Goal: Task Accomplishment & Management: Complete application form

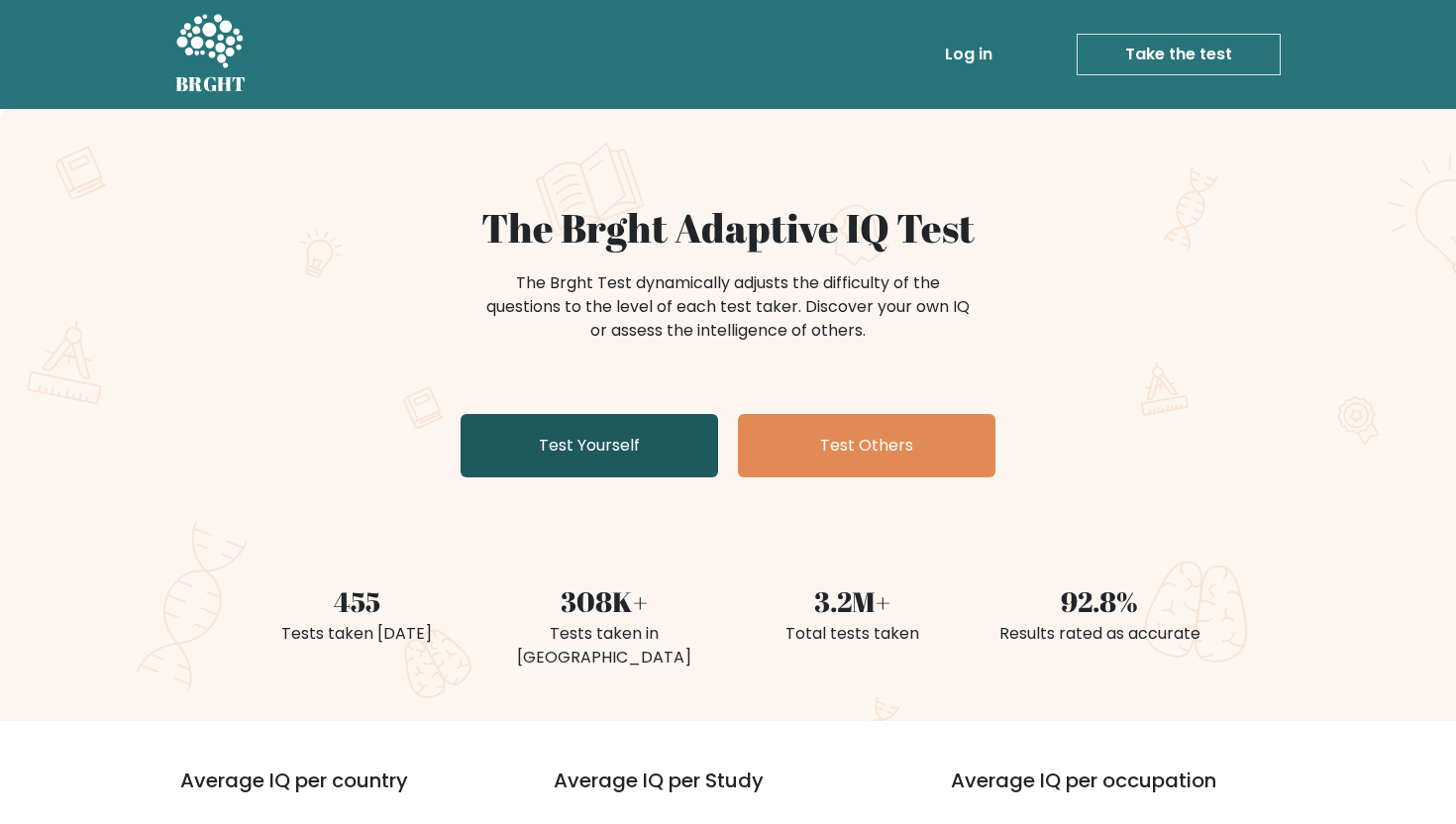
click at [561, 454] on link "Test Yourself" at bounding box center [589, 446] width 258 height 64
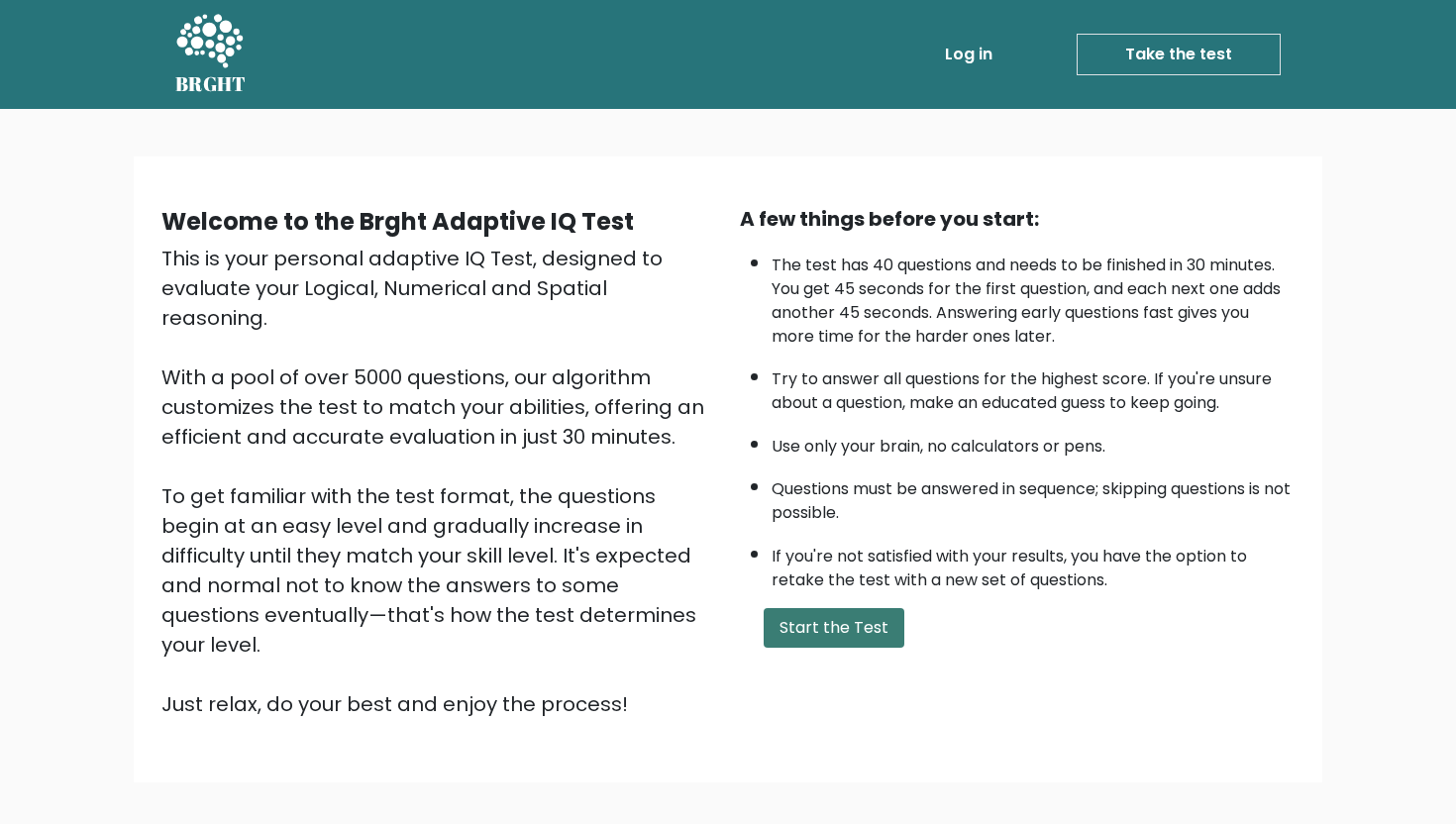
click at [780, 638] on button "Start the Test" at bounding box center [834, 629] width 140 height 40
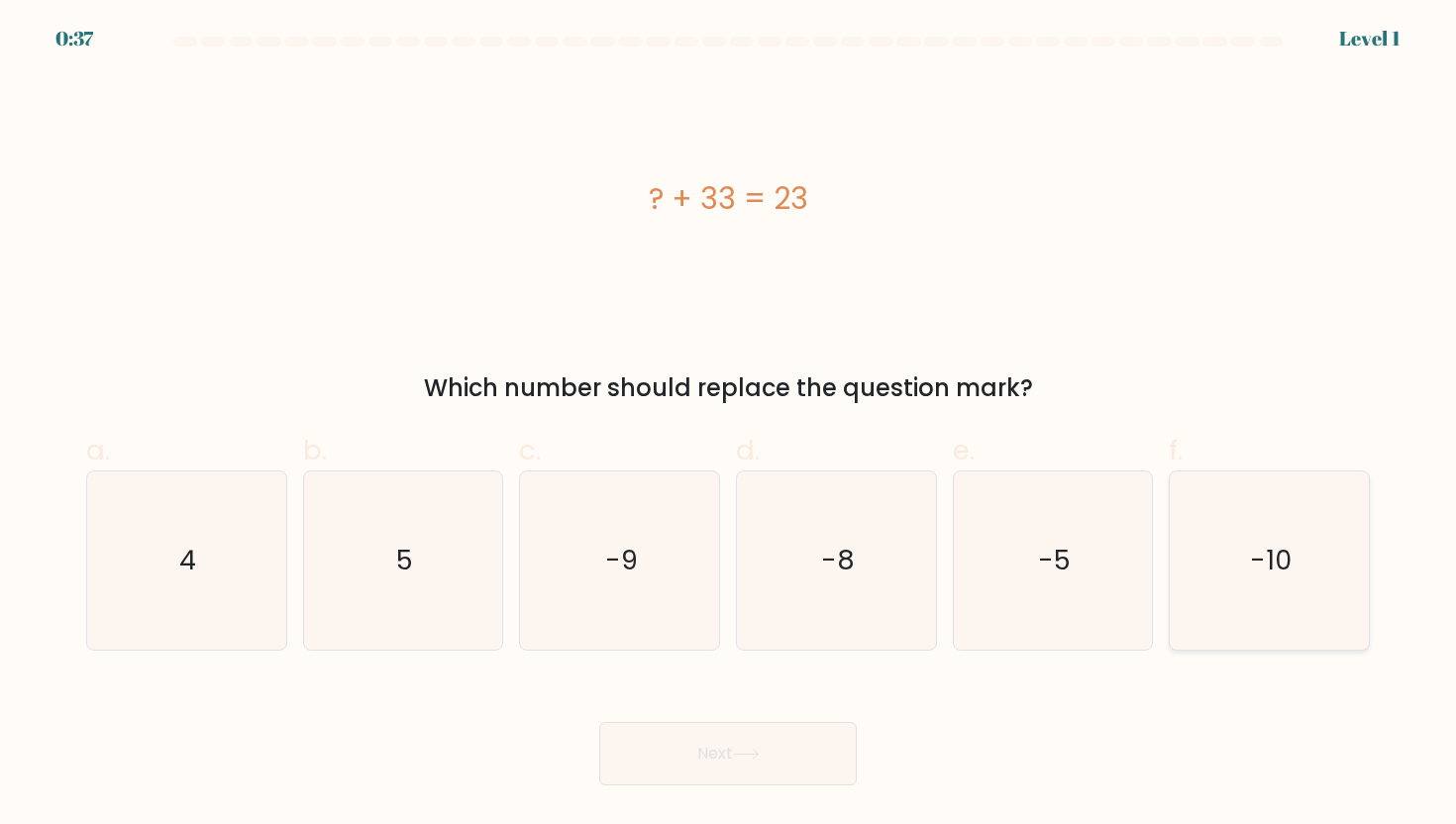
click at [1316, 595] on icon "-10" at bounding box center [1268, 560] width 178 height 178
click at [729, 425] on input "f. -10" at bounding box center [728, 418] width 1 height 13
radio input "true"
click at [816, 752] on button "Next" at bounding box center [728, 754] width 258 height 64
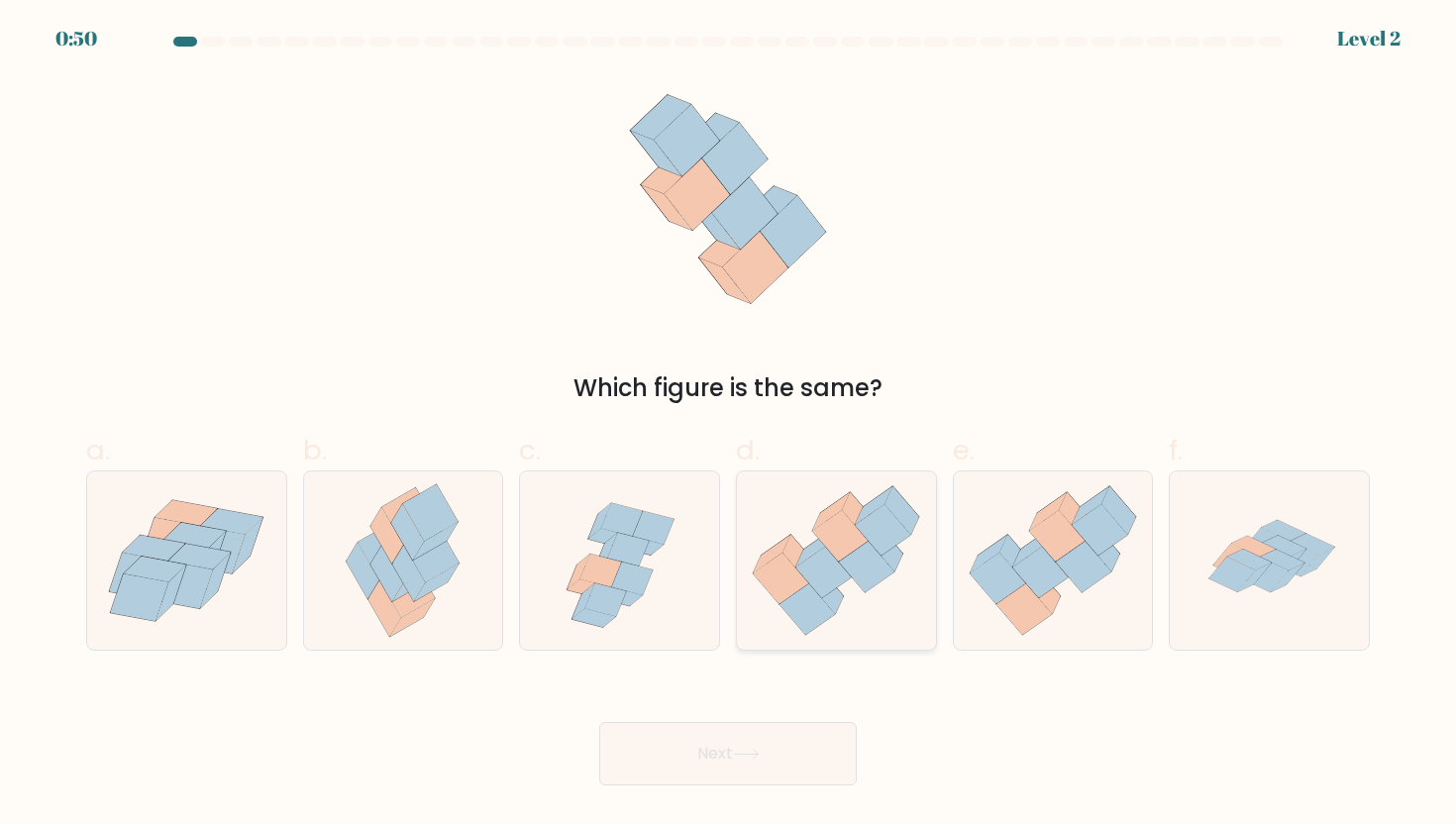
click at [770, 572] on icon at bounding box center [781, 579] width 56 height 52
click at [729, 425] on input "d." at bounding box center [728, 418] width 1 height 13
radio input "true"
click at [742, 740] on button "Next" at bounding box center [728, 754] width 258 height 64
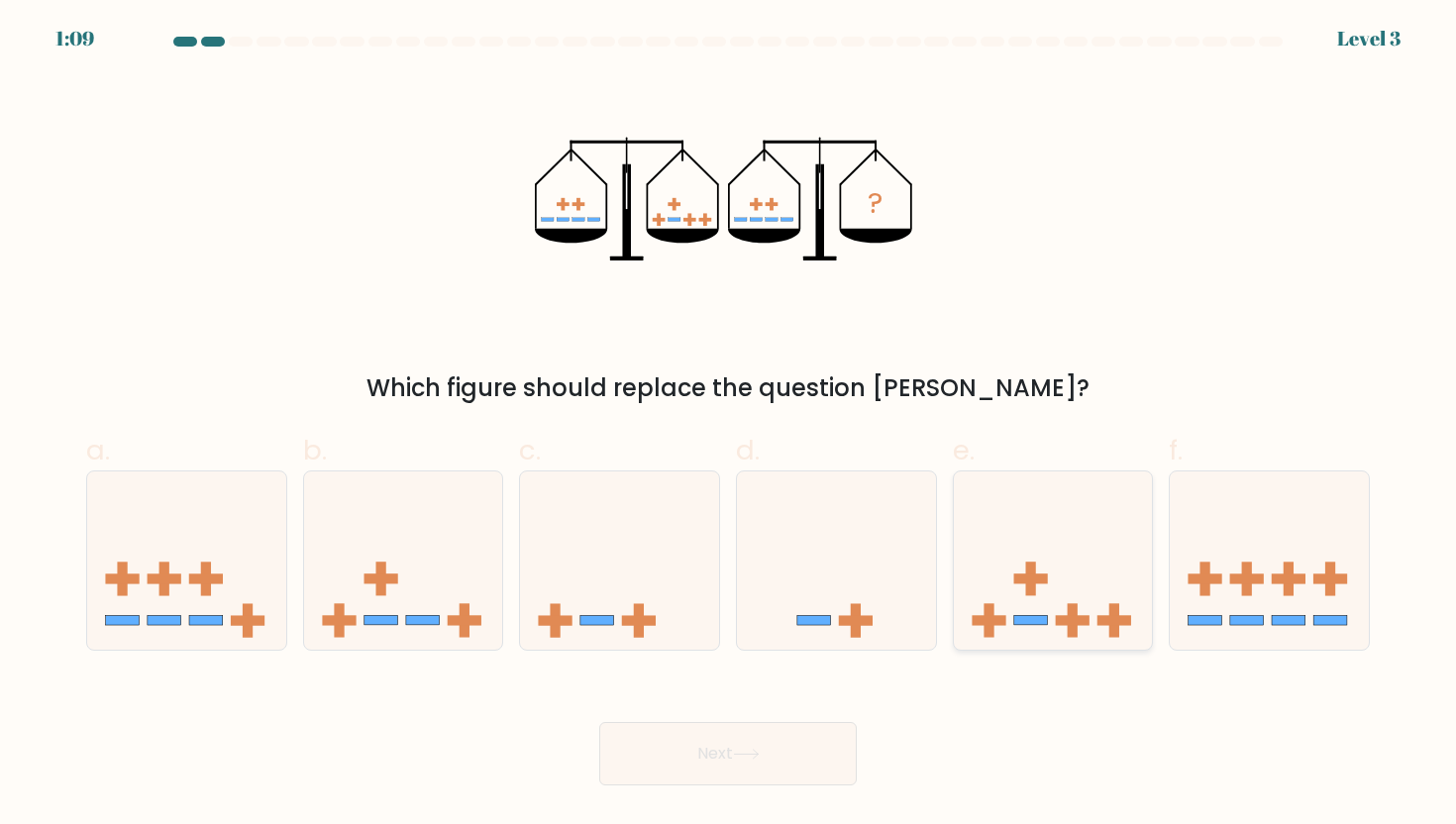
click at [1055, 567] on icon at bounding box center [1054, 560] width 199 height 164
click at [729, 425] on input "e." at bounding box center [728, 418] width 1 height 13
radio input "true"
click at [715, 777] on button "Next" at bounding box center [728, 754] width 258 height 64
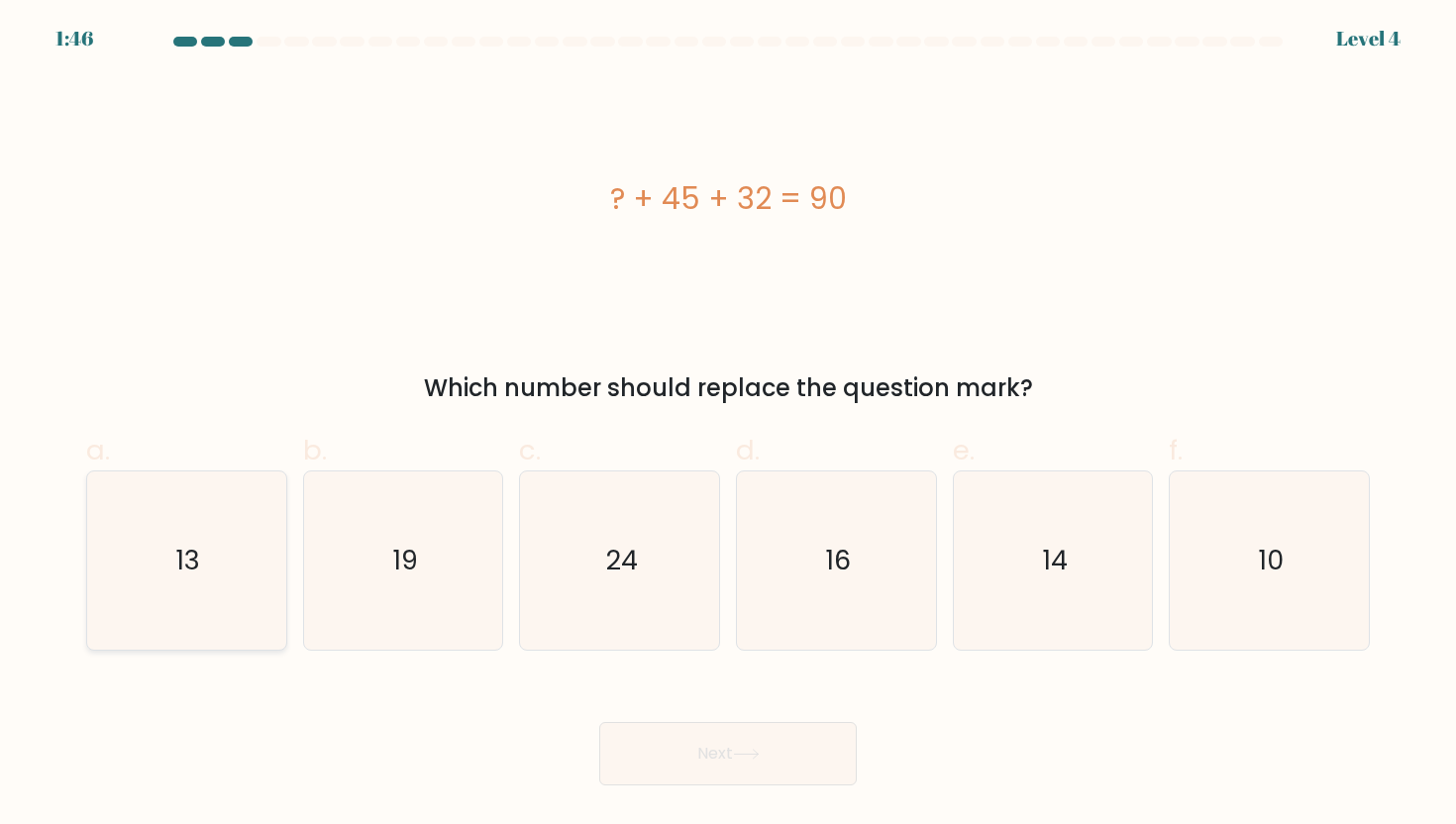
click at [219, 564] on icon "13" at bounding box center [185, 560] width 178 height 178
click at [728, 425] on input "a. 13" at bounding box center [728, 418] width 1 height 13
radio input "true"
click at [766, 745] on button "Next" at bounding box center [728, 754] width 258 height 64
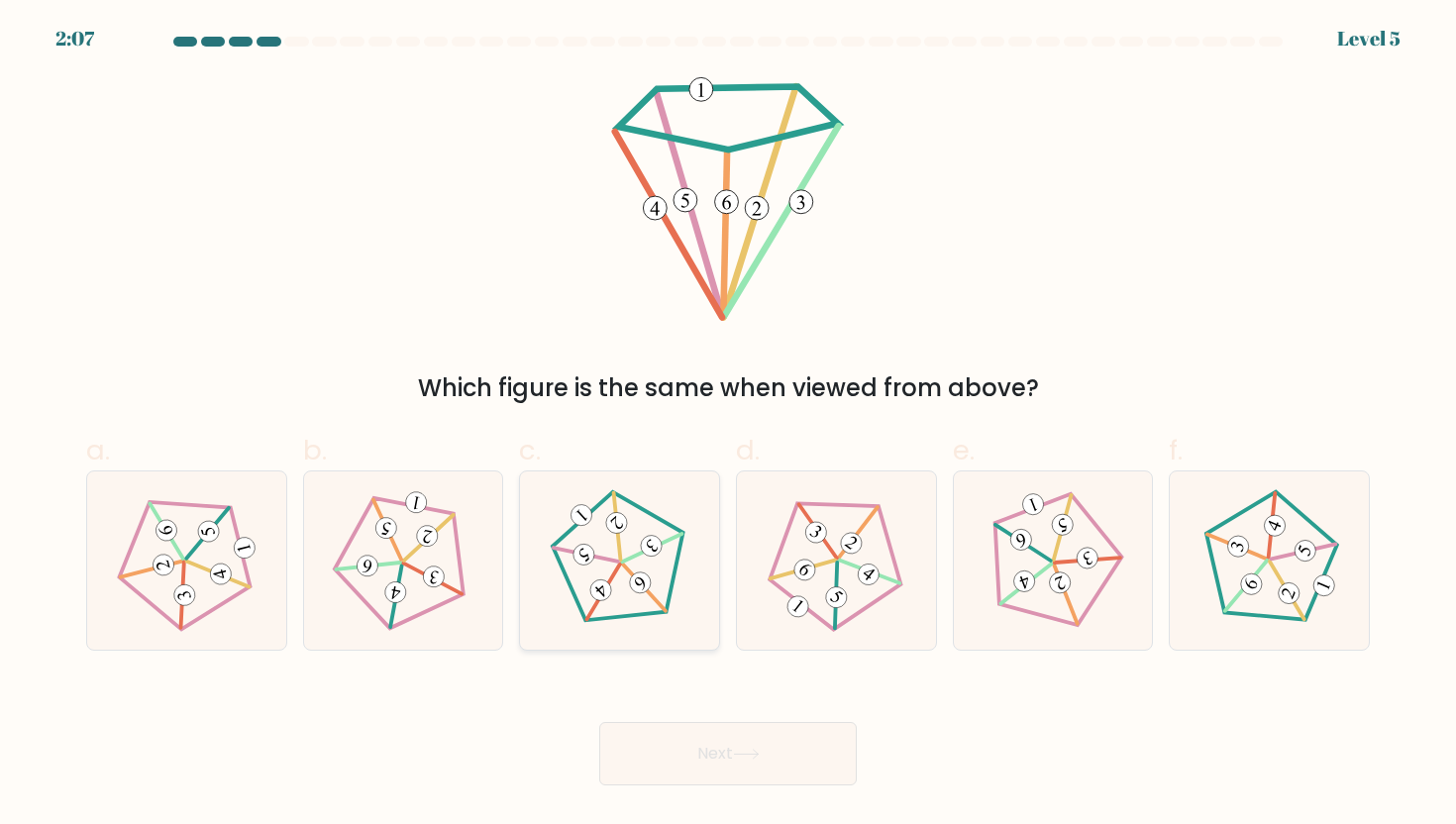
click at [640, 581] on icon at bounding box center [639, 583] width 15 height 15
click at [728, 425] on input "c." at bounding box center [728, 418] width 1 height 13
radio input "true"
click at [665, 763] on button "Next" at bounding box center [728, 754] width 258 height 64
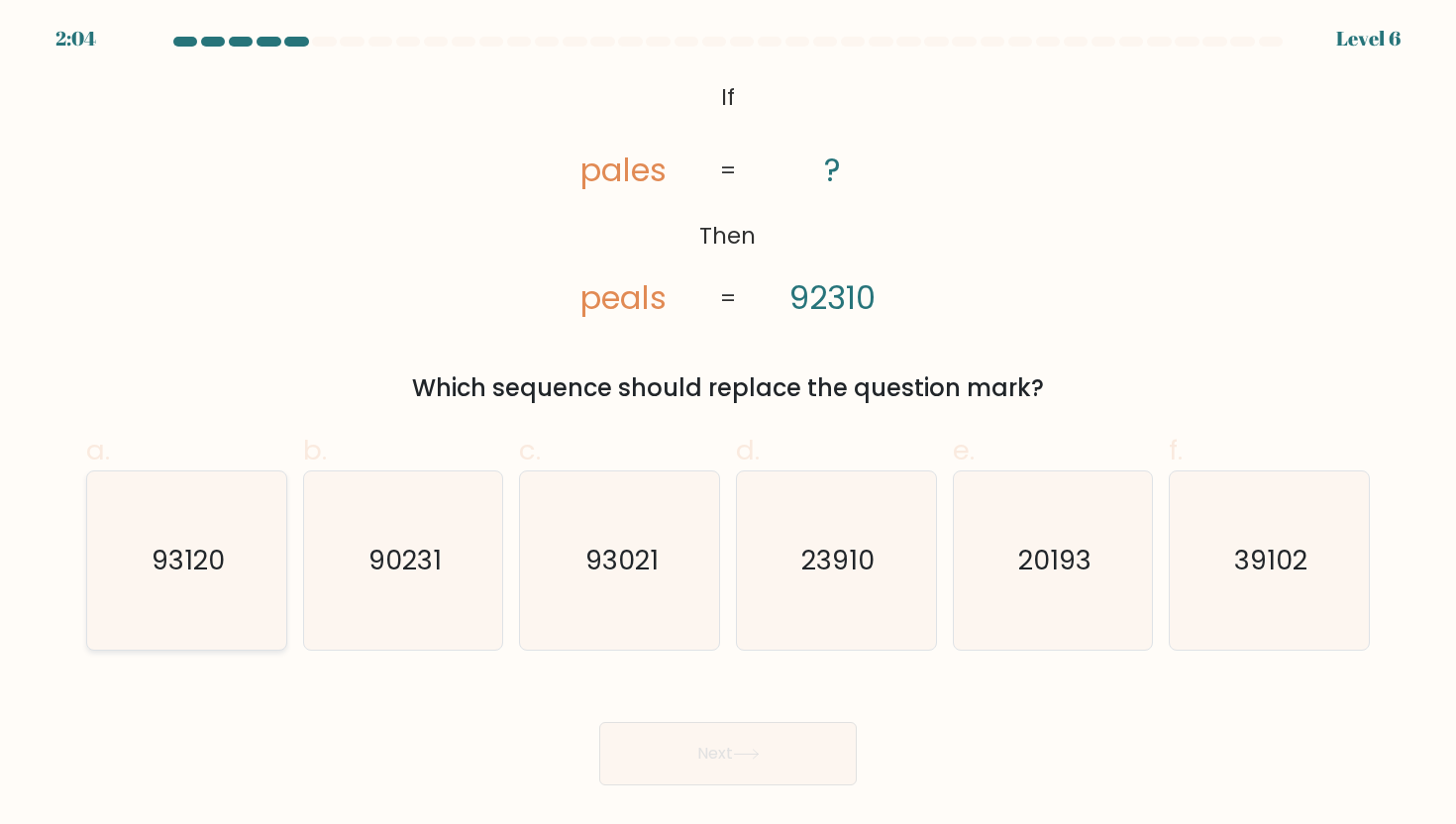
click at [195, 564] on text "93120" at bounding box center [188, 560] width 74 height 37
click at [728, 425] on input "a. 93120" at bounding box center [728, 418] width 1 height 13
radio input "true"
click at [642, 742] on button "Next" at bounding box center [728, 754] width 258 height 64
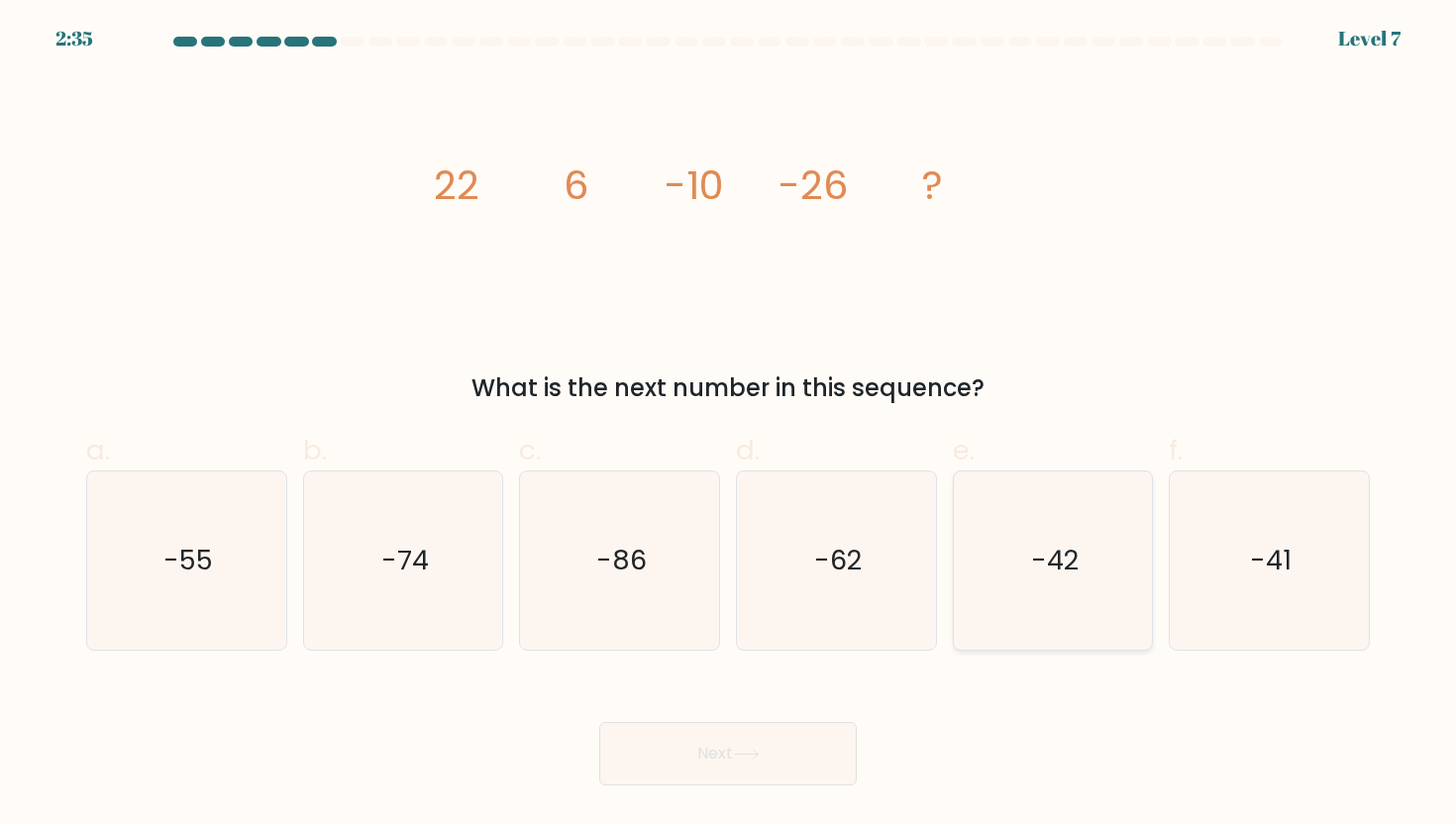
click at [1073, 535] on icon "-42" at bounding box center [1053, 560] width 178 height 178
click at [729, 425] on input "e. -42" at bounding box center [728, 418] width 1 height 13
radio input "true"
click at [718, 748] on button "Next" at bounding box center [728, 754] width 258 height 64
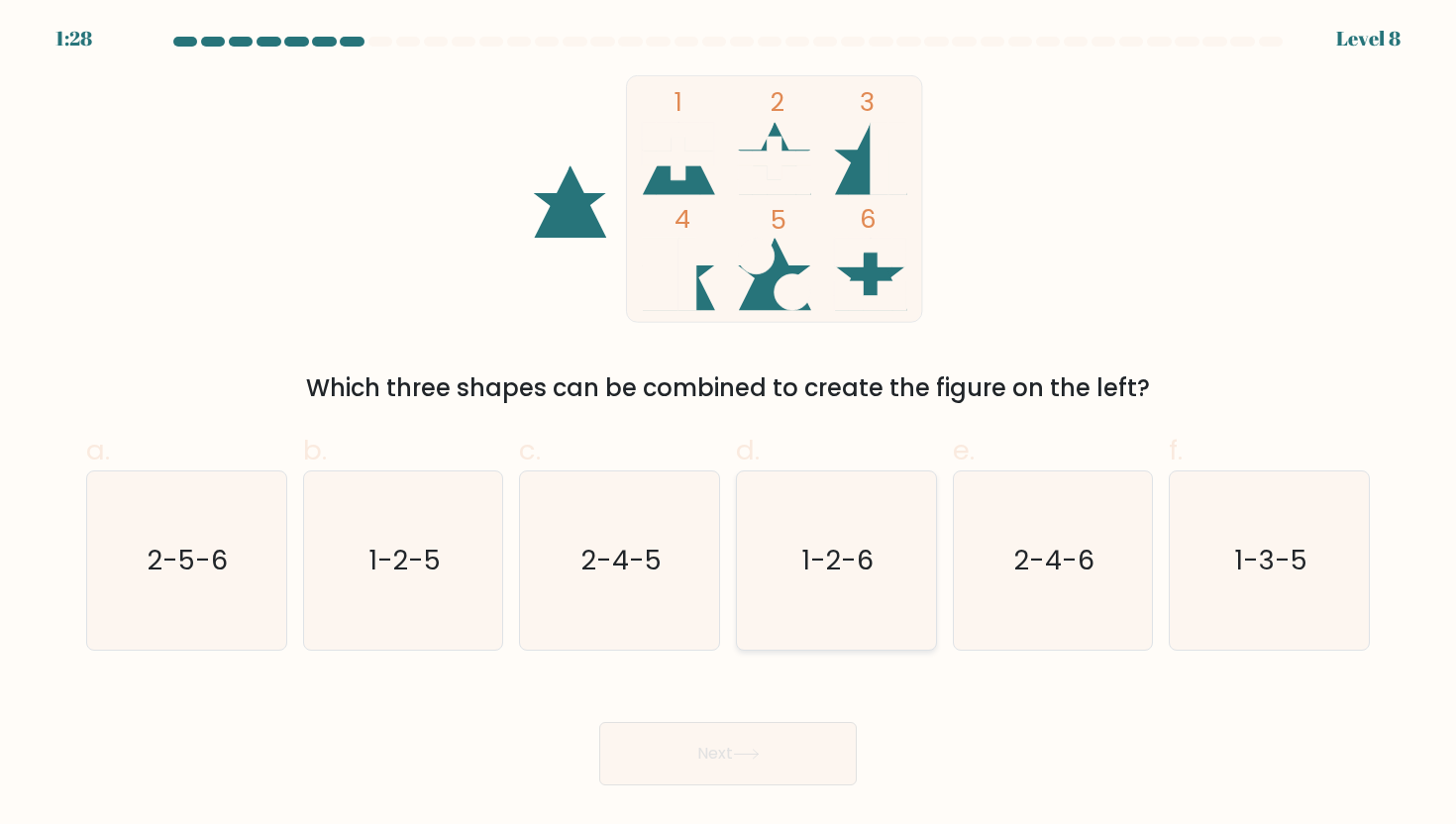
click at [832, 546] on text "1-2-6" at bounding box center [839, 560] width 73 height 37
click at [729, 425] on input "d. 1-2-6" at bounding box center [728, 418] width 1 height 13
radio input "true"
click at [741, 772] on button "Next" at bounding box center [728, 754] width 258 height 64
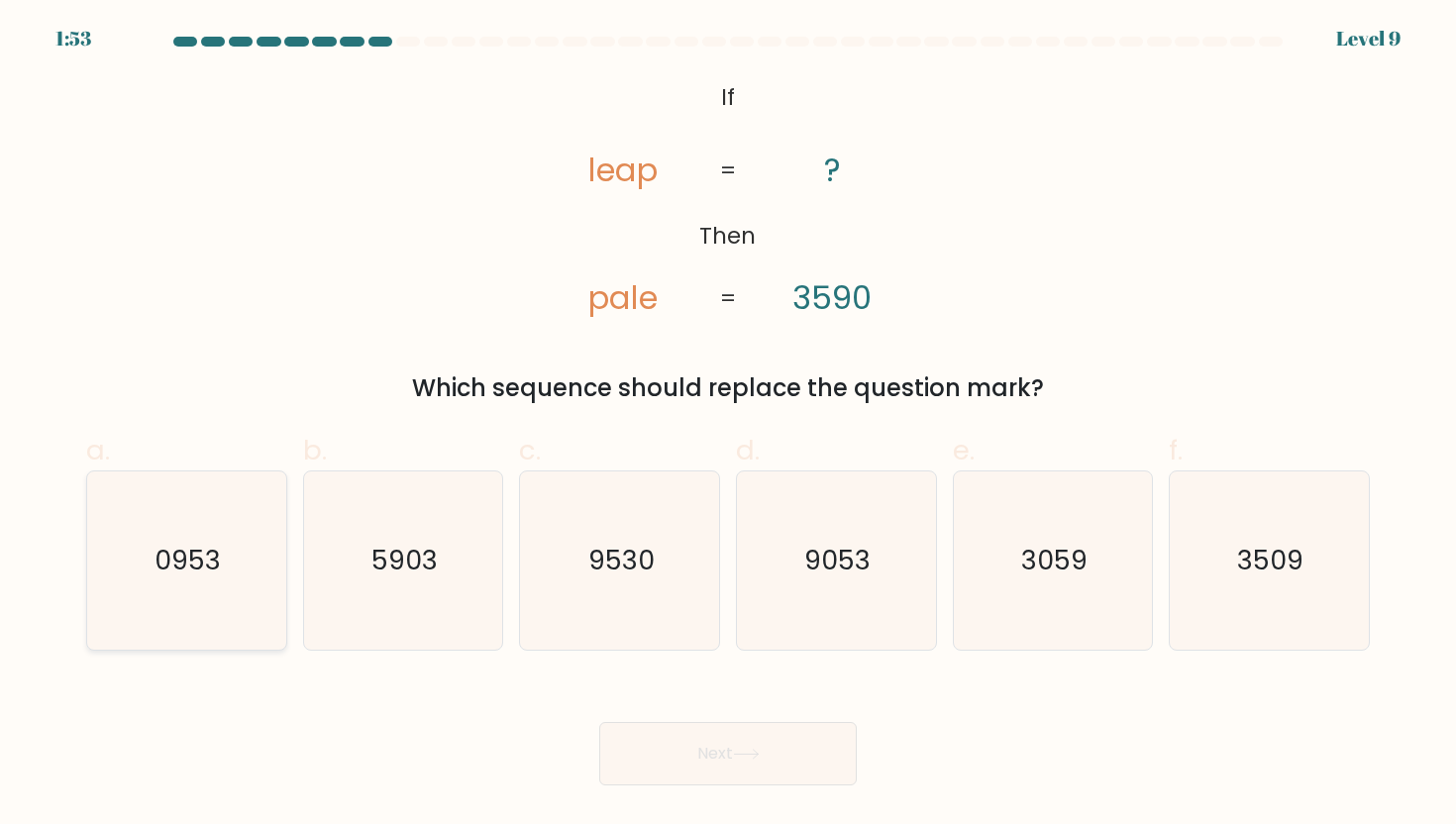
click at [134, 581] on icon "0953" at bounding box center [185, 560] width 178 height 178
click at [728, 425] on input "a. 0953" at bounding box center [728, 418] width 1 height 13
radio input "true"
click at [676, 738] on button "Next" at bounding box center [728, 754] width 258 height 64
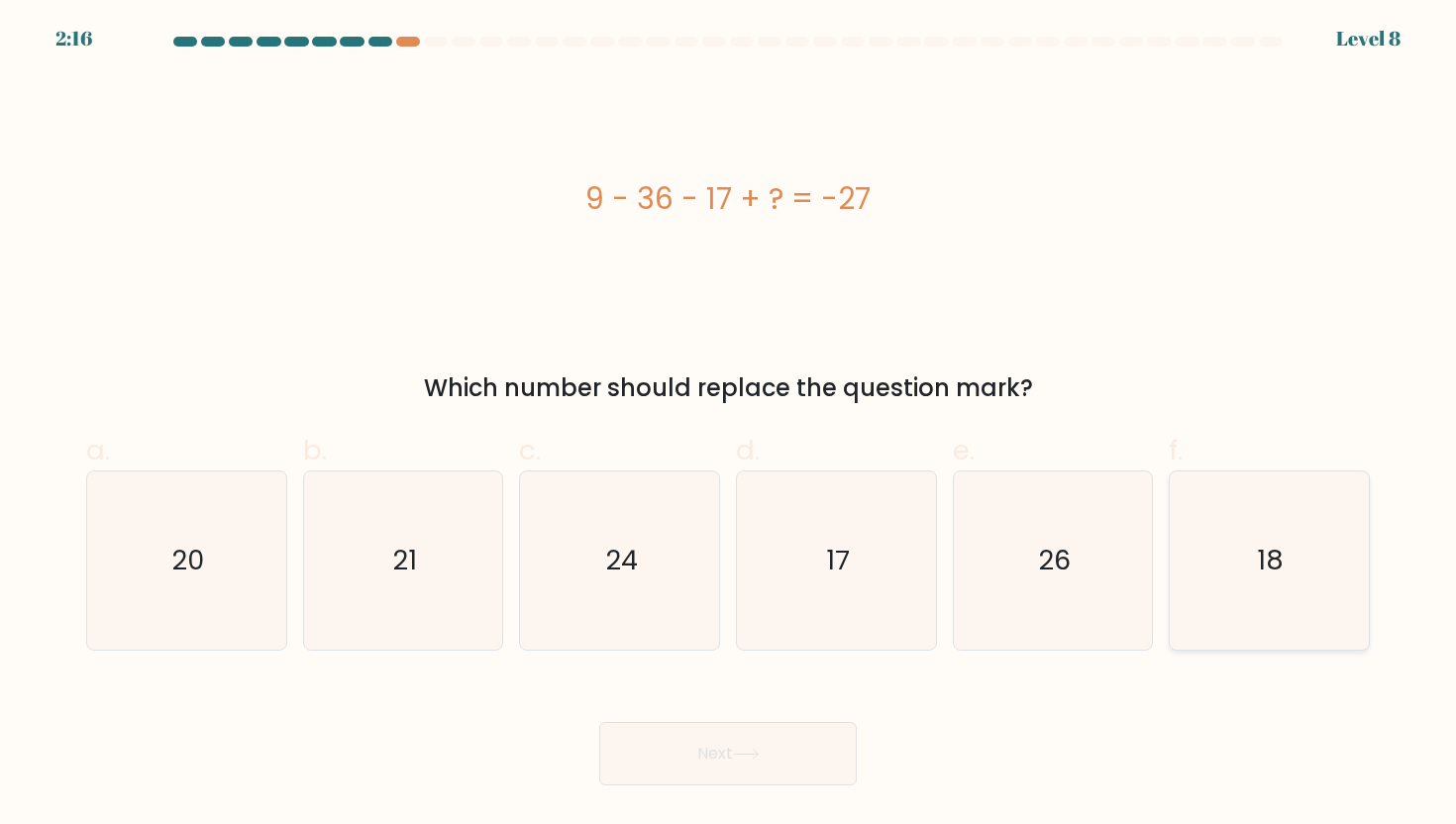
click at [1238, 541] on icon "18" at bounding box center [1268, 560] width 178 height 178
click at [729, 425] on input "f. 18" at bounding box center [728, 418] width 1 height 13
radio input "true"
click at [741, 771] on button "Next" at bounding box center [728, 754] width 258 height 64
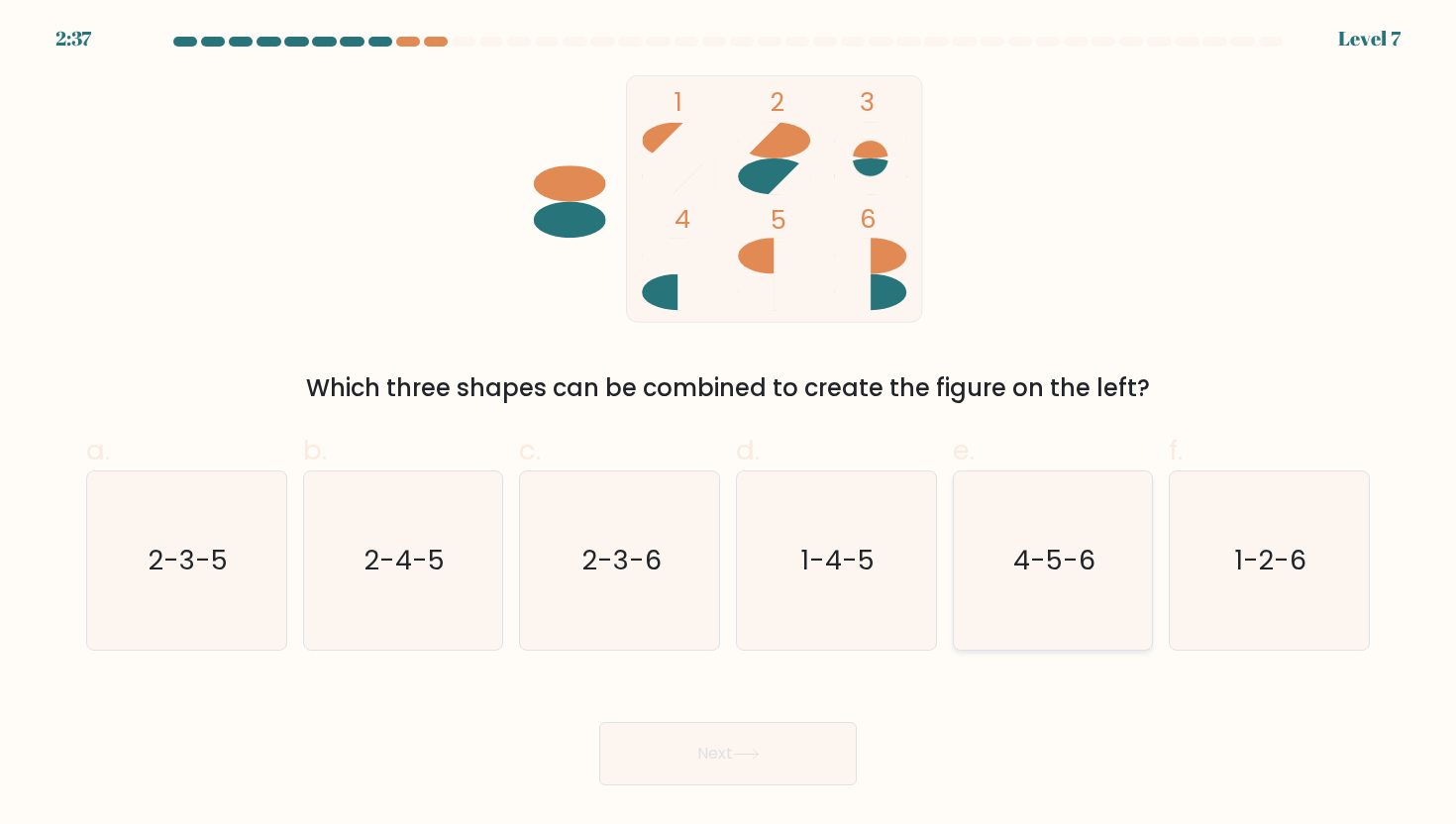
click at [1020, 561] on text "4-5-6" at bounding box center [1054, 560] width 83 height 37
click at [729, 425] on input "e. 4-5-6" at bounding box center [728, 418] width 1 height 13
radio input "true"
click at [737, 776] on button "Next" at bounding box center [728, 754] width 258 height 64
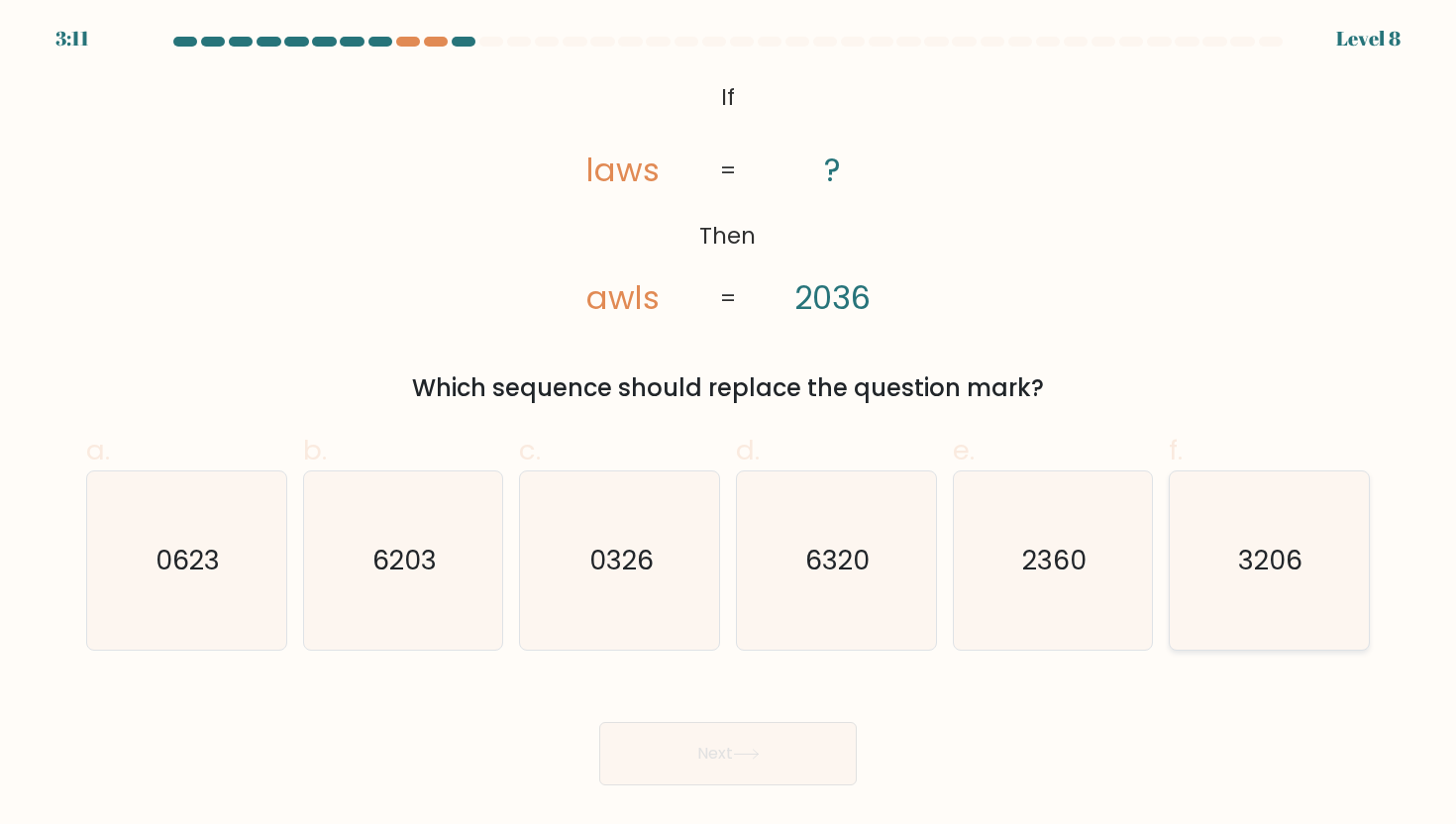
click at [1231, 528] on icon "3206" at bounding box center [1268, 560] width 178 height 178
click at [729, 425] on input "f. 3206" at bounding box center [728, 418] width 1 height 13
radio input "true"
click at [721, 749] on button "Next" at bounding box center [728, 754] width 258 height 64
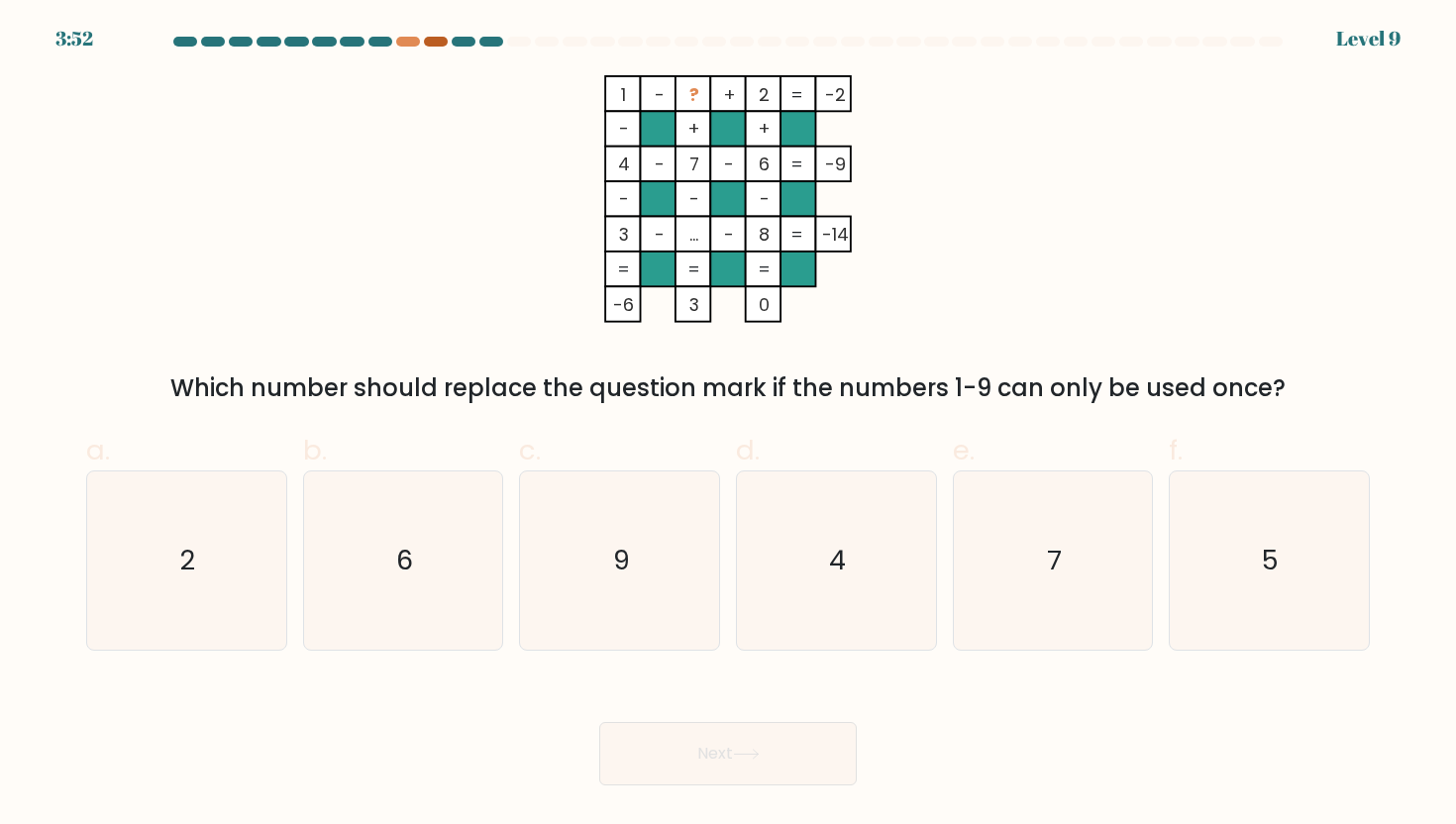
click at [434, 39] on div at bounding box center [436, 42] width 24 height 10
click at [1255, 554] on icon "5" at bounding box center [1268, 560] width 178 height 178
click at [729, 425] on input "f. 5" at bounding box center [728, 418] width 1 height 13
radio input "true"
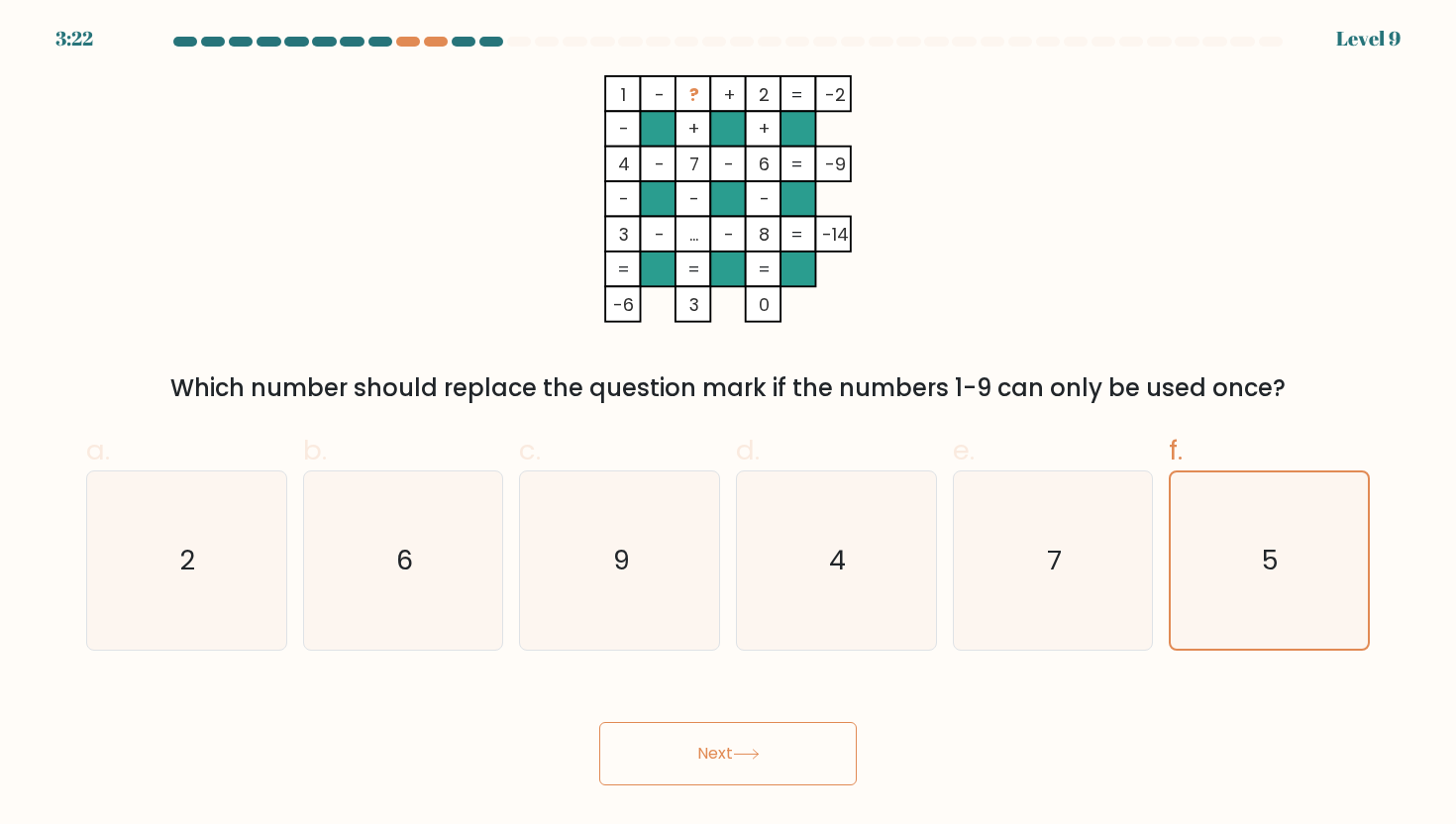
click at [769, 751] on button "Next" at bounding box center [728, 754] width 258 height 64
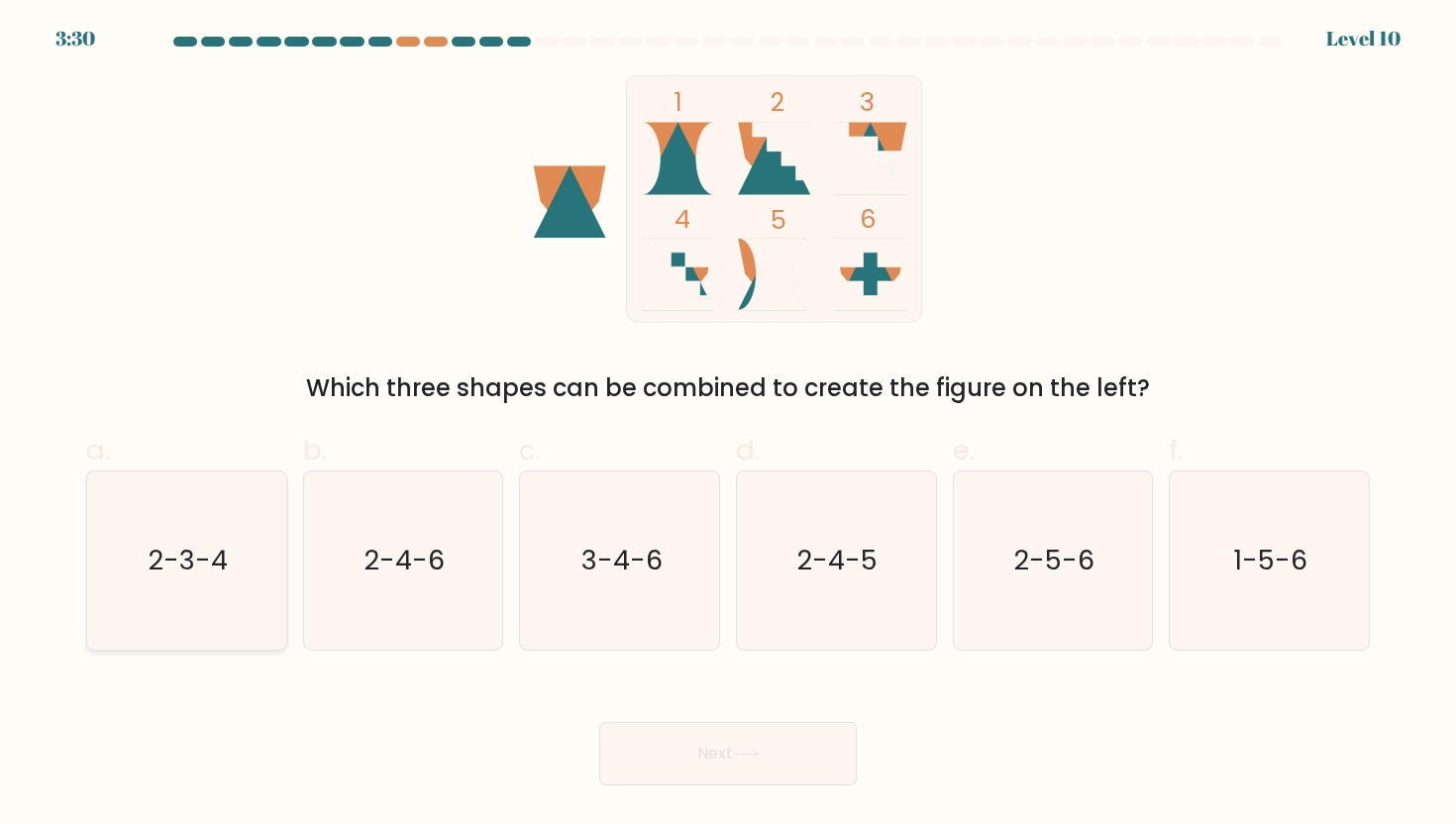
click at [203, 536] on icon "2-3-4" at bounding box center [185, 560] width 178 height 178
click at [728, 425] on input "a. 2-3-4" at bounding box center [728, 418] width 1 height 13
radio input "true"
click at [675, 753] on button "Next" at bounding box center [728, 754] width 258 height 64
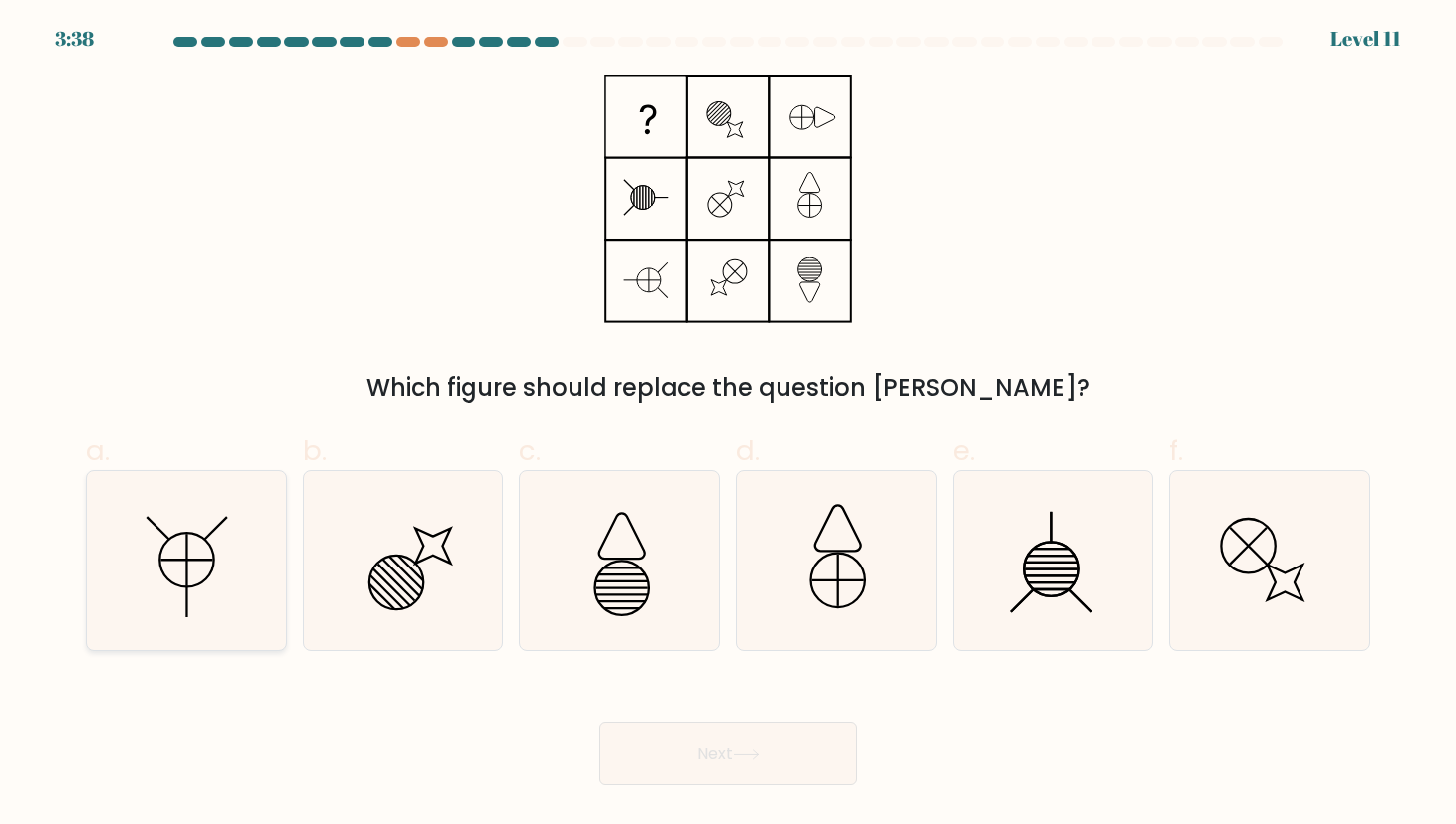
click at [218, 589] on icon at bounding box center [185, 560] width 178 height 178
click at [728, 425] on input "a." at bounding box center [728, 418] width 1 height 13
radio input "true"
click at [760, 746] on button "Next" at bounding box center [728, 754] width 258 height 64
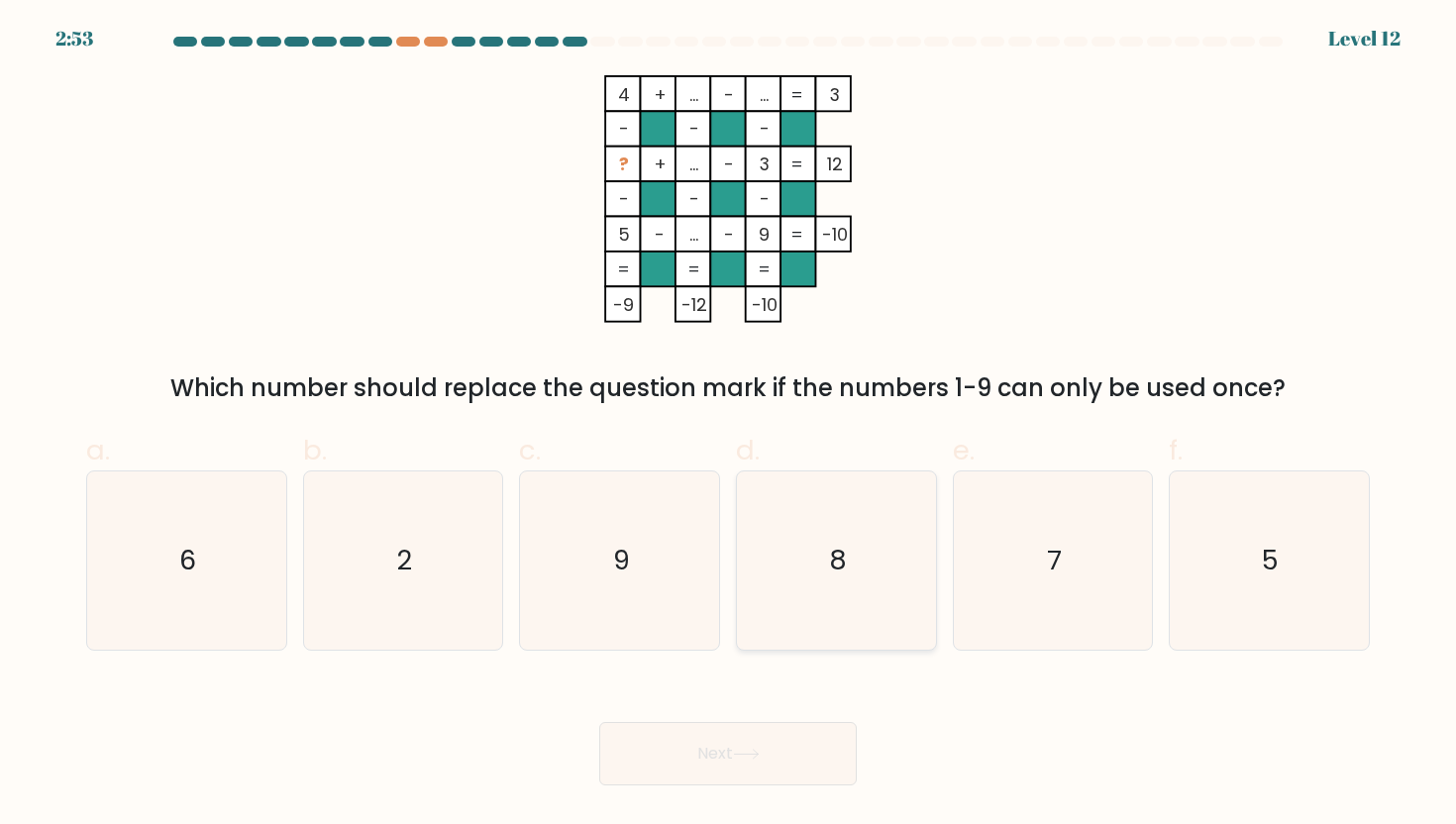
click at [841, 594] on icon "8" at bounding box center [836, 560] width 178 height 178
click at [729, 425] on input "d. 8" at bounding box center [728, 418] width 1 height 13
radio input "true"
click at [781, 744] on button "Next" at bounding box center [728, 754] width 258 height 64
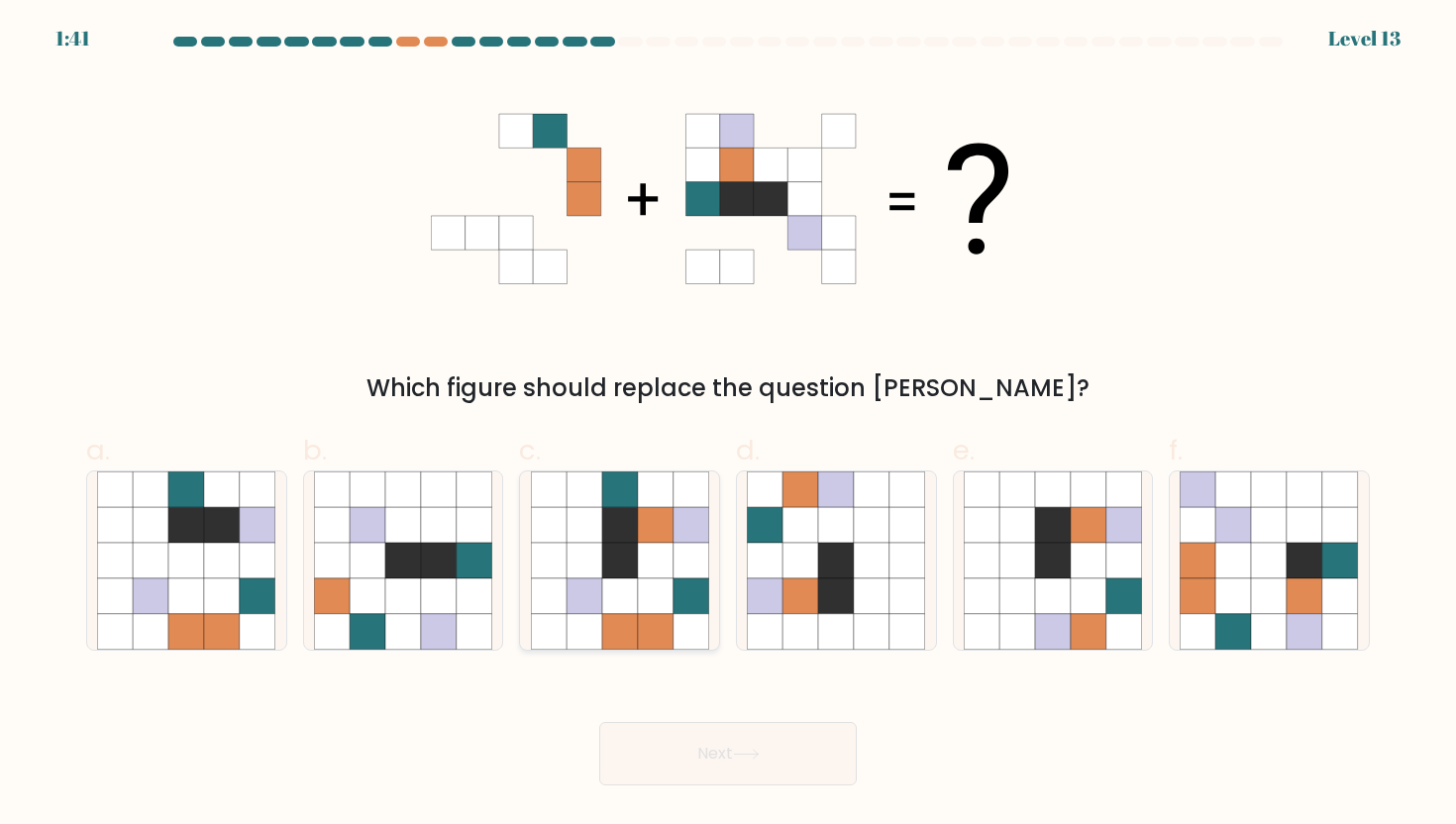
click at [630, 570] on icon at bounding box center [620, 561] width 36 height 36
click at [728, 425] on input "c." at bounding box center [728, 418] width 1 height 13
radio input "true"
click at [684, 744] on button "Next" at bounding box center [728, 754] width 258 height 64
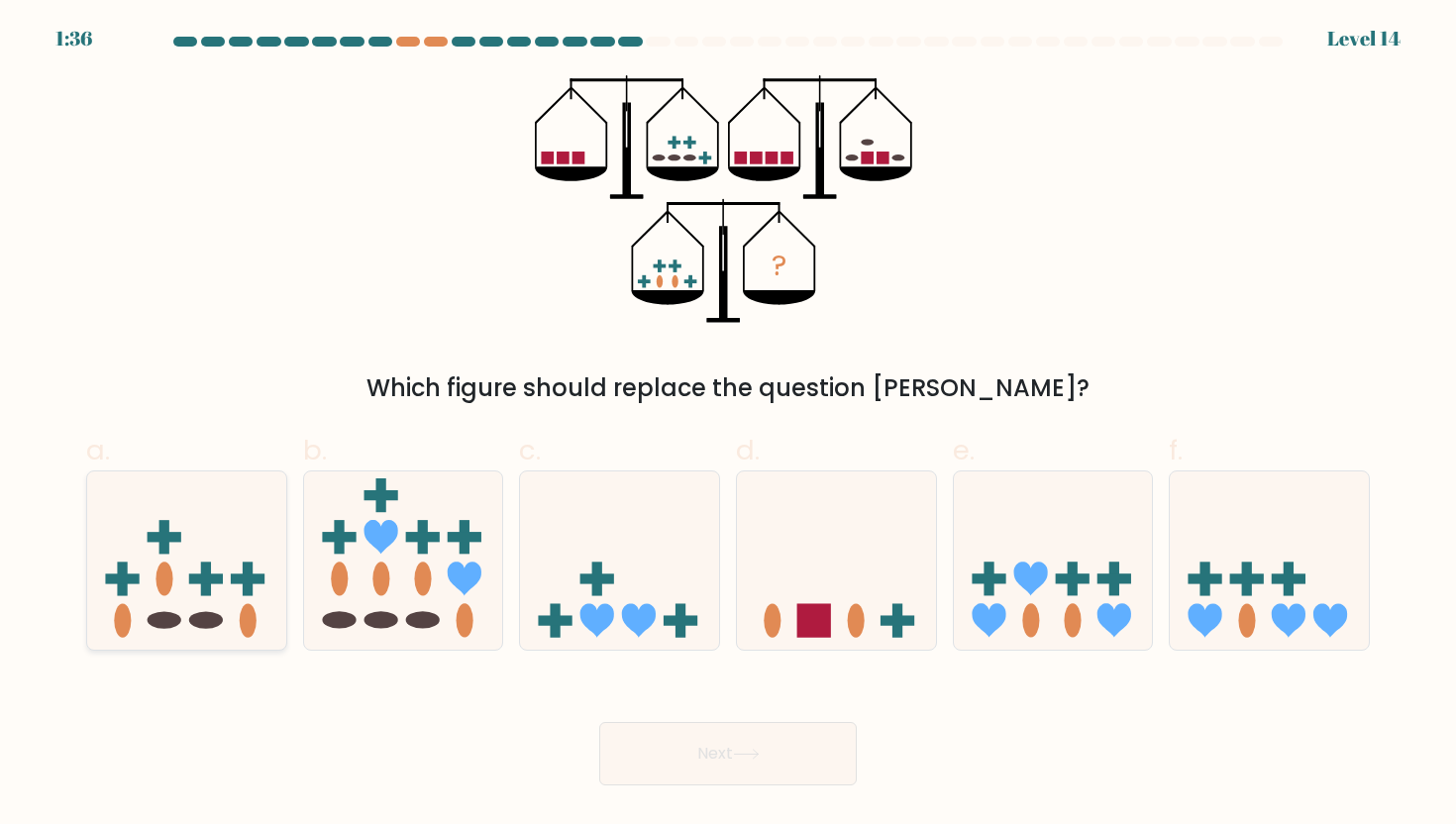
click at [239, 524] on icon at bounding box center [187, 560] width 199 height 164
click at [728, 425] on input "a." at bounding box center [728, 418] width 1 height 13
radio input "true"
click at [626, 723] on button "Next" at bounding box center [728, 754] width 258 height 64
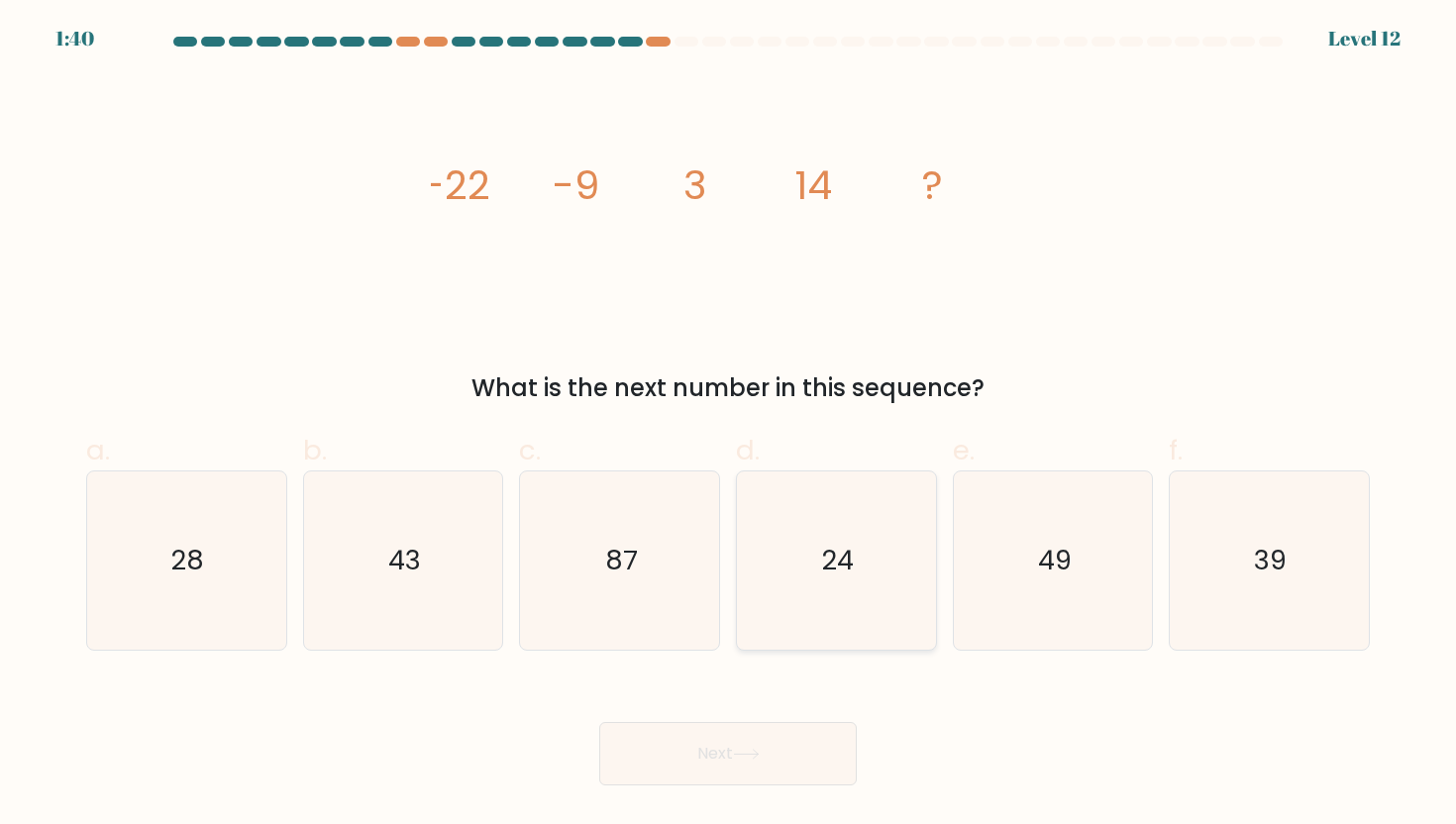
click at [839, 601] on icon "24" at bounding box center [836, 560] width 178 height 178
click at [729, 425] on input "d. 24" at bounding box center [728, 418] width 1 height 13
radio input "true"
click at [745, 750] on icon at bounding box center [746, 754] width 27 height 11
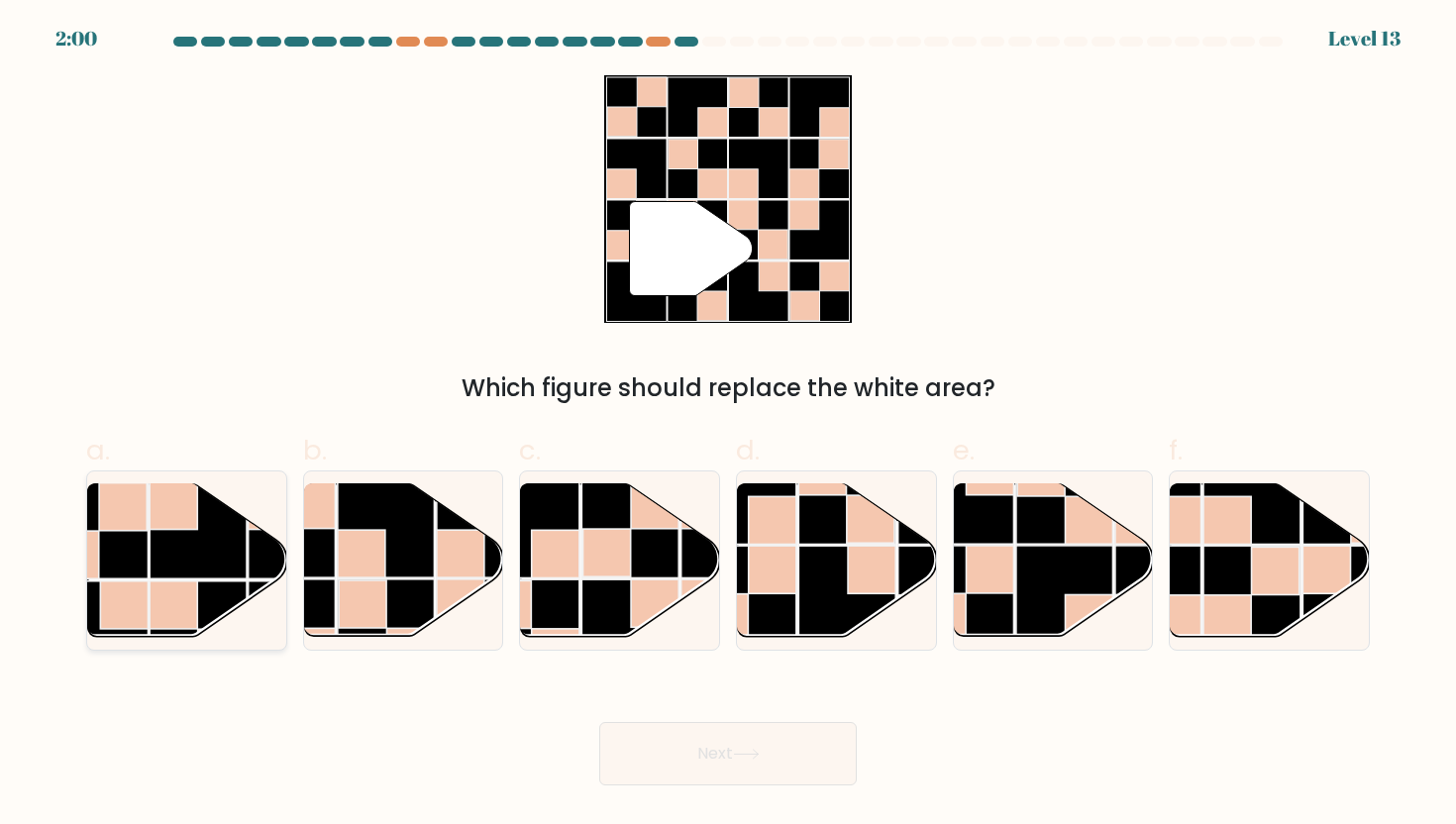
click at [204, 570] on rect at bounding box center [197, 529] width 97 height 97
click at [728, 425] on input "a." at bounding box center [728, 418] width 1 height 13
radio input "true"
click at [702, 782] on button "Next" at bounding box center [728, 754] width 258 height 64
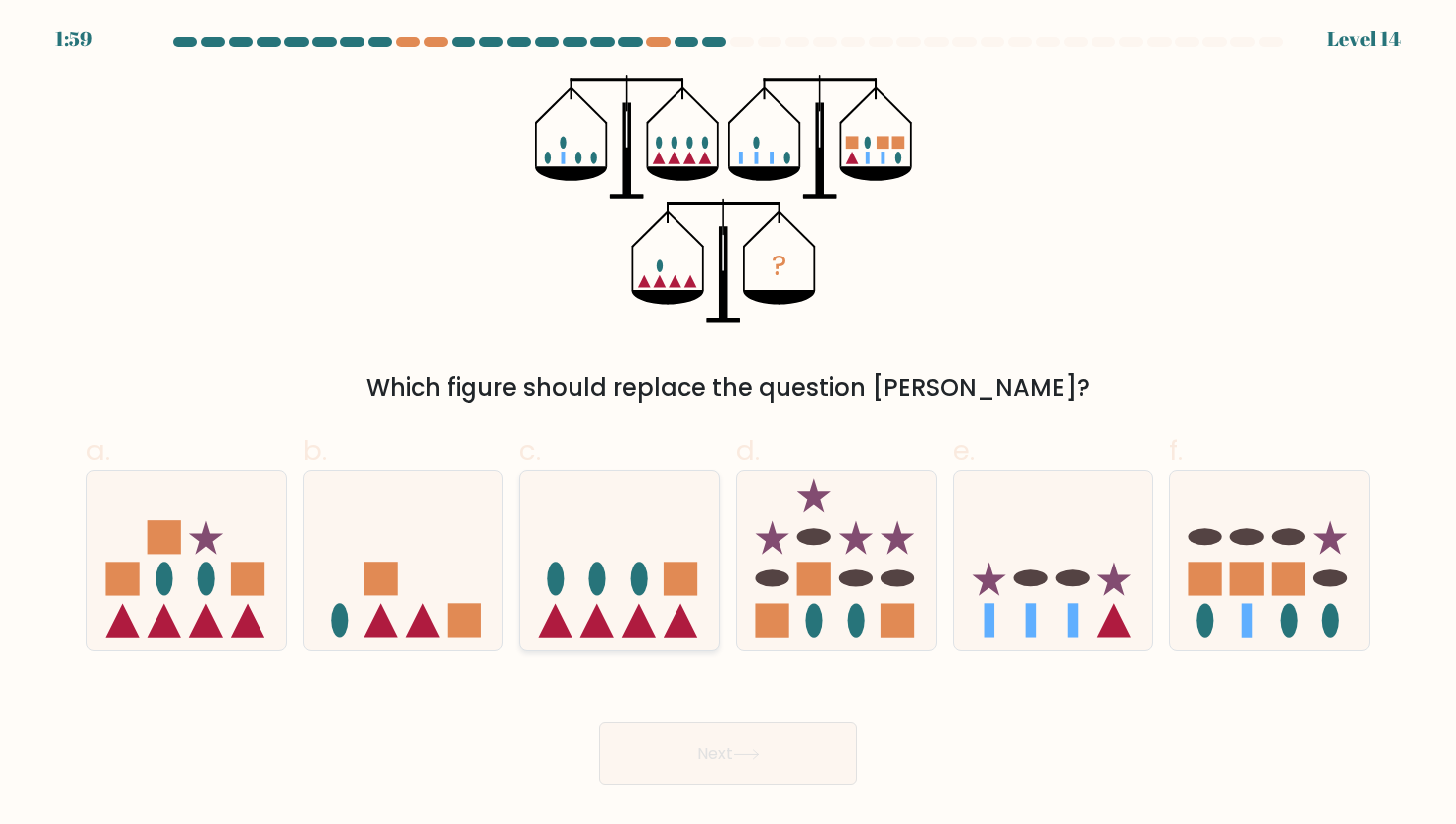
click at [666, 589] on rect at bounding box center [681, 579] width 34 height 34
click at [728, 425] on input "c." at bounding box center [728, 418] width 1 height 13
radio input "true"
click at [718, 769] on button "Next" at bounding box center [728, 754] width 258 height 64
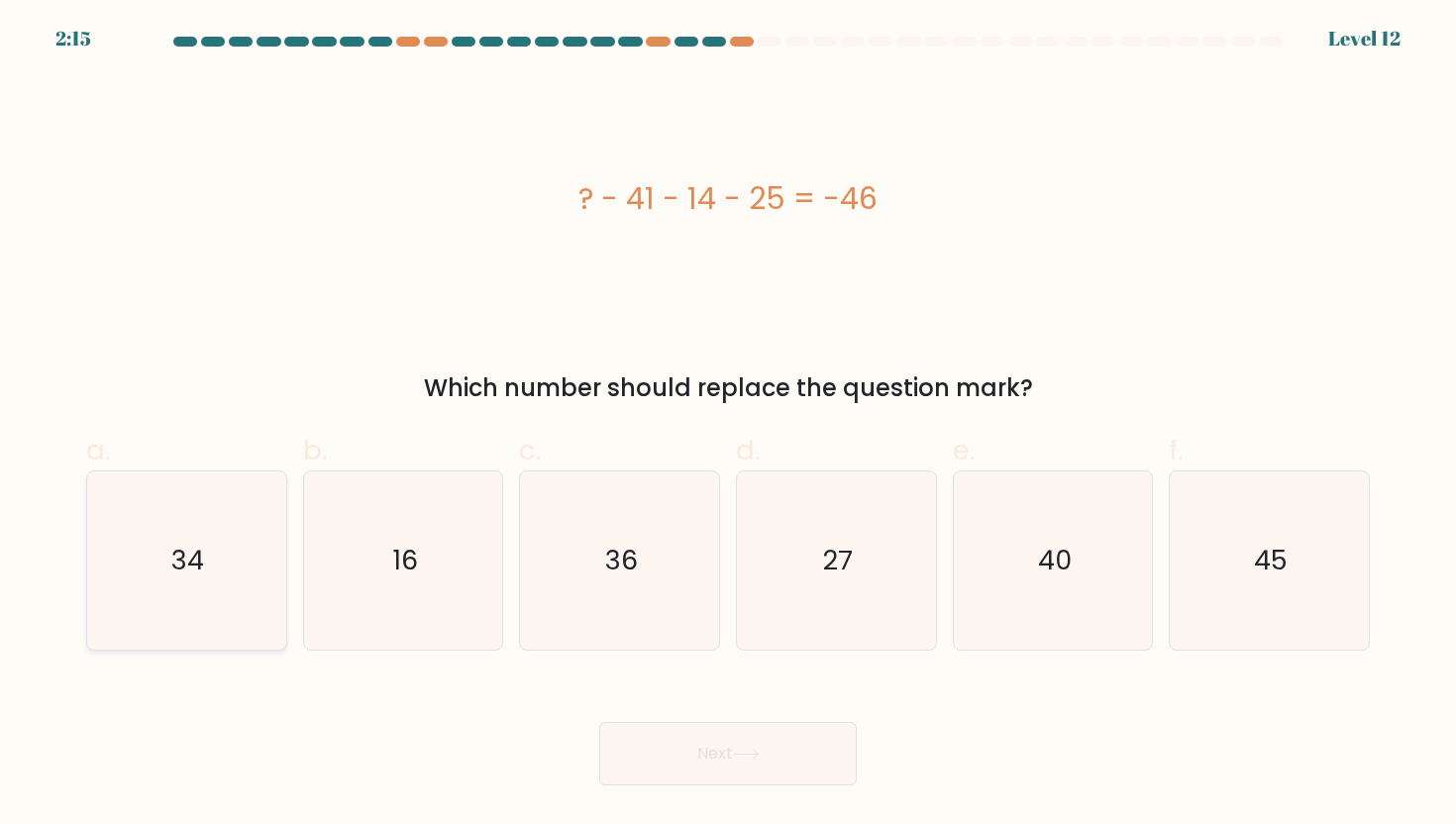
click at [238, 542] on icon "34" at bounding box center [185, 560] width 178 height 178
click at [728, 425] on input "a. 34" at bounding box center [728, 418] width 1 height 13
radio input "true"
click at [714, 756] on button "Next" at bounding box center [728, 754] width 258 height 64
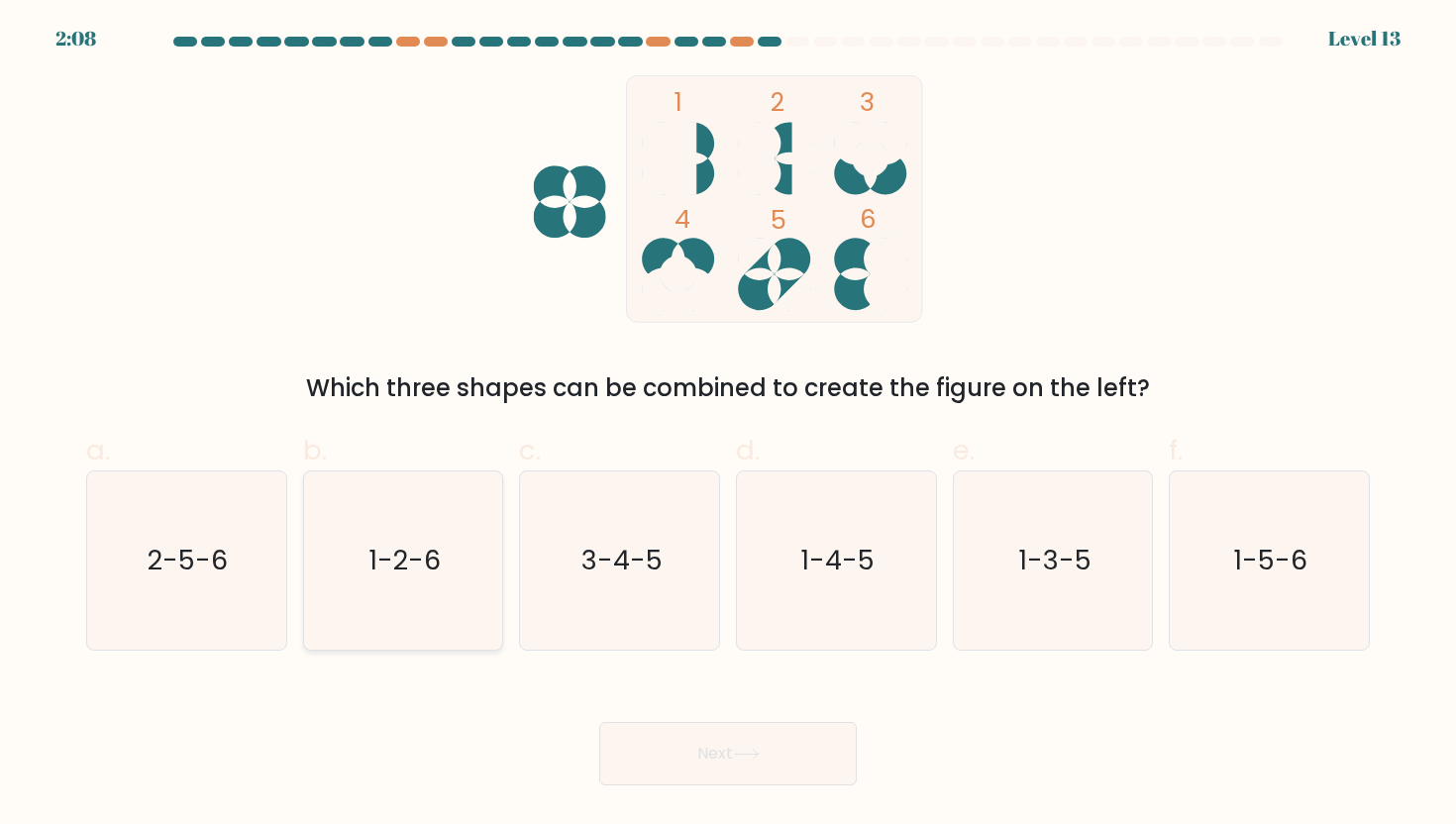
click at [346, 571] on icon "1-2-6" at bounding box center [402, 560] width 178 height 178
click at [728, 425] on input "b. 1-2-6" at bounding box center [728, 418] width 1 height 13
radio input "true"
click at [735, 767] on button "Next" at bounding box center [728, 754] width 258 height 64
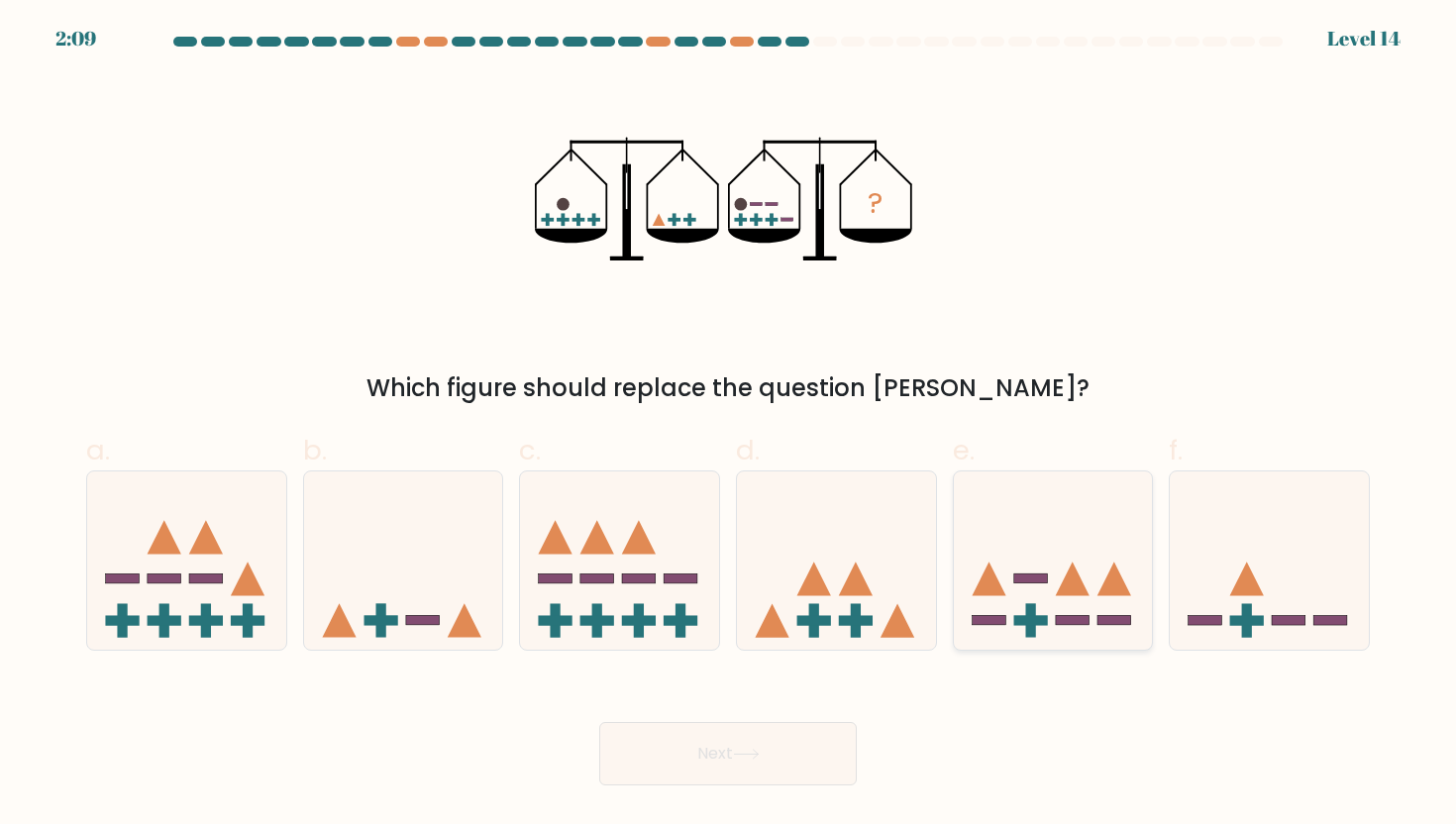
click at [1056, 505] on icon at bounding box center [1054, 560] width 199 height 164
click at [729, 425] on input "e." at bounding box center [728, 418] width 1 height 13
radio input "true"
click at [704, 760] on button "Next" at bounding box center [728, 754] width 258 height 64
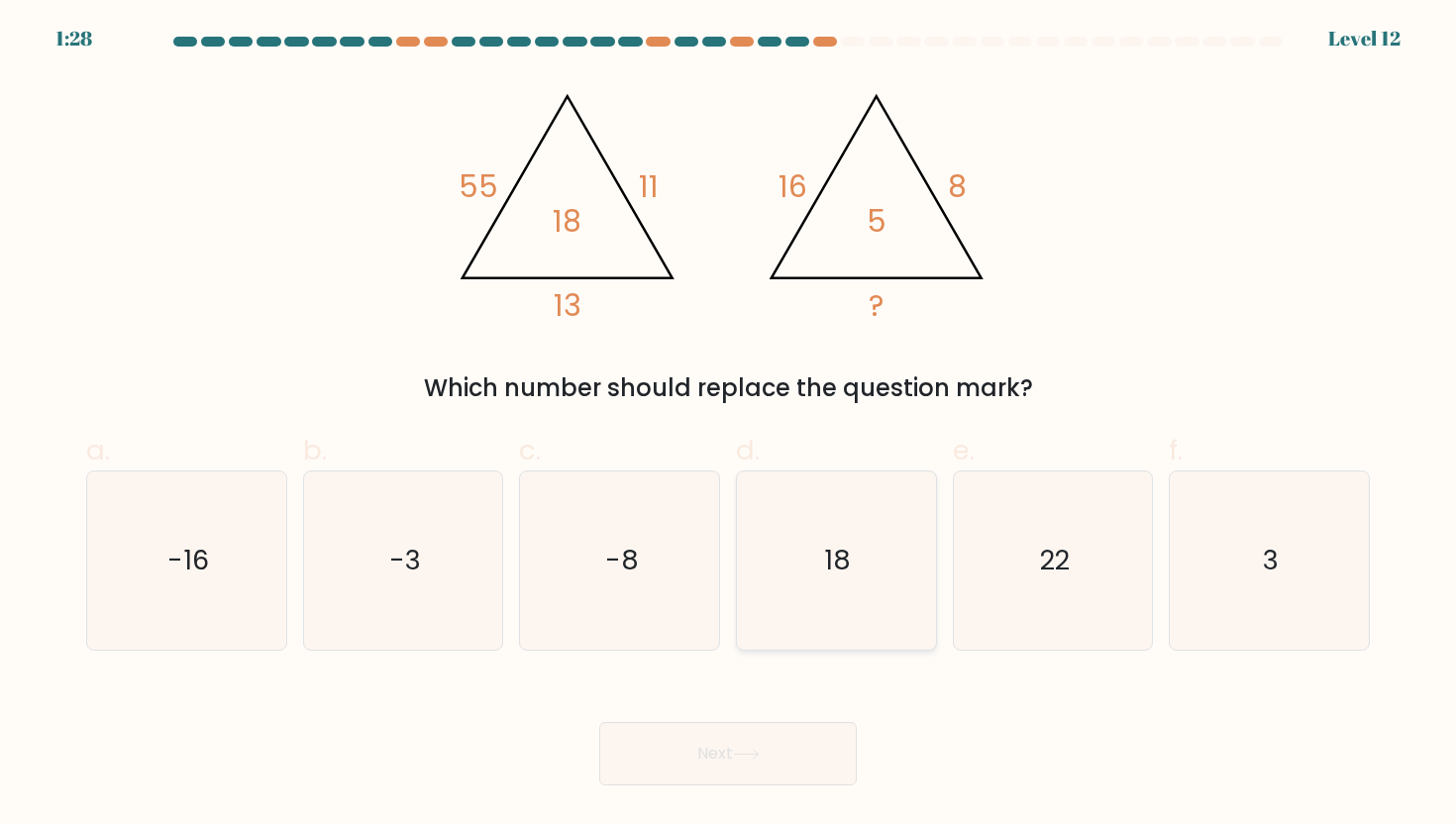
click at [886, 559] on icon "18" at bounding box center [836, 560] width 178 height 178
click at [729, 425] on input "d. 18" at bounding box center [728, 418] width 1 height 13
radio input "true"
click at [410, 672] on form at bounding box center [728, 412] width 1456 height 749
click at [465, 578] on icon "-3" at bounding box center [402, 560] width 178 height 178
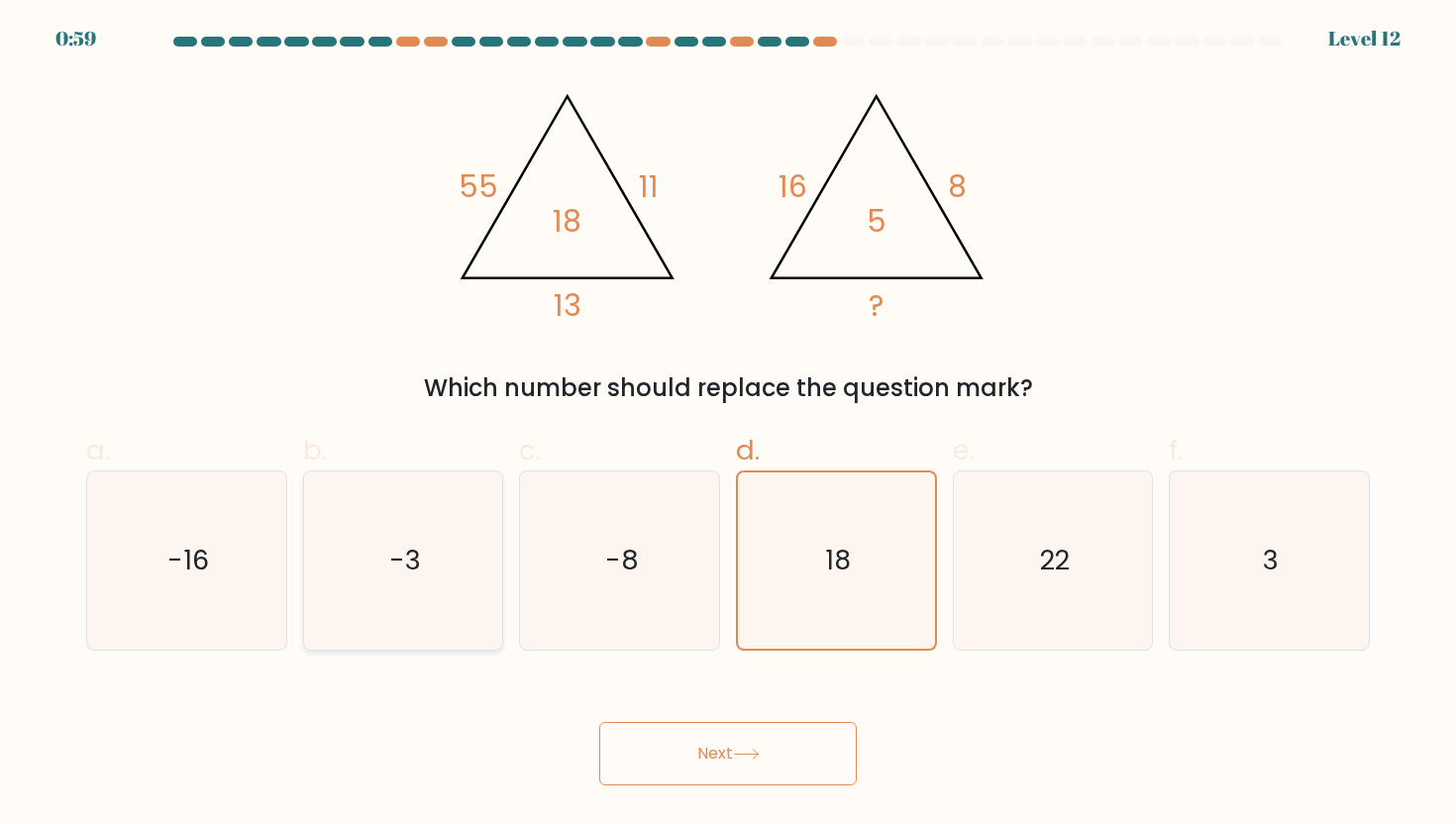
click at [728, 425] on input "b. -3" at bounding box center [728, 418] width 1 height 13
radio input "true"
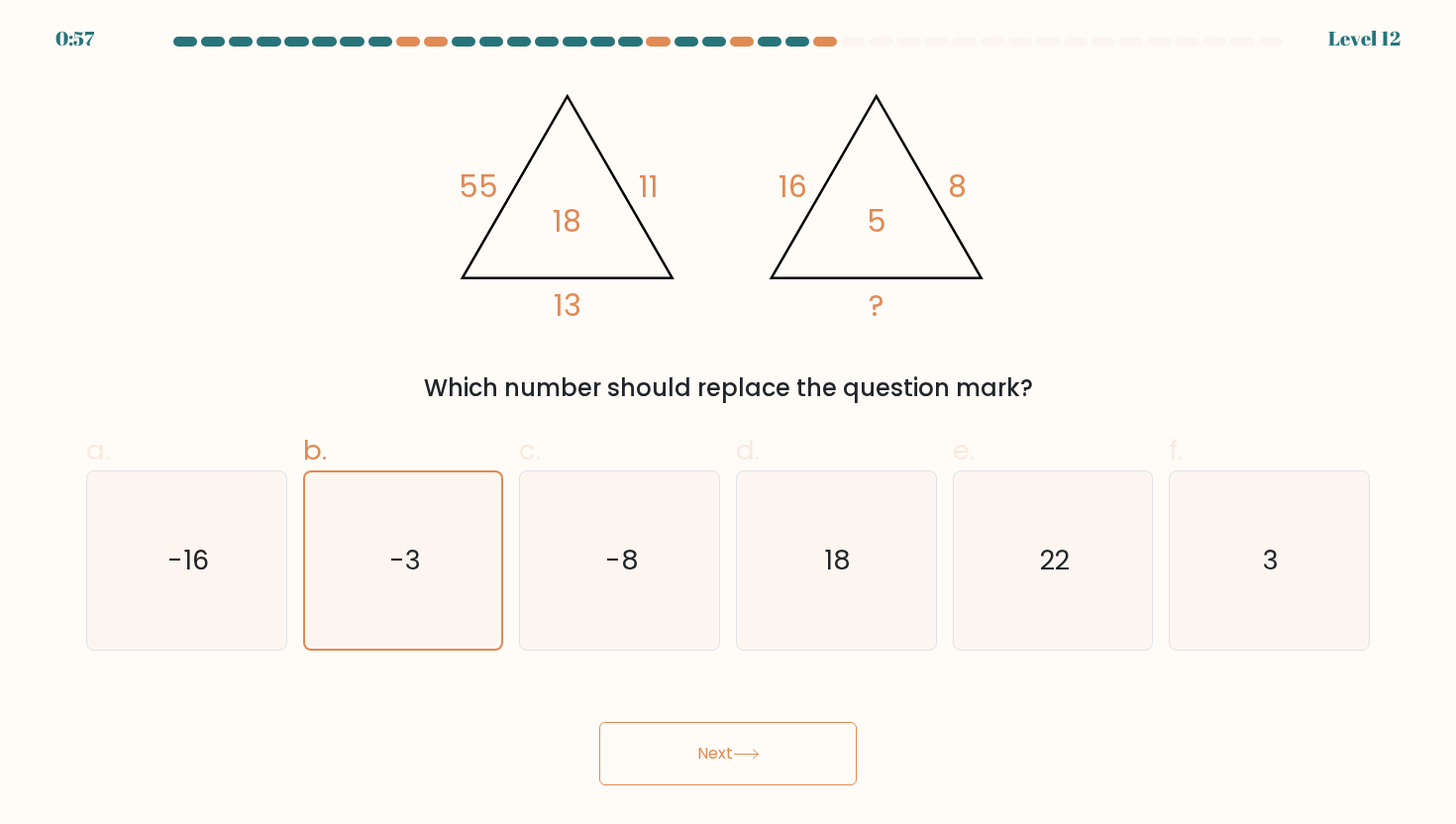
click at [727, 768] on button "Next" at bounding box center [728, 754] width 258 height 64
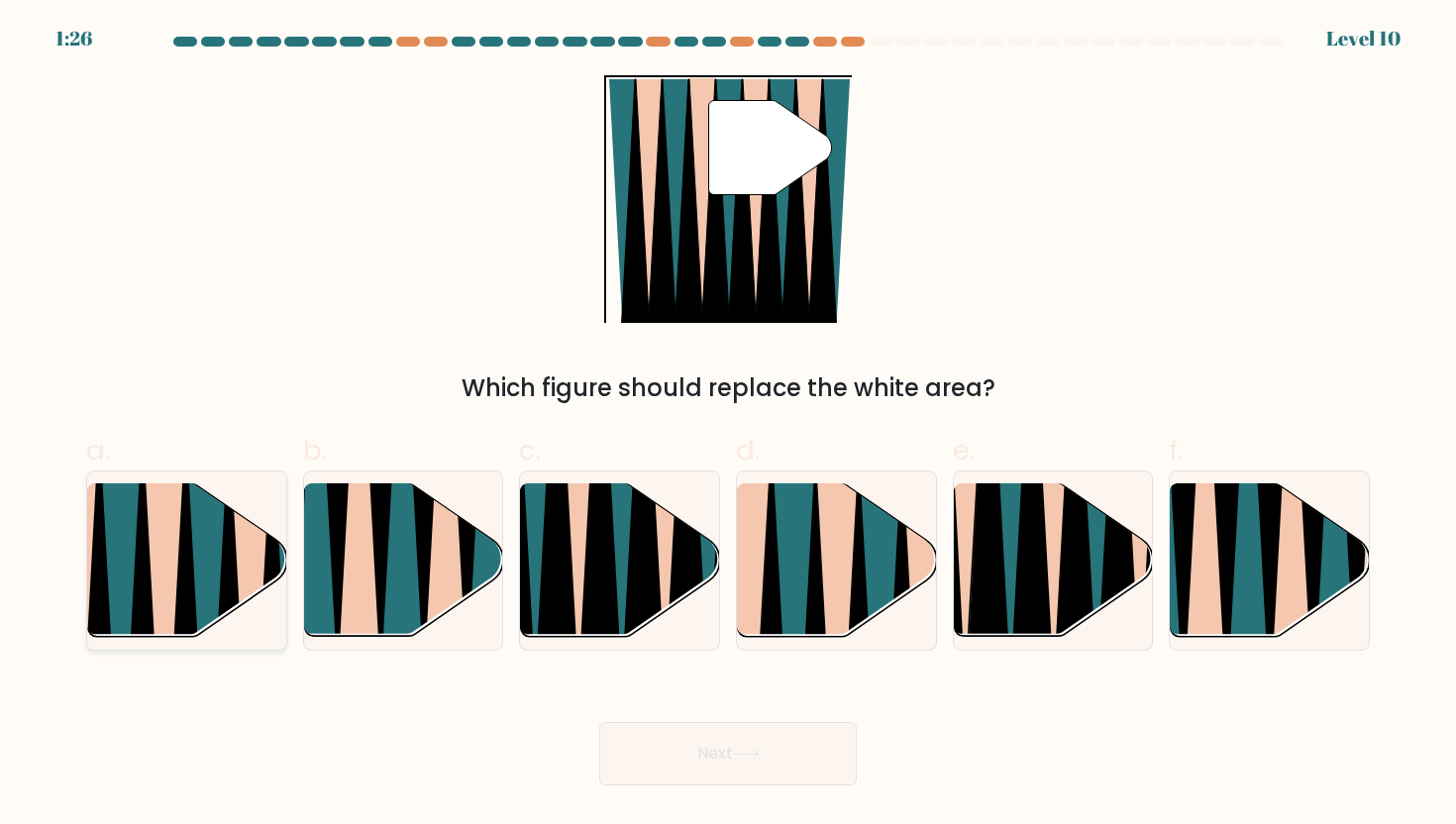
click at [165, 559] on icon at bounding box center [165, 648] width 44 height 398
click at [728, 425] on input "a." at bounding box center [728, 418] width 1 height 13
radio input "true"
click at [790, 742] on button "Next" at bounding box center [728, 754] width 258 height 64
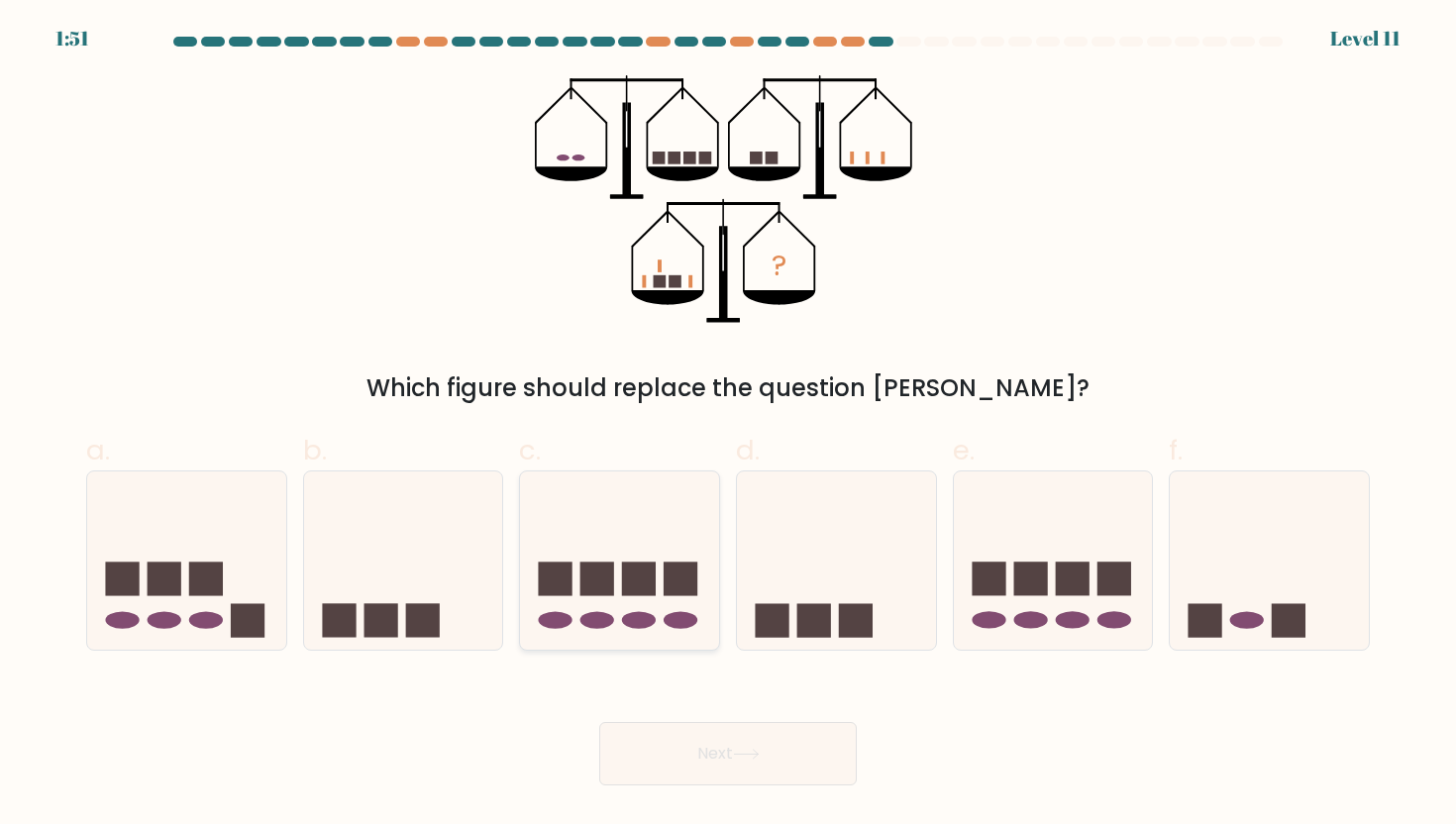
click at [637, 543] on icon at bounding box center [619, 560] width 199 height 164
click at [728, 425] on input "c." at bounding box center [728, 418] width 1 height 13
radio input "true"
click at [732, 749] on button "Next" at bounding box center [728, 754] width 258 height 64
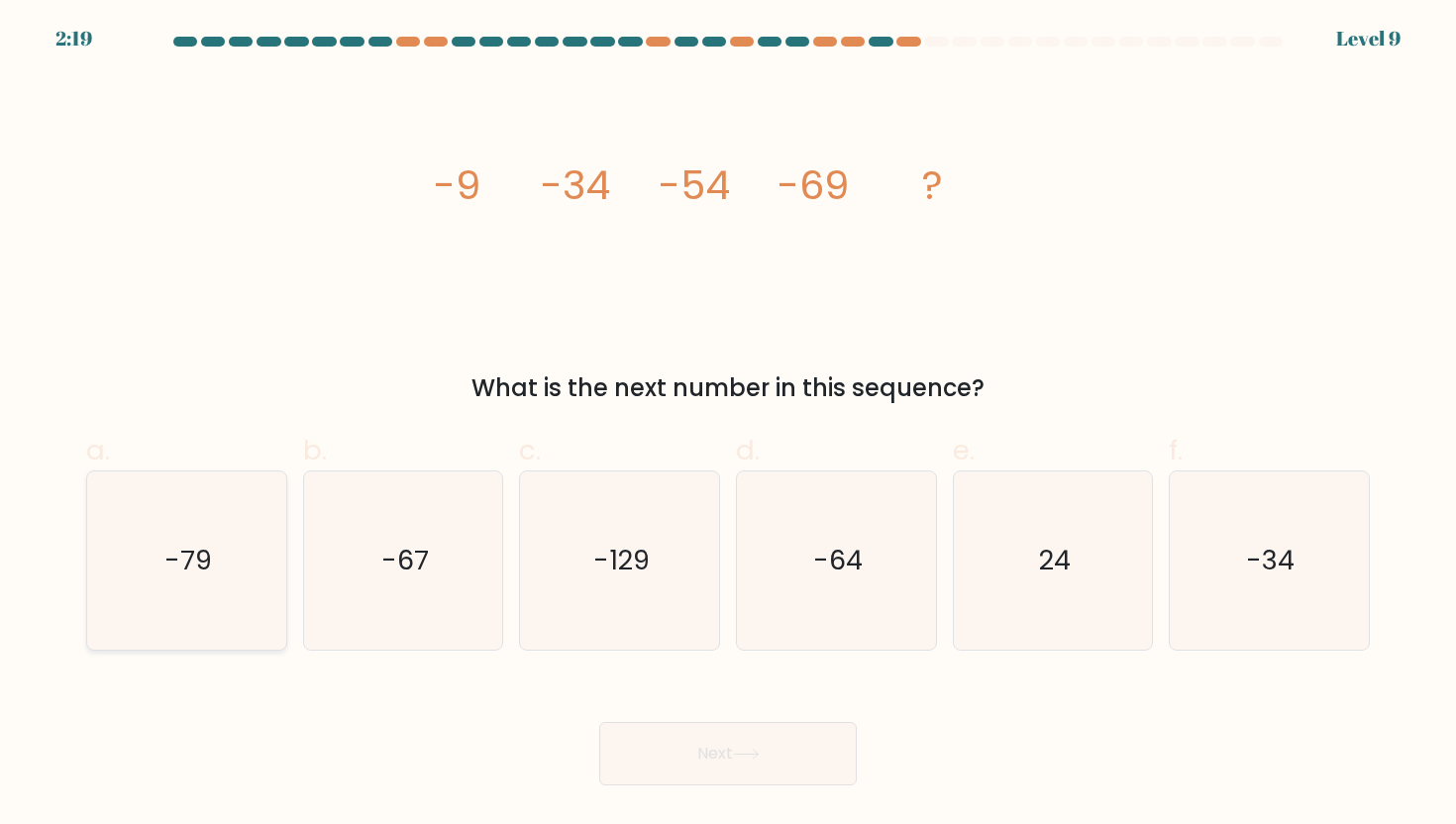
click at [124, 537] on icon "-79" at bounding box center [185, 560] width 178 height 178
click at [728, 425] on input "a. -79" at bounding box center [728, 418] width 1 height 13
radio input "true"
click at [659, 755] on button "Next" at bounding box center [728, 754] width 258 height 64
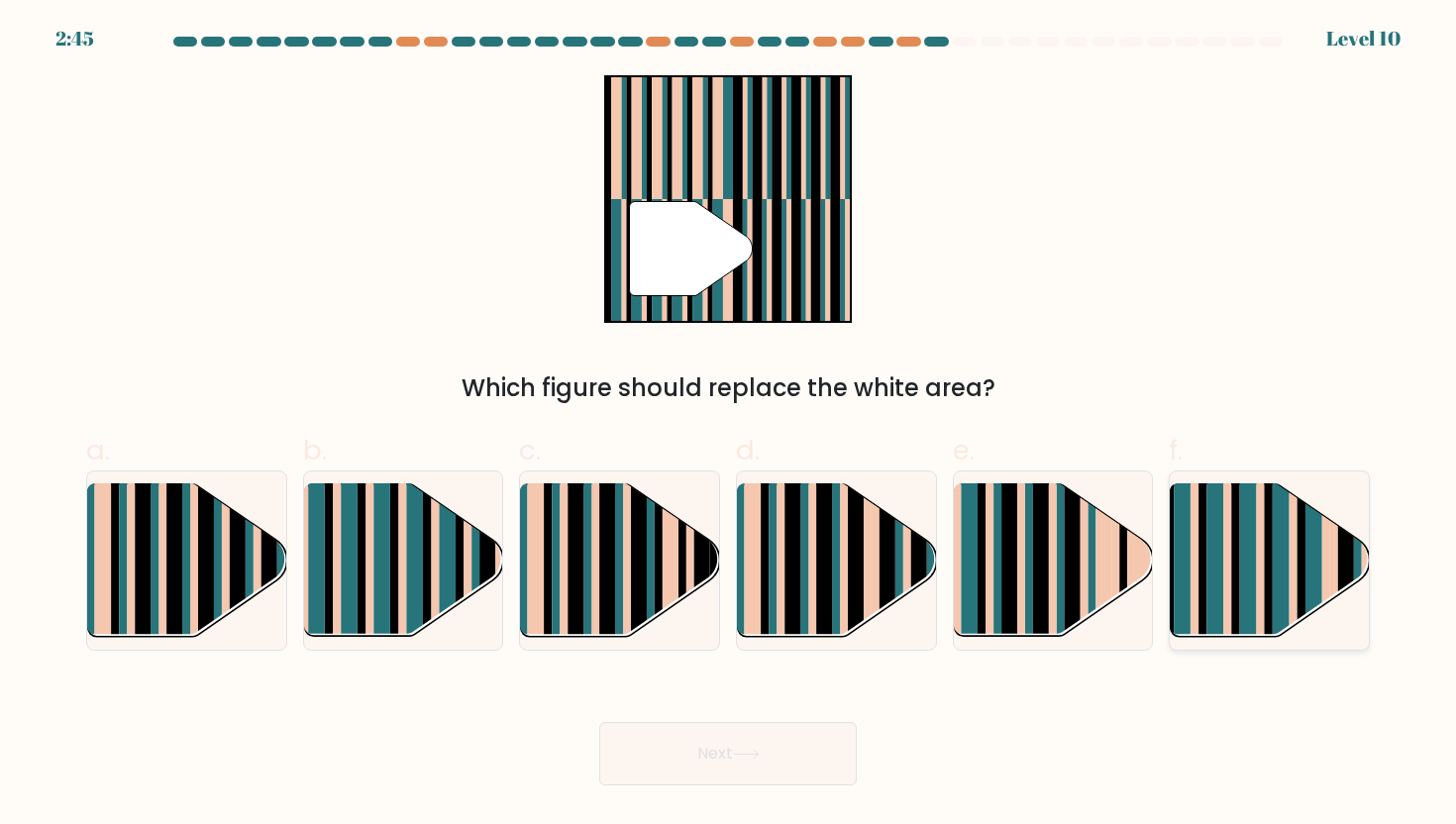
click at [1252, 584] on rect at bounding box center [1248, 578] width 17 height 197
click at [729, 425] on input "f." at bounding box center [728, 418] width 1 height 13
radio input "true"
click at [715, 760] on button "Next" at bounding box center [728, 754] width 258 height 64
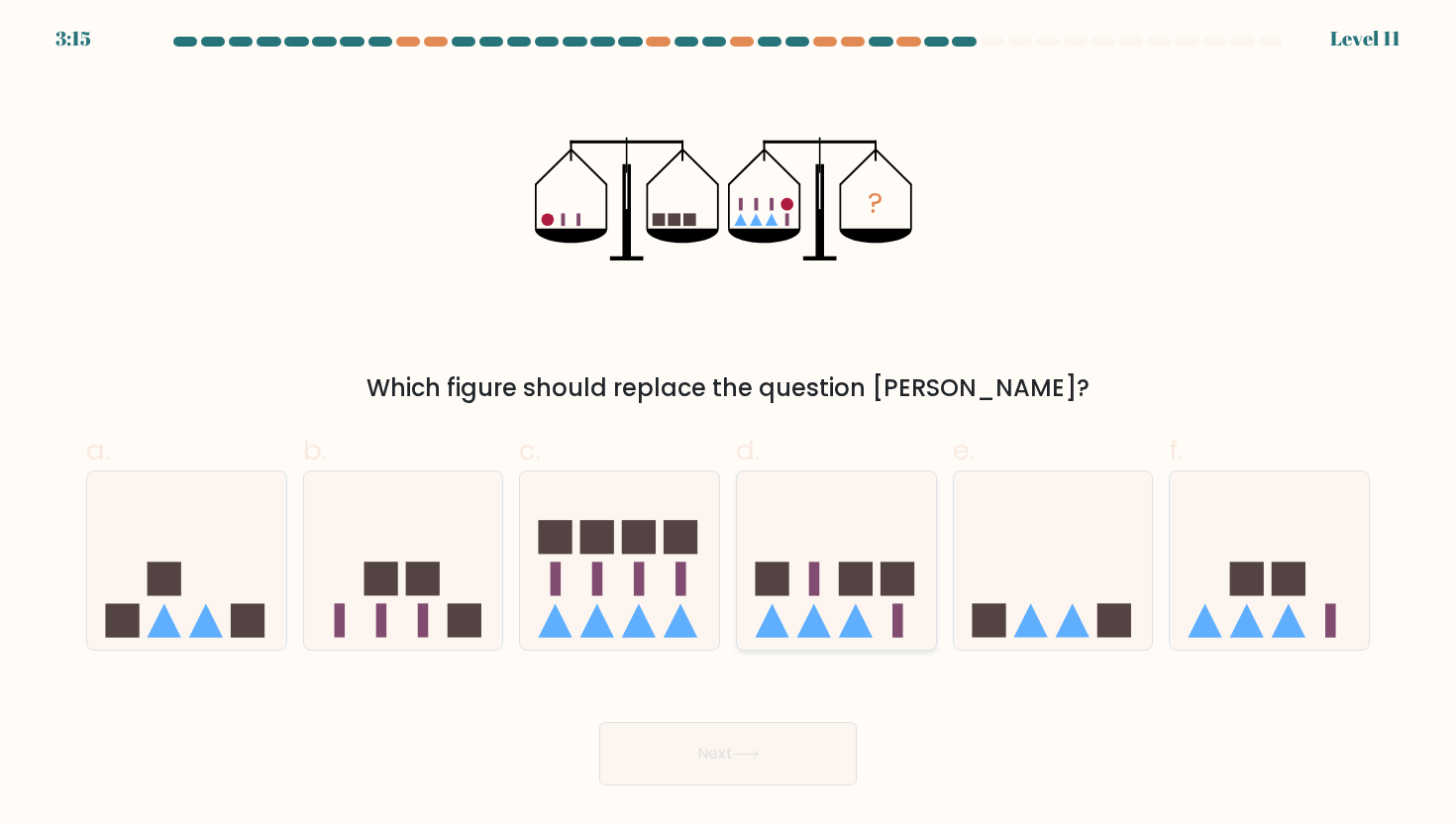
click at [749, 566] on icon at bounding box center [837, 560] width 199 height 164
click at [729, 425] on input "d." at bounding box center [728, 418] width 1 height 13
radio input "true"
click at [693, 744] on button "Next" at bounding box center [728, 754] width 258 height 64
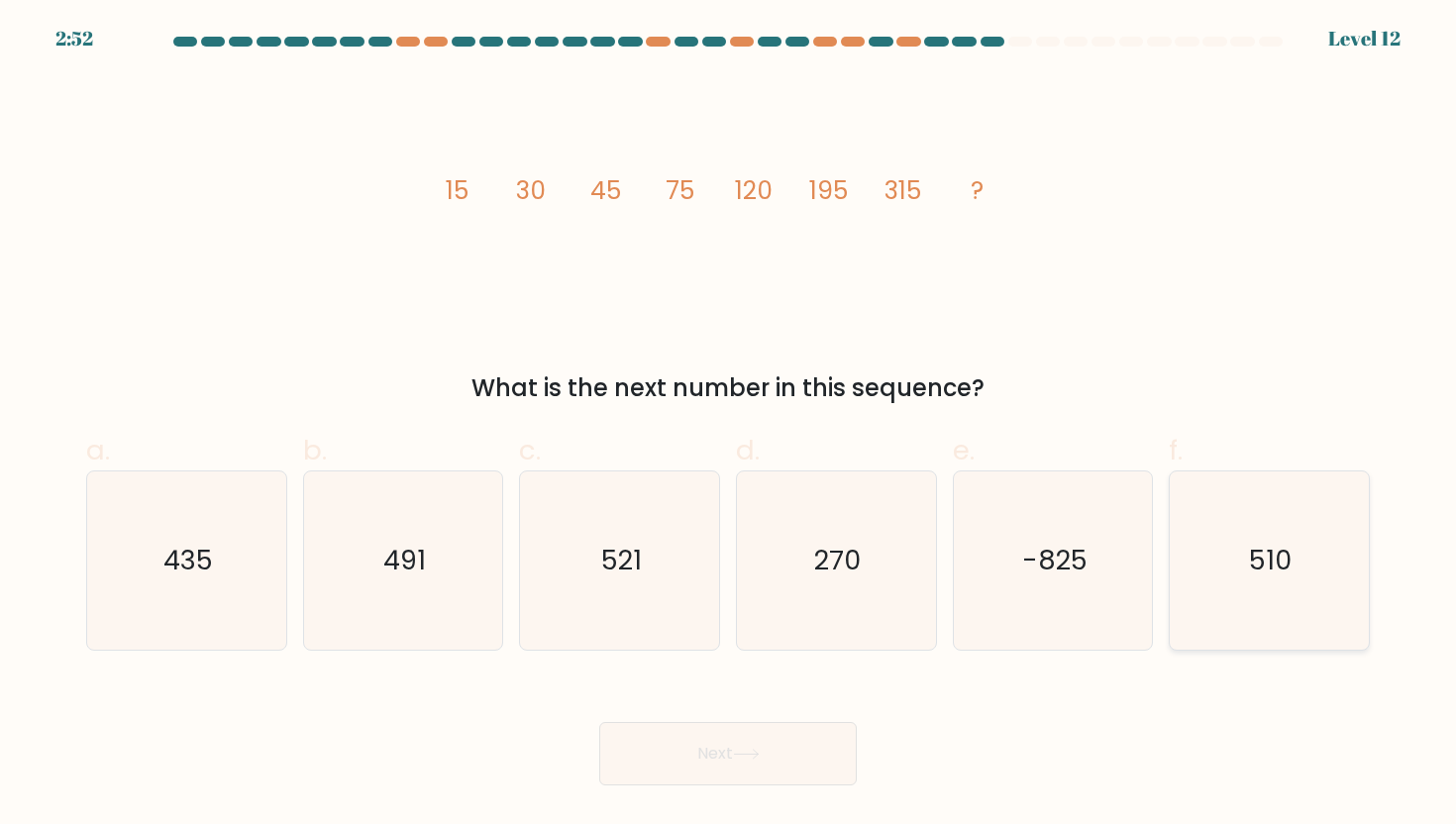
click at [1265, 544] on text "510" at bounding box center [1271, 560] width 43 height 37
click at [729, 425] on input "f. 510" at bounding box center [728, 418] width 1 height 13
radio input "true"
click at [718, 746] on button "Next" at bounding box center [728, 754] width 258 height 64
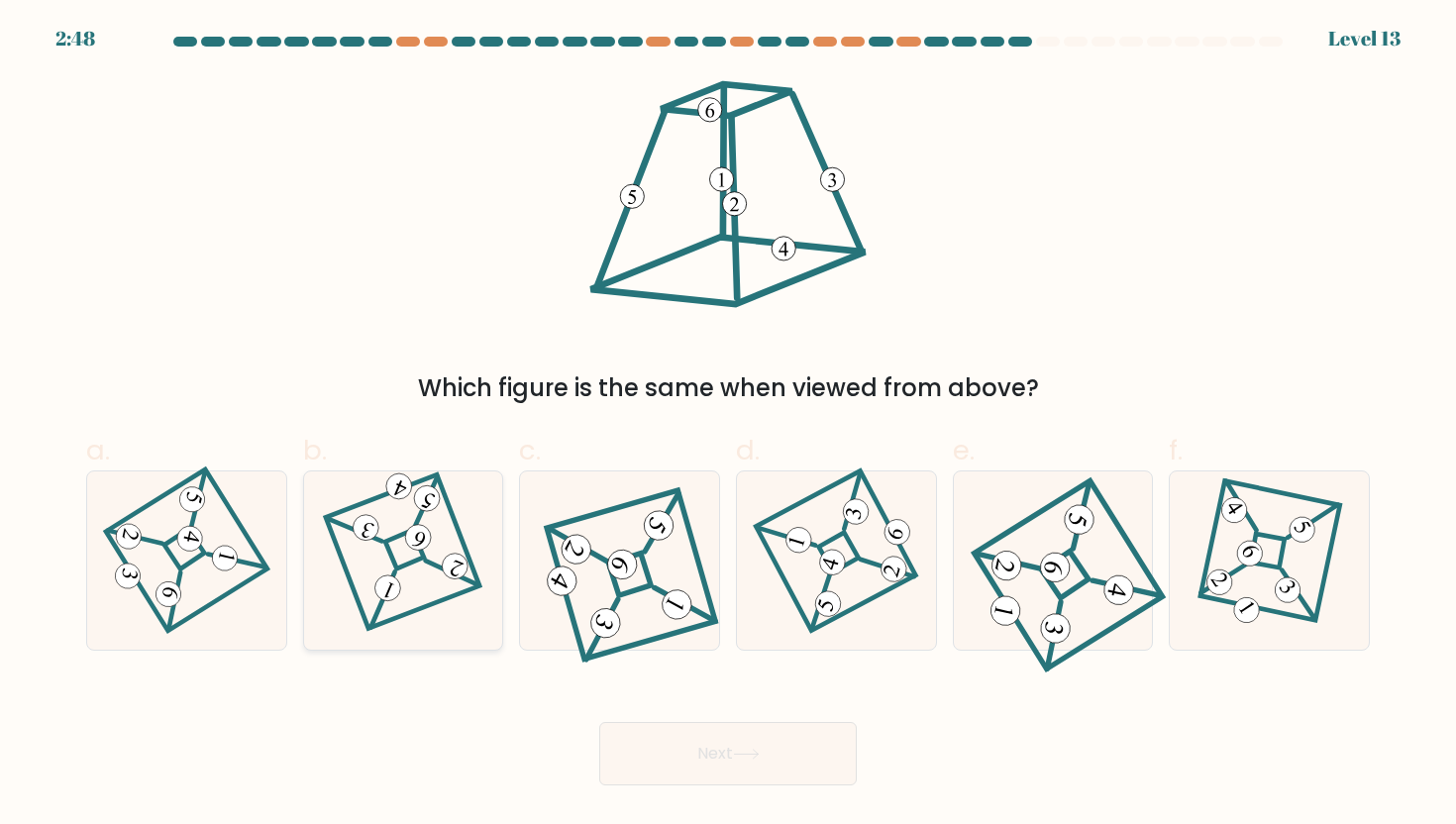
click at [443, 572] on icon at bounding box center [402, 560] width 123 height 142
click at [728, 425] on input "b." at bounding box center [728, 418] width 1 height 13
radio input "true"
click at [661, 722] on button "Next" at bounding box center [728, 754] width 258 height 64
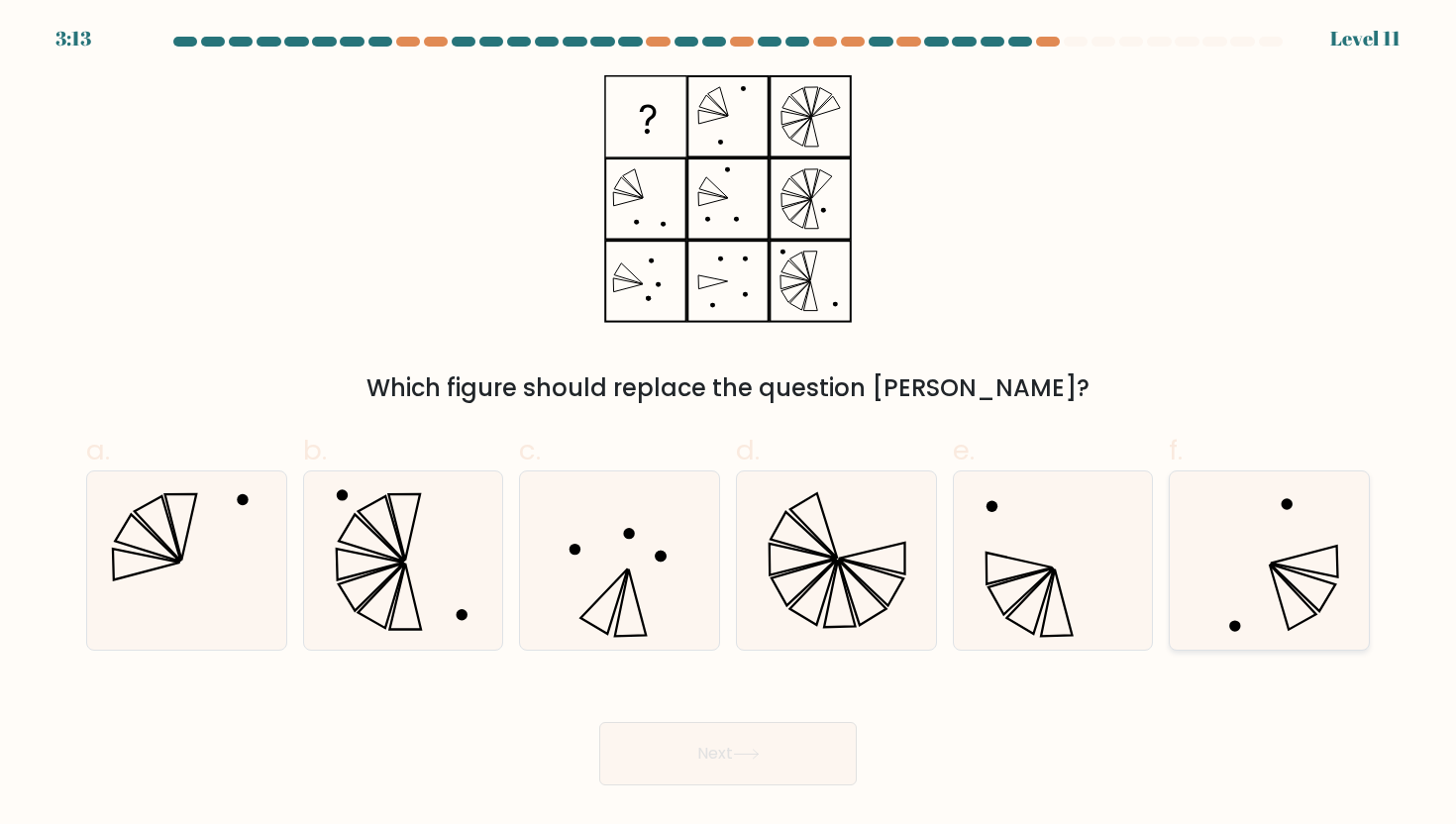
click at [1305, 596] on icon at bounding box center [1304, 589] width 66 height 48
click at [729, 425] on input "f." at bounding box center [728, 418] width 1 height 13
radio input "true"
click at [736, 761] on button "Next" at bounding box center [728, 754] width 258 height 64
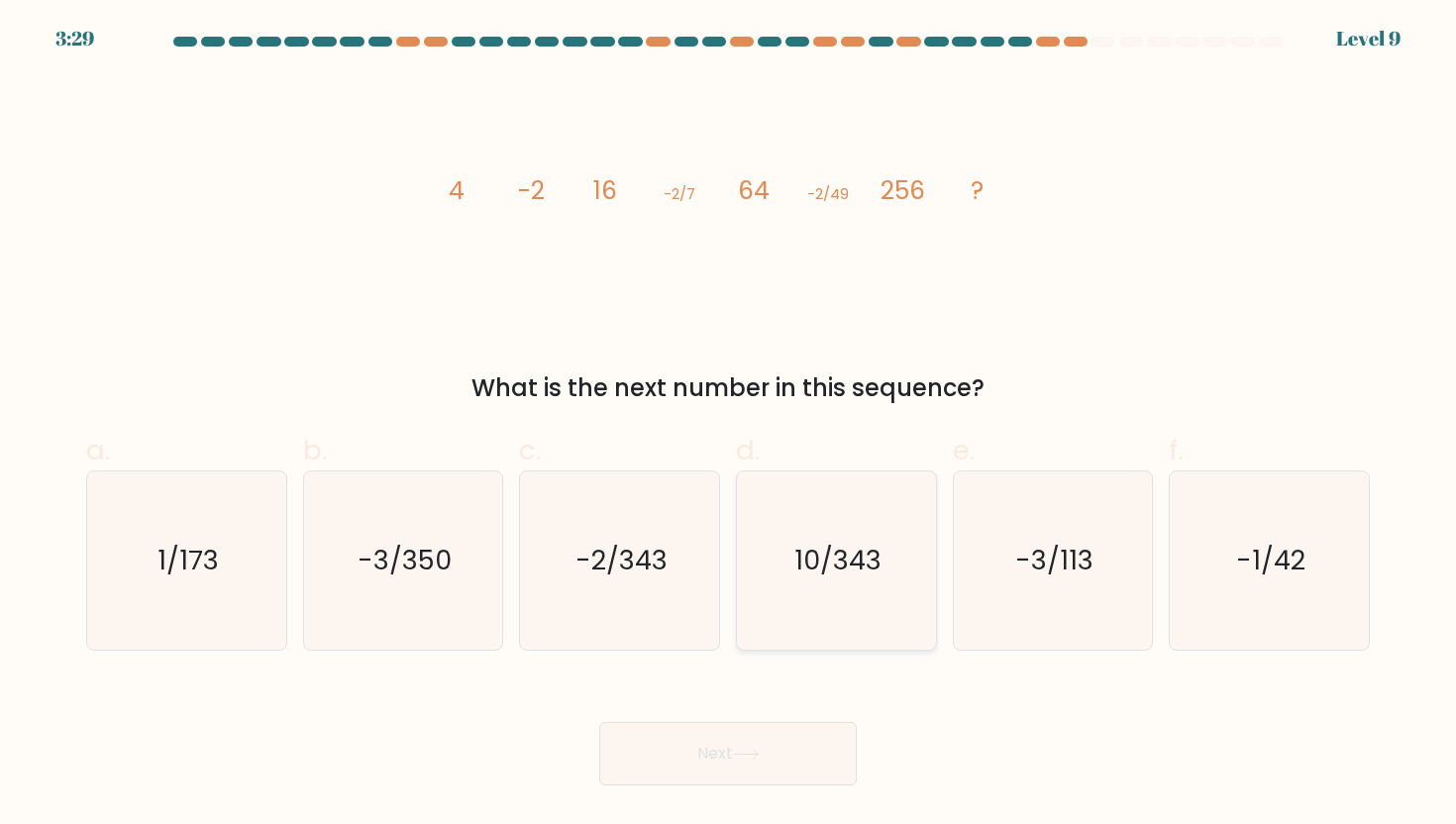
click at [772, 596] on icon "10/343" at bounding box center [836, 560] width 178 height 178
click at [729, 425] on input "d. 10/343" at bounding box center [728, 418] width 1 height 13
radio input "true"
click at [649, 577] on text "-2/343" at bounding box center [621, 560] width 92 height 37
click at [728, 425] on input "c. -2/343" at bounding box center [728, 418] width 1 height 13
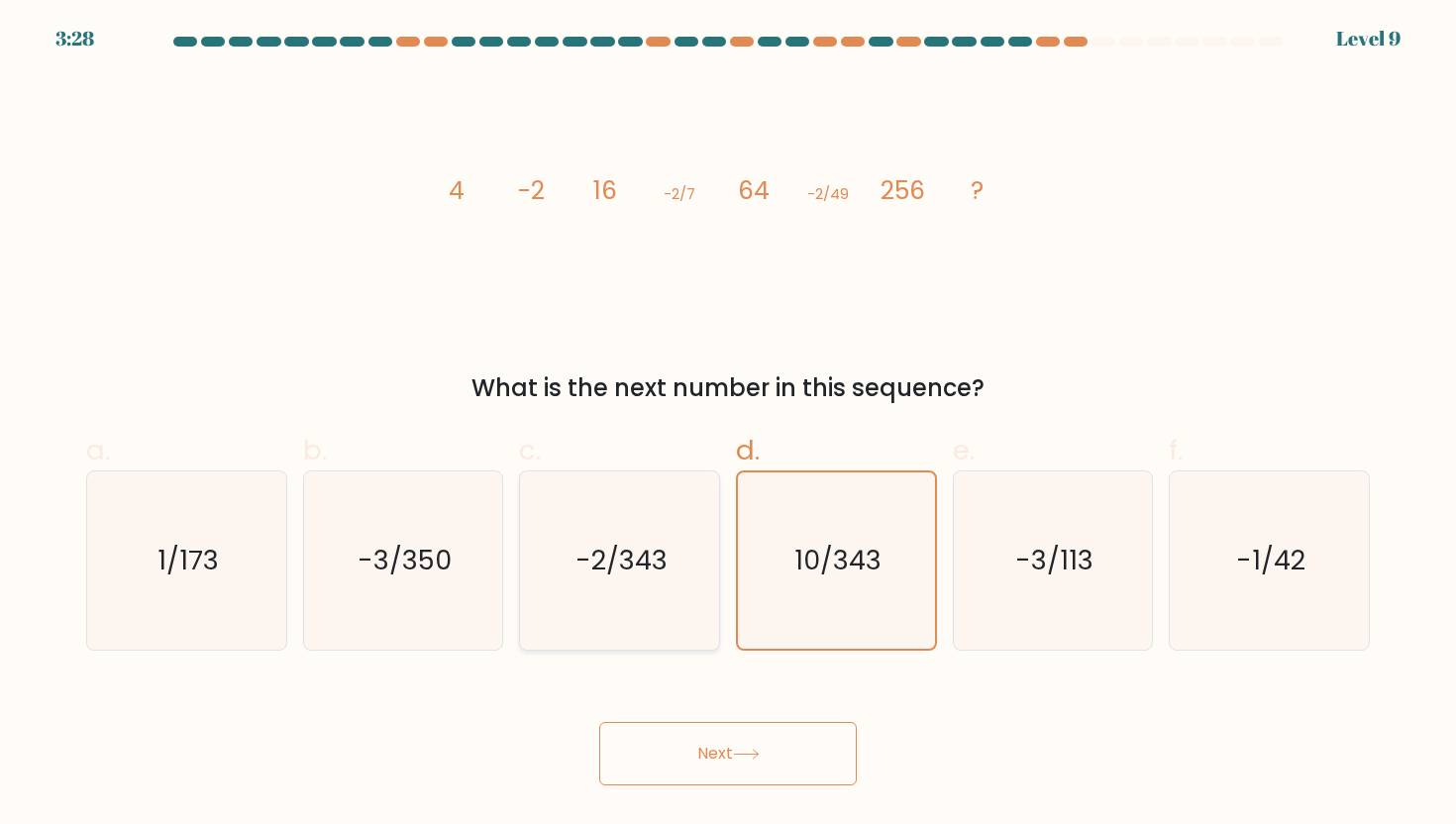
radio input "true"
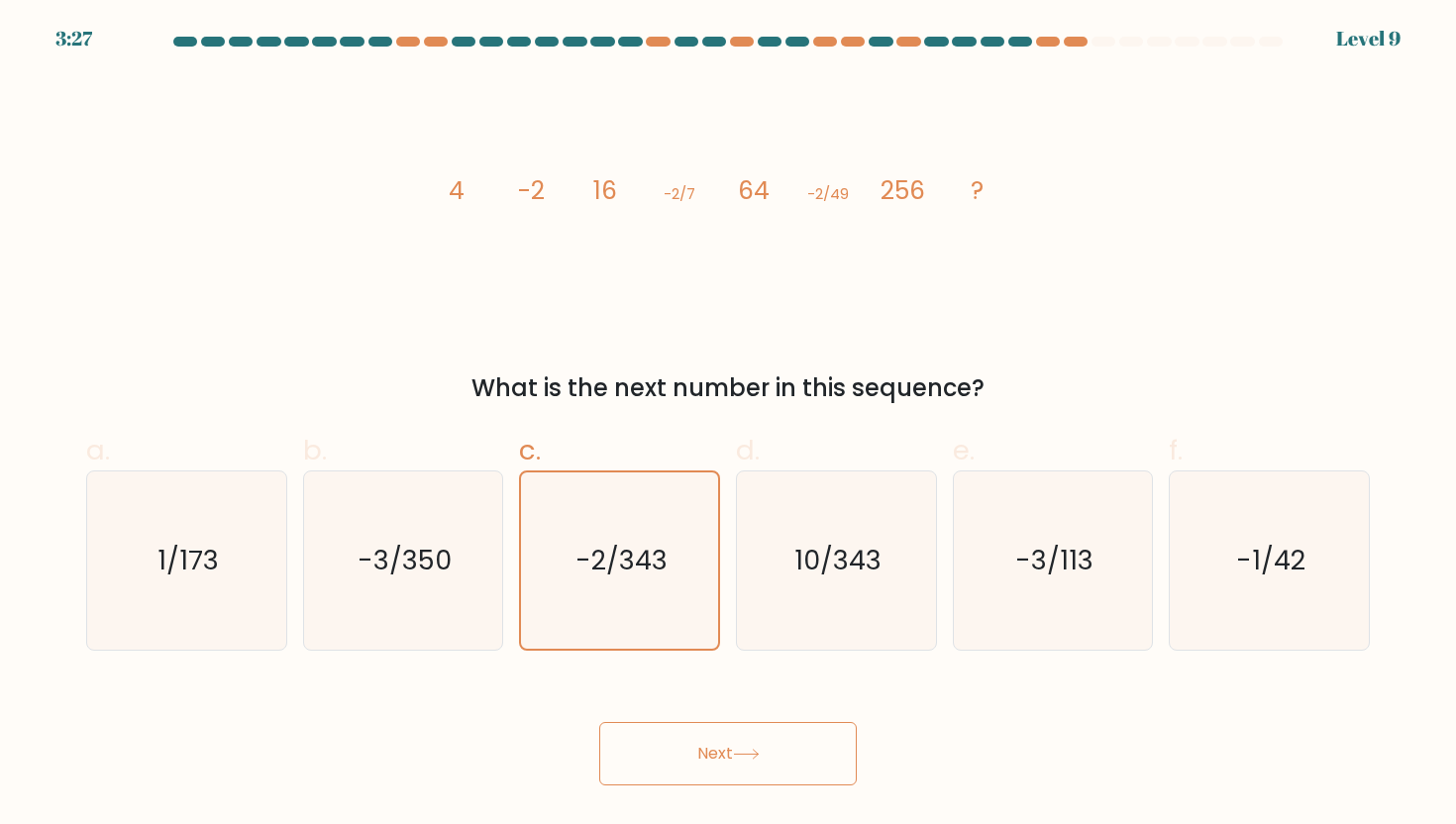
click at [716, 739] on button "Next" at bounding box center [728, 754] width 258 height 64
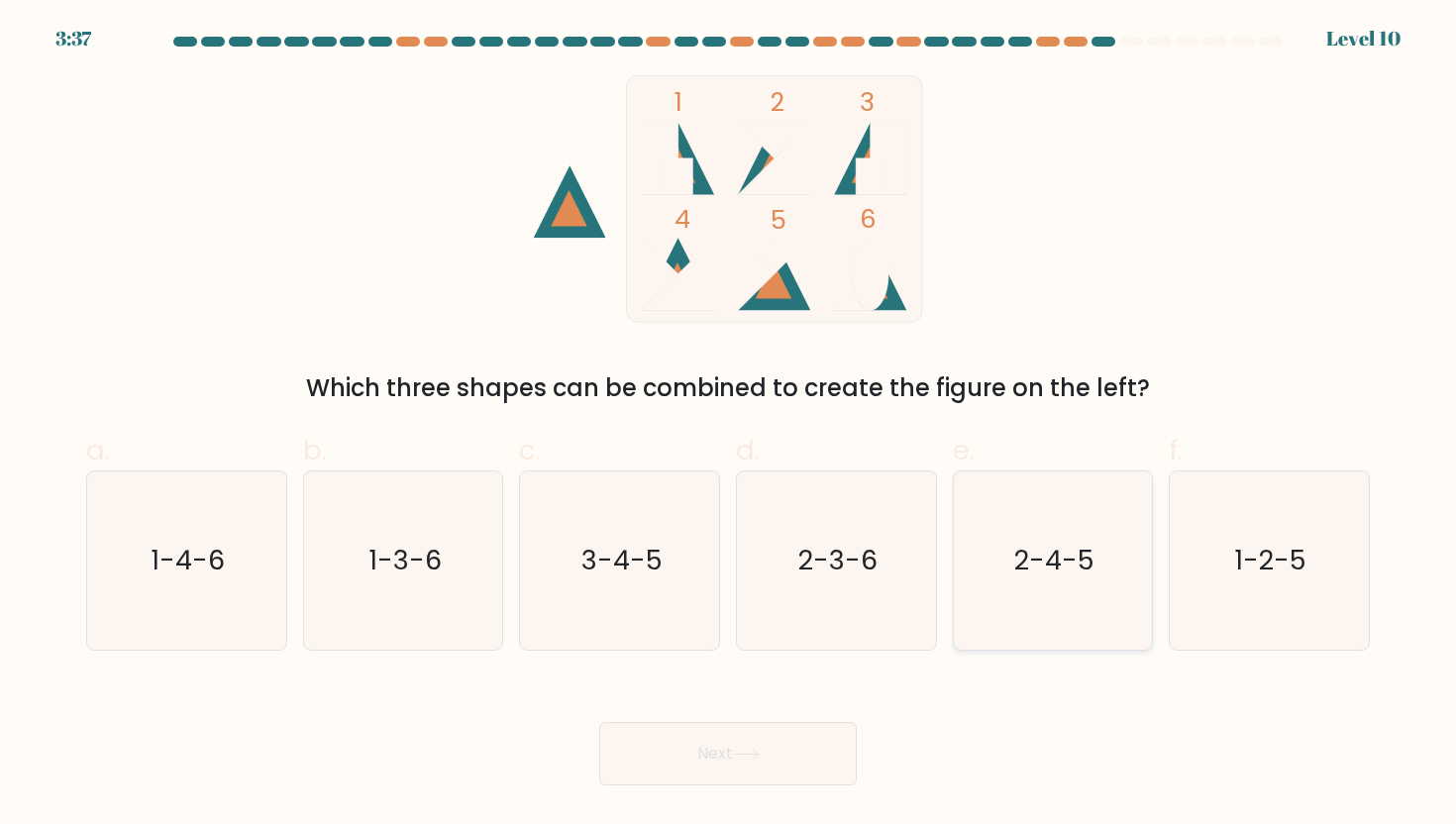
click at [1079, 540] on icon "2-4-5" at bounding box center [1053, 560] width 178 height 178
click at [729, 425] on input "e. 2-4-5" at bounding box center [728, 418] width 1 height 13
radio input "true"
click at [693, 761] on button "Next" at bounding box center [728, 754] width 258 height 64
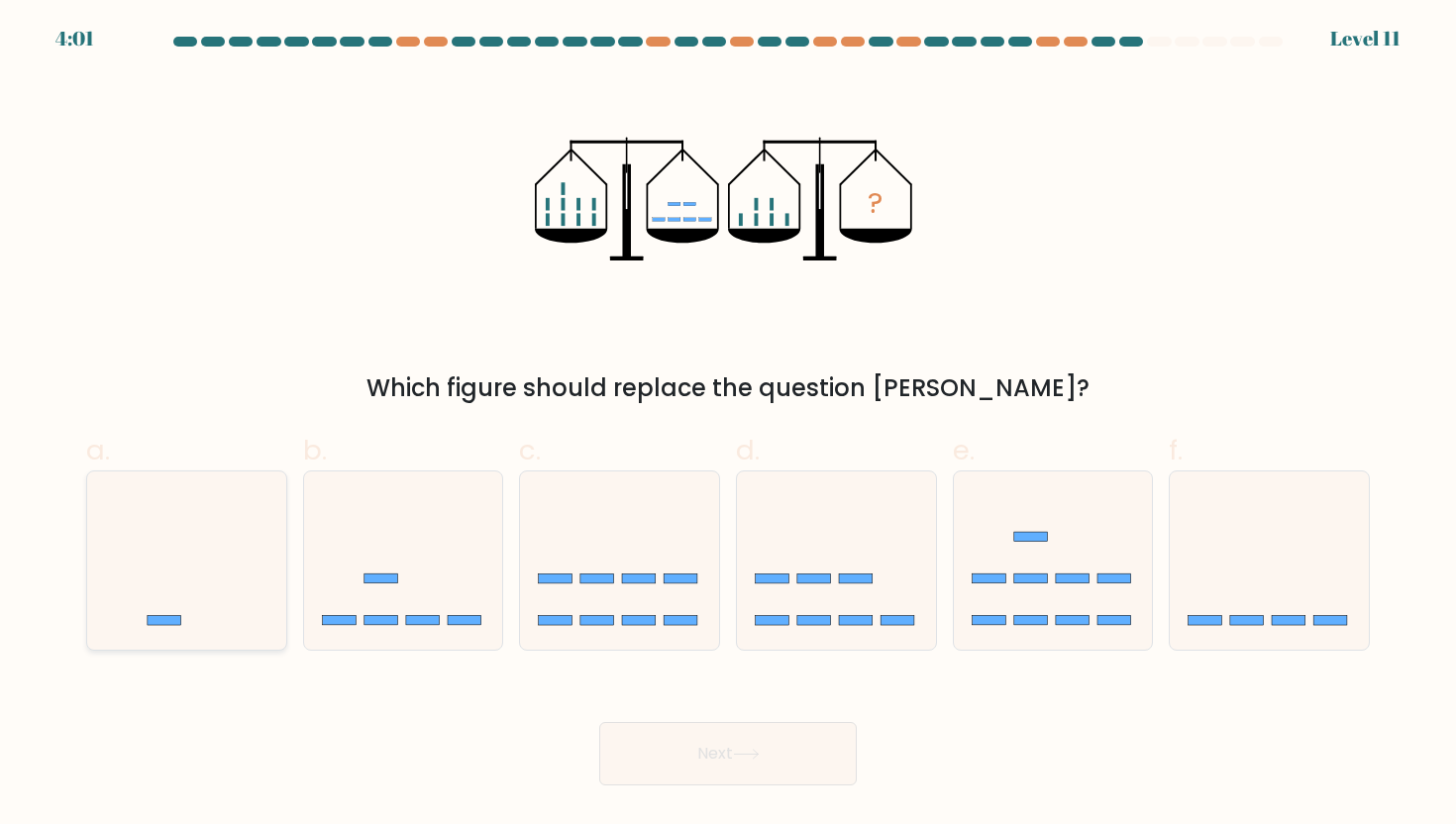
click at [170, 567] on icon at bounding box center [187, 560] width 199 height 164
click at [728, 425] on input "a." at bounding box center [728, 418] width 1 height 13
radio input "true"
click at [613, 756] on button "Next" at bounding box center [728, 754] width 258 height 64
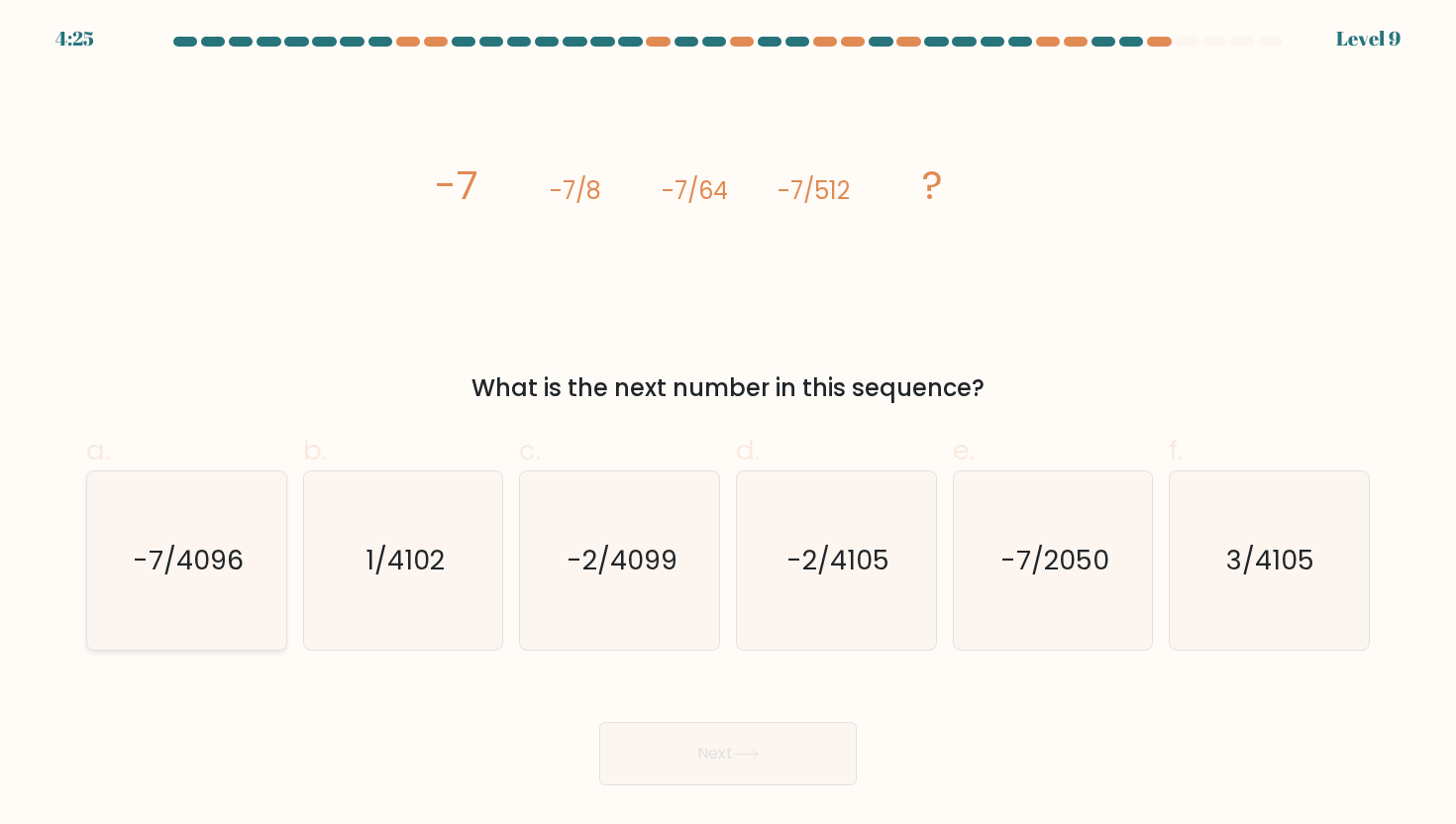
click at [201, 581] on icon "-7/4096" at bounding box center [185, 560] width 178 height 178
click at [728, 425] on input "a. -7/4096" at bounding box center [728, 418] width 1 height 13
radio input "true"
click at [748, 771] on button "Next" at bounding box center [728, 754] width 258 height 64
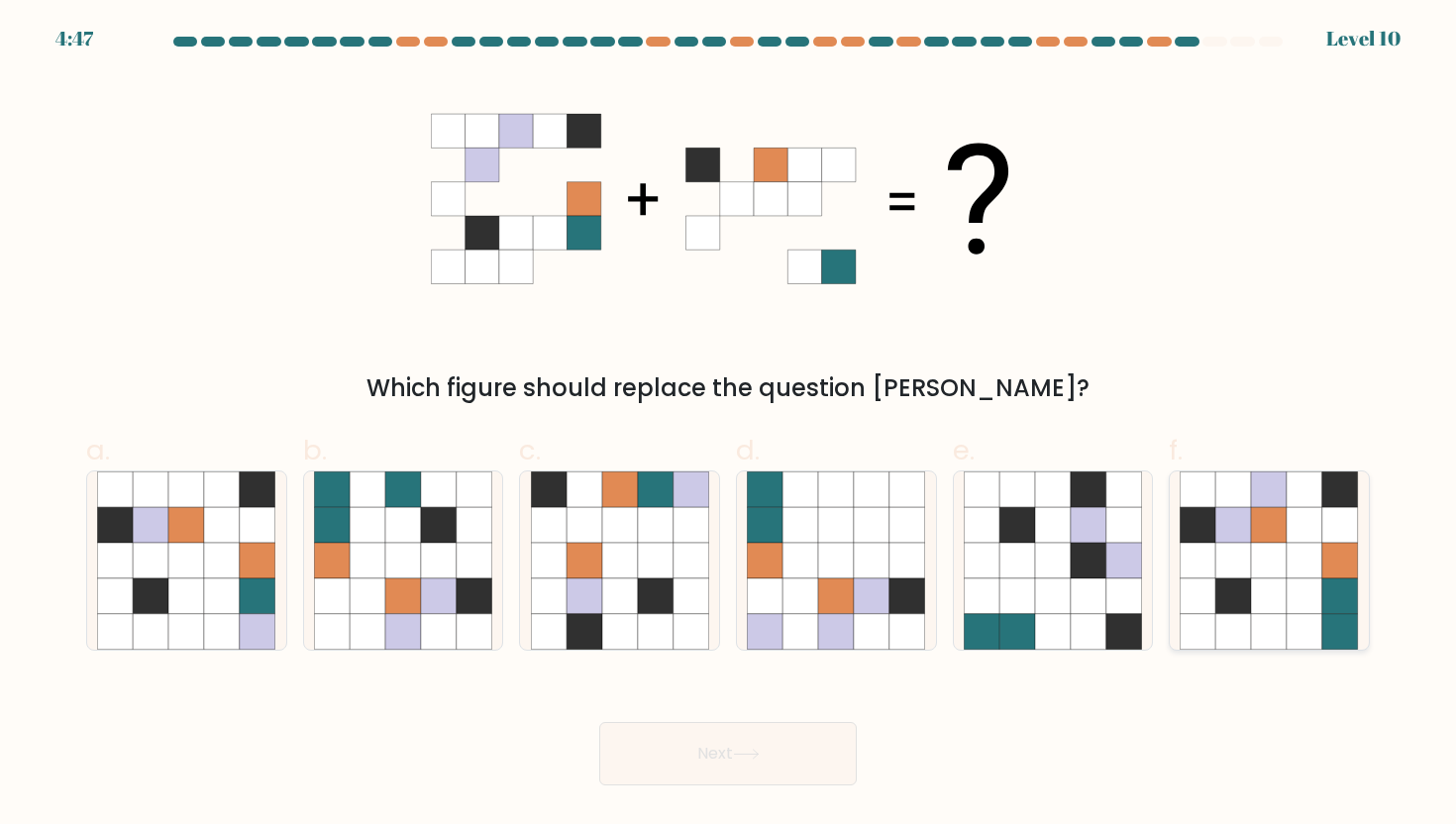
click at [1301, 499] on icon at bounding box center [1306, 489] width 36 height 36
click at [729, 425] on input "f." at bounding box center [728, 418] width 1 height 13
radio input "true"
click at [638, 759] on button "Next" at bounding box center [728, 754] width 258 height 64
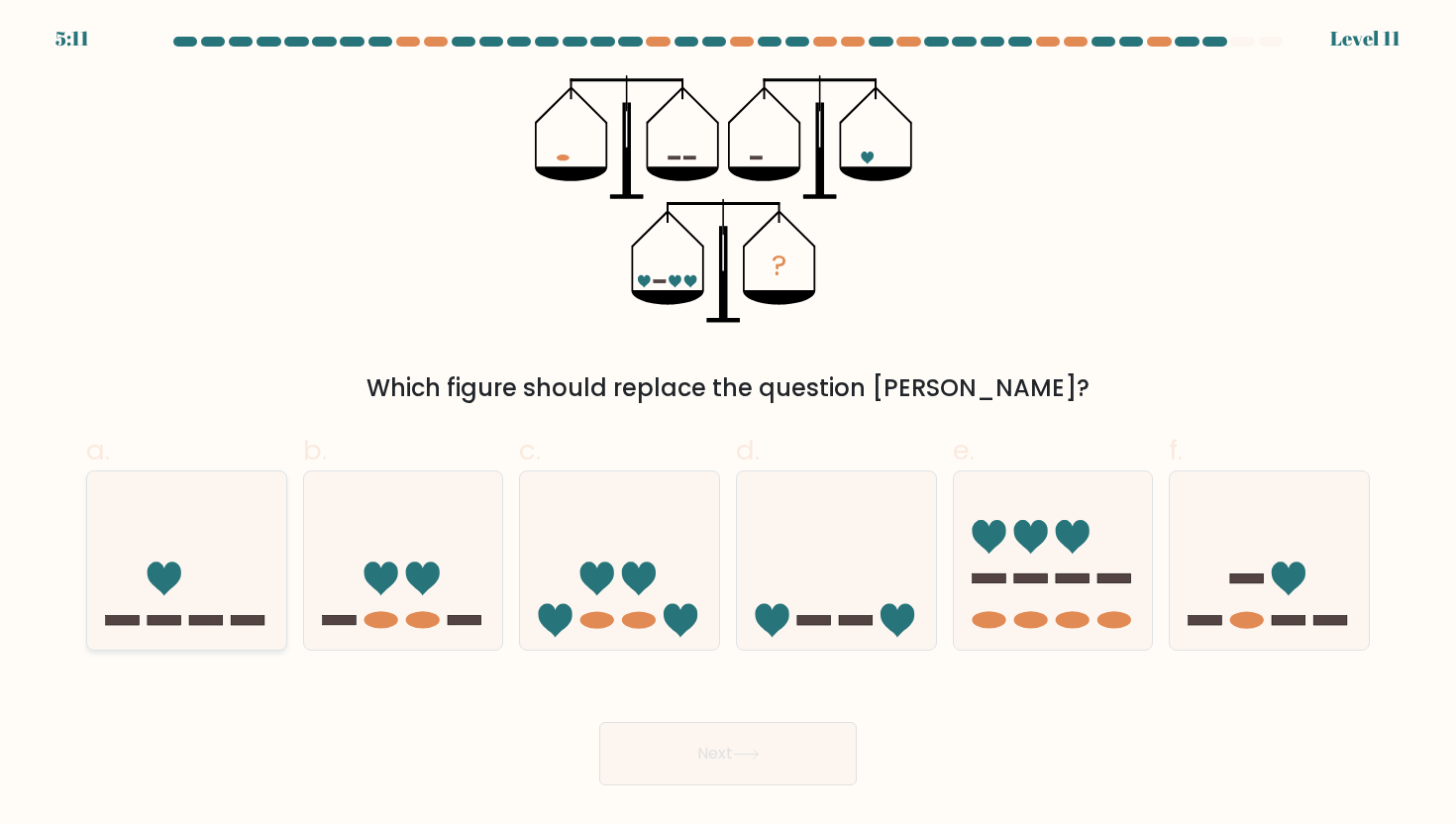
click at [199, 576] on icon at bounding box center [187, 560] width 199 height 164
click at [728, 425] on input "a." at bounding box center [728, 418] width 1 height 13
radio input "true"
click at [837, 570] on icon at bounding box center [837, 560] width 199 height 164
click at [729, 425] on input "d." at bounding box center [728, 418] width 1 height 13
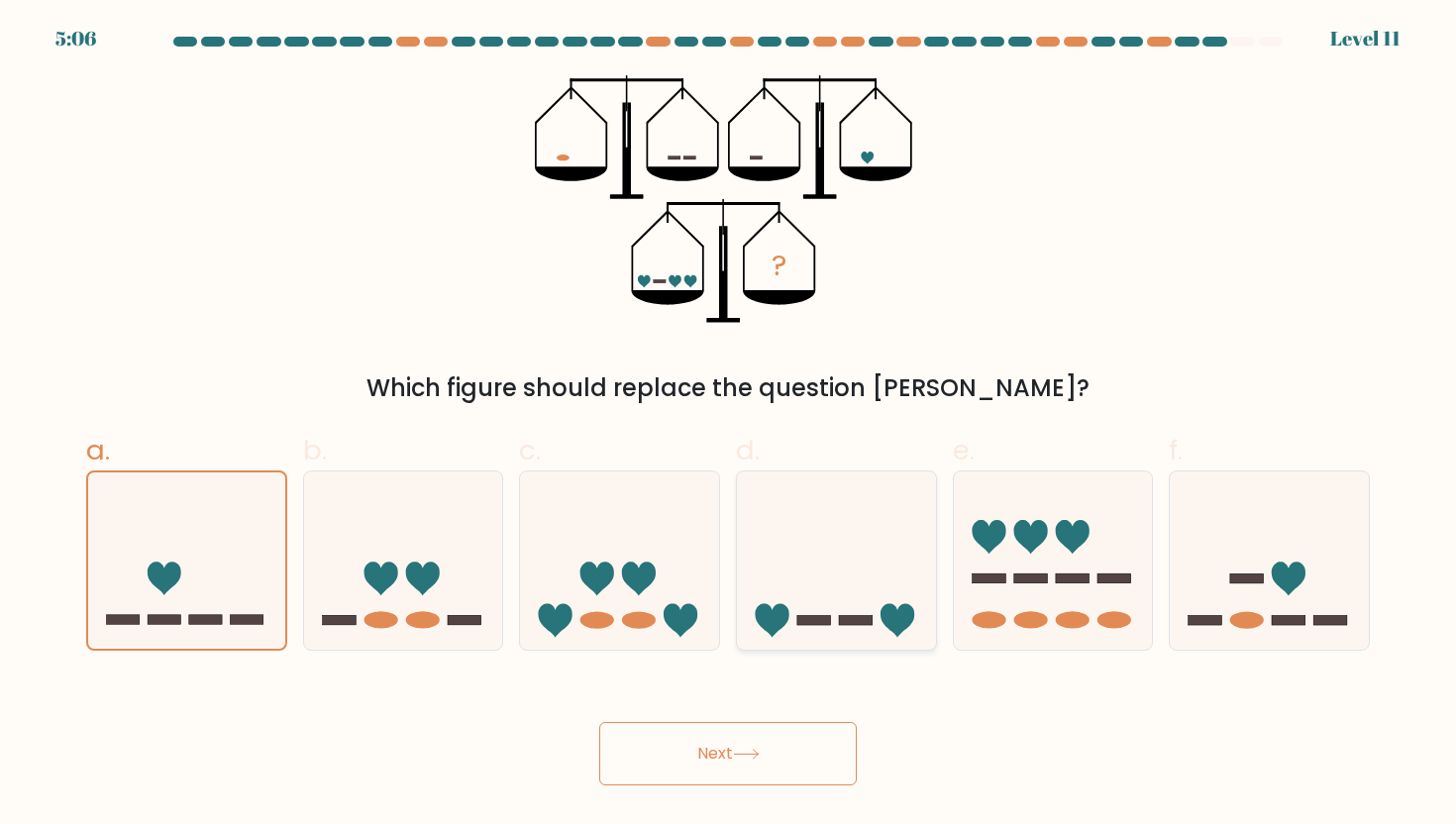
radio input "true"
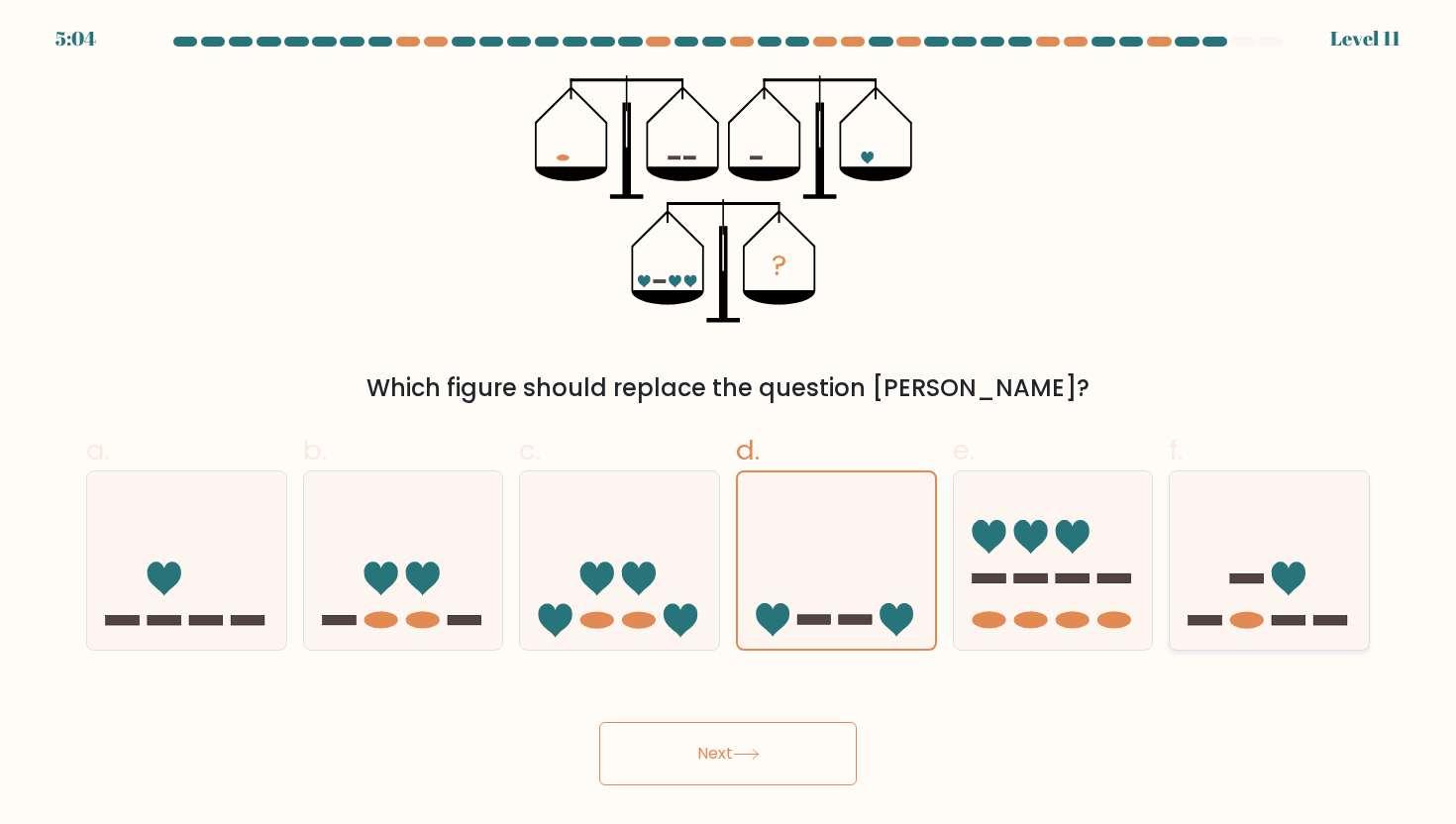
click at [1274, 571] on icon at bounding box center [1289, 579] width 34 height 34
click at [729, 425] on input "f." at bounding box center [728, 418] width 1 height 13
radio input "true"
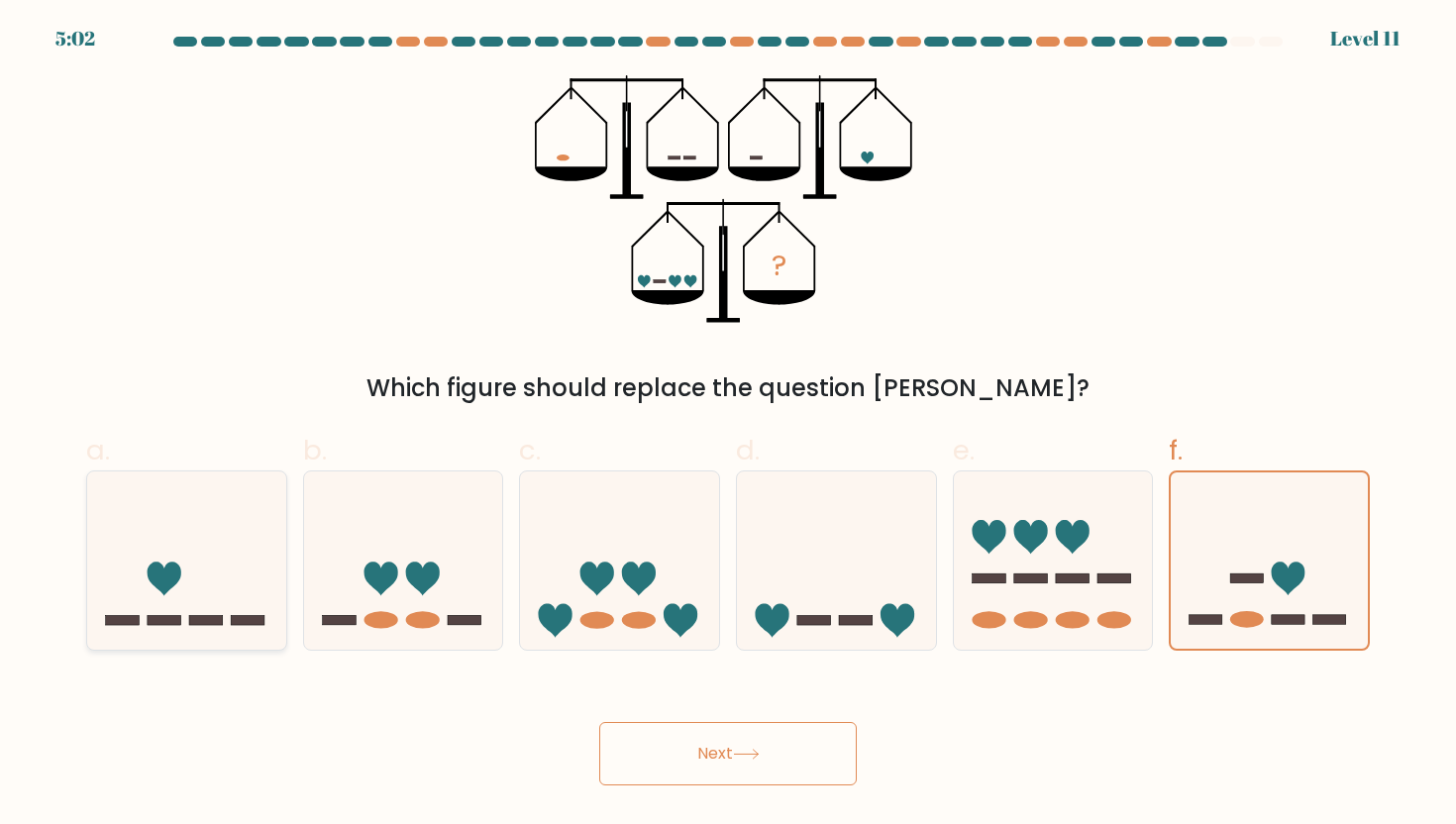
click at [165, 577] on icon at bounding box center [164, 579] width 34 height 34
click at [728, 425] on input "a." at bounding box center [728, 418] width 1 height 13
radio input "true"
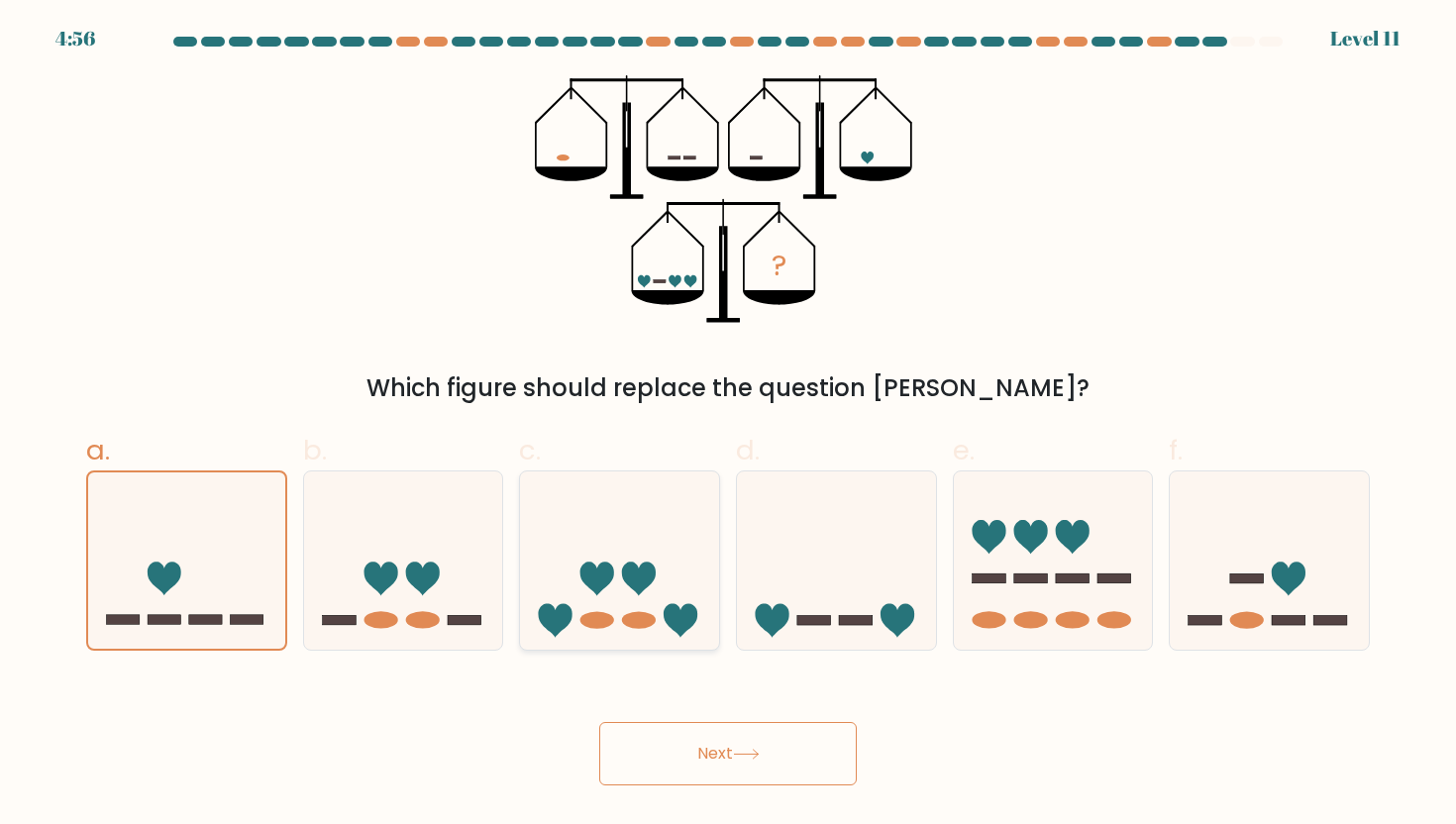
click at [609, 555] on icon at bounding box center [619, 560] width 199 height 164
click at [728, 425] on input "c." at bounding box center [728, 418] width 1 height 13
radio input "true"
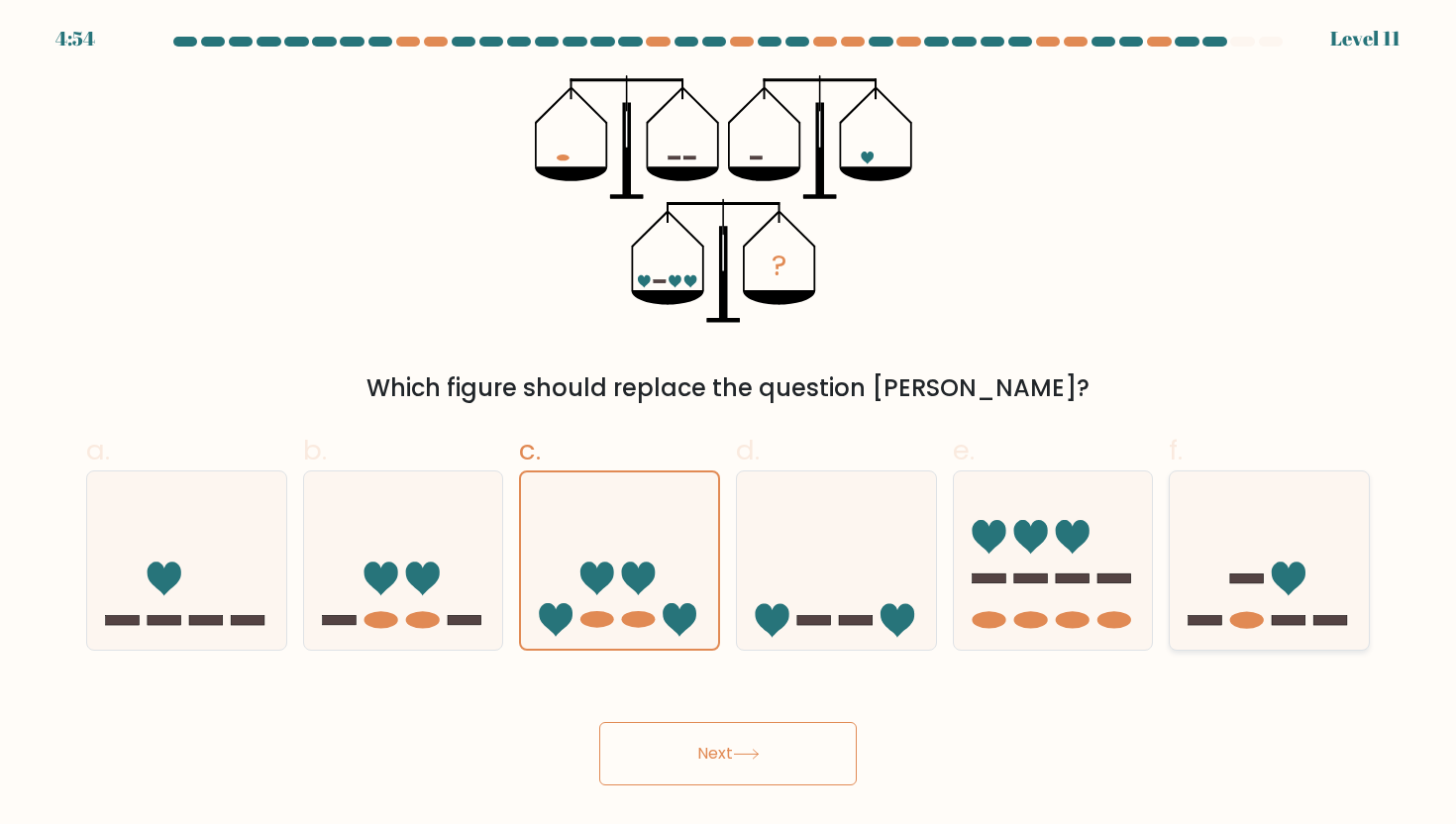
click at [1298, 622] on rect at bounding box center [1290, 622] width 34 height 10
click at [729, 425] on input "f." at bounding box center [728, 418] width 1 height 13
radio input "true"
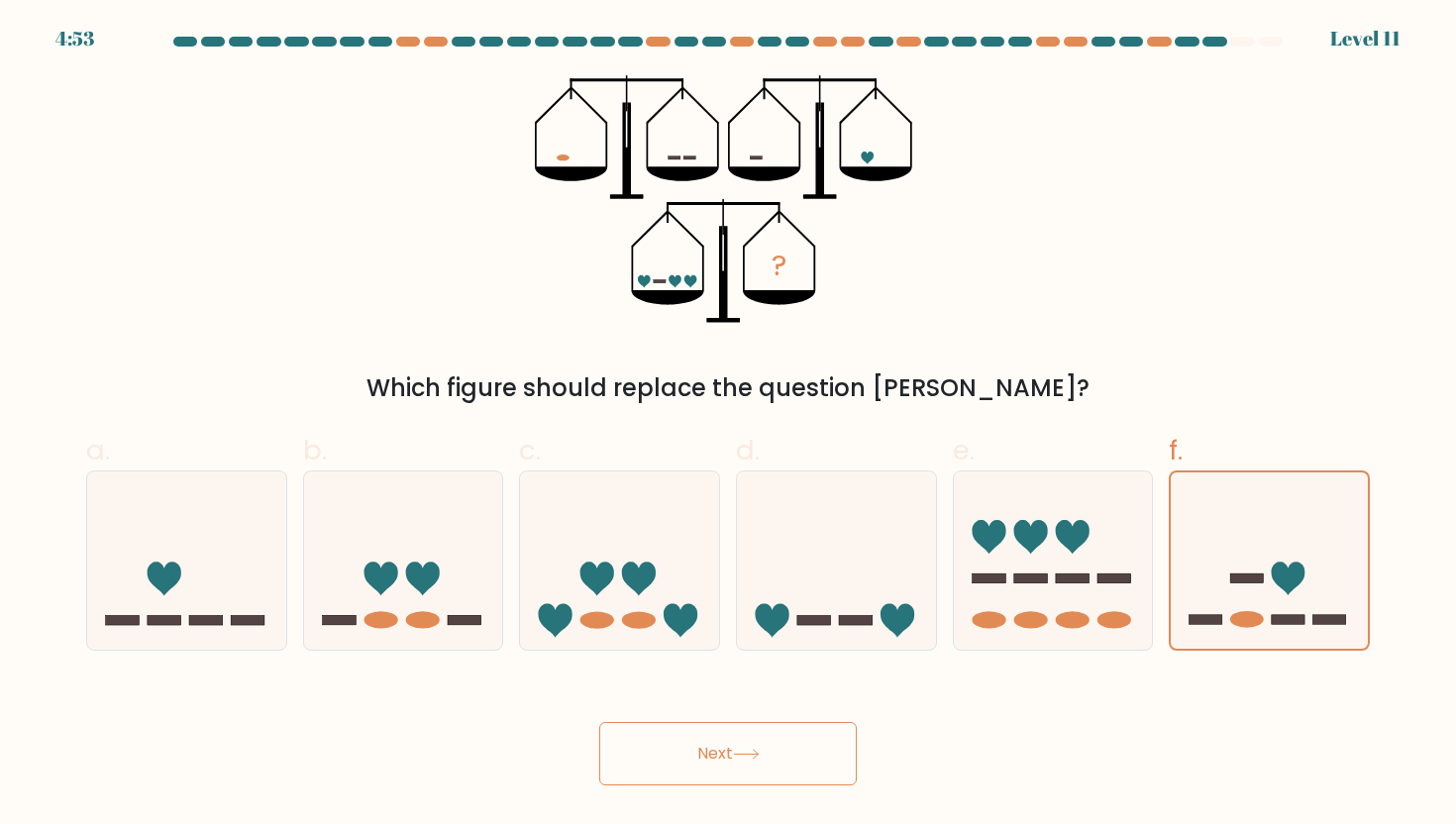
click at [805, 773] on button "Next" at bounding box center [728, 754] width 258 height 64
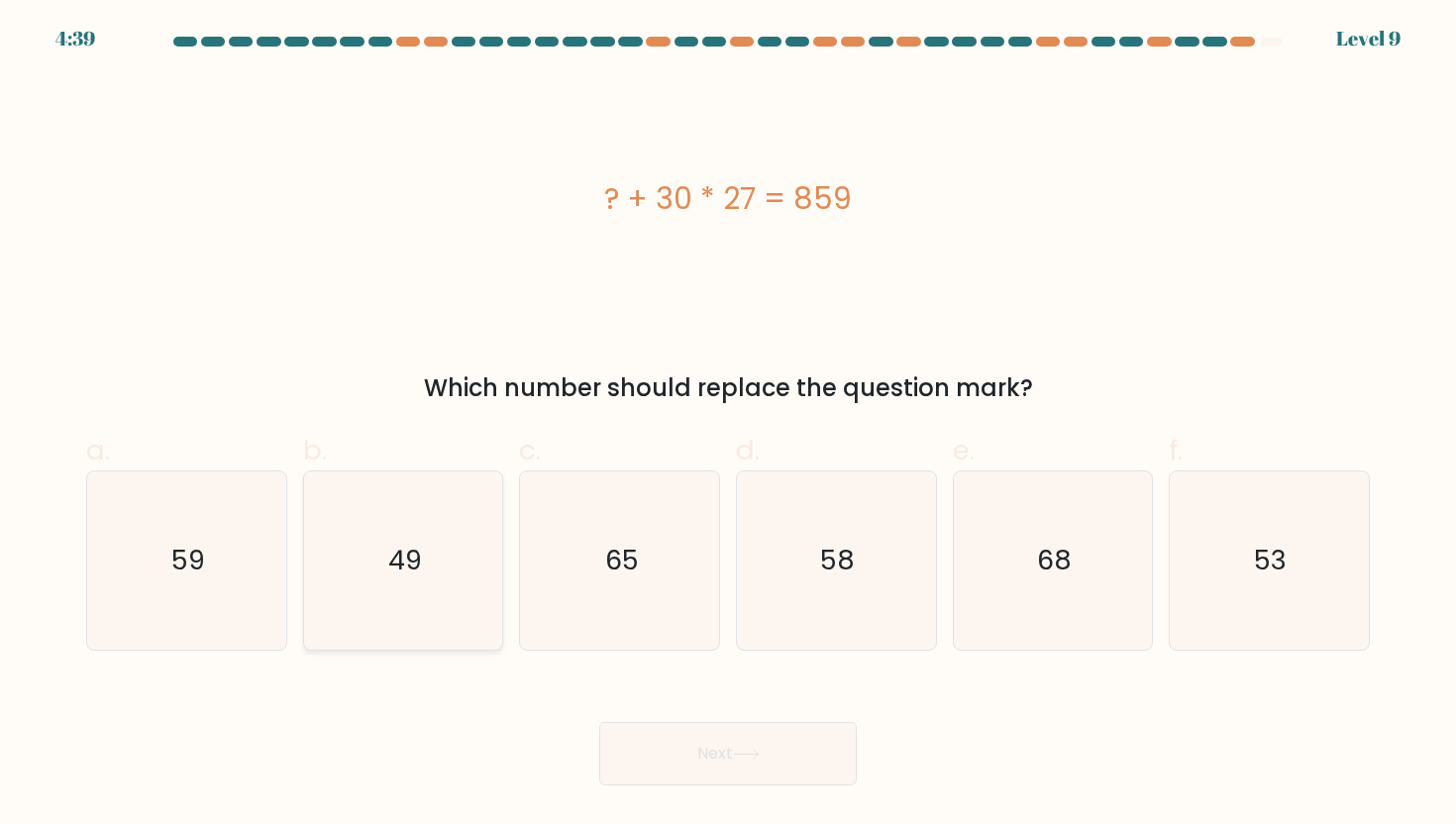
click at [480, 546] on icon "49" at bounding box center [402, 560] width 178 height 178
click at [728, 425] on input "b. 49" at bounding box center [728, 418] width 1 height 13
radio input "true"
click at [643, 757] on button "Next" at bounding box center [728, 754] width 258 height 64
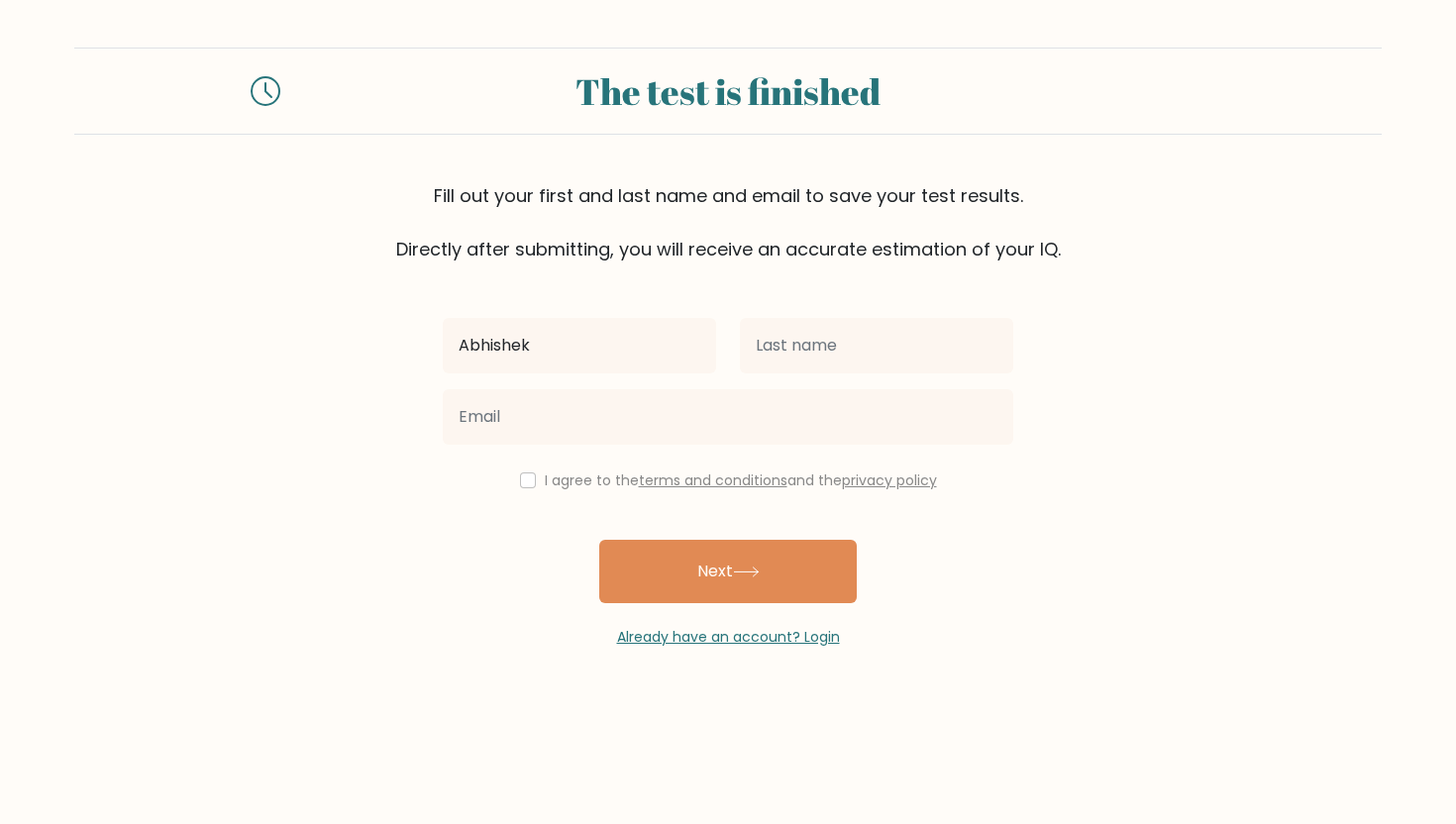
type input "Abhishek"
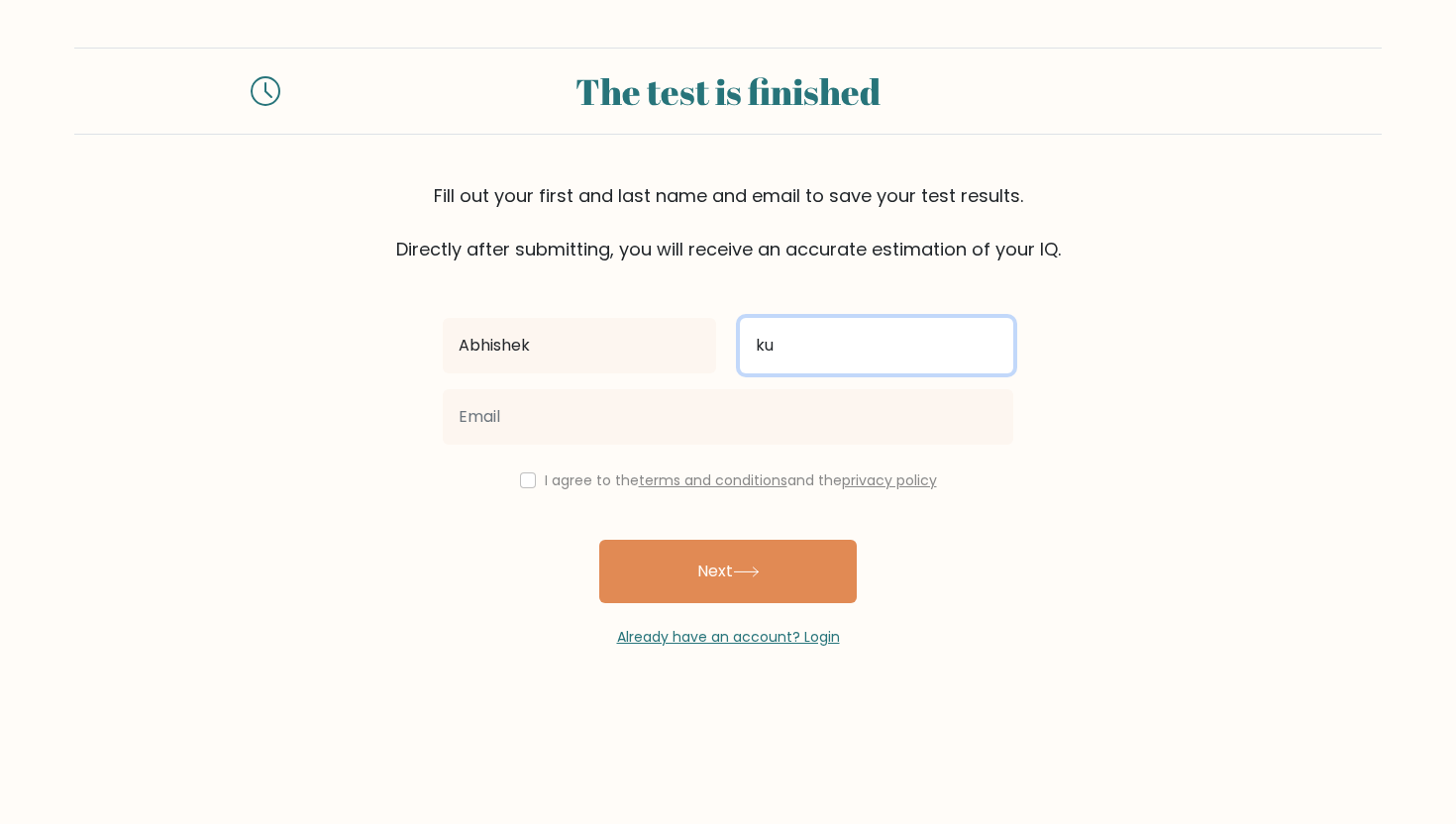
type input "k"
type input "Kumar"
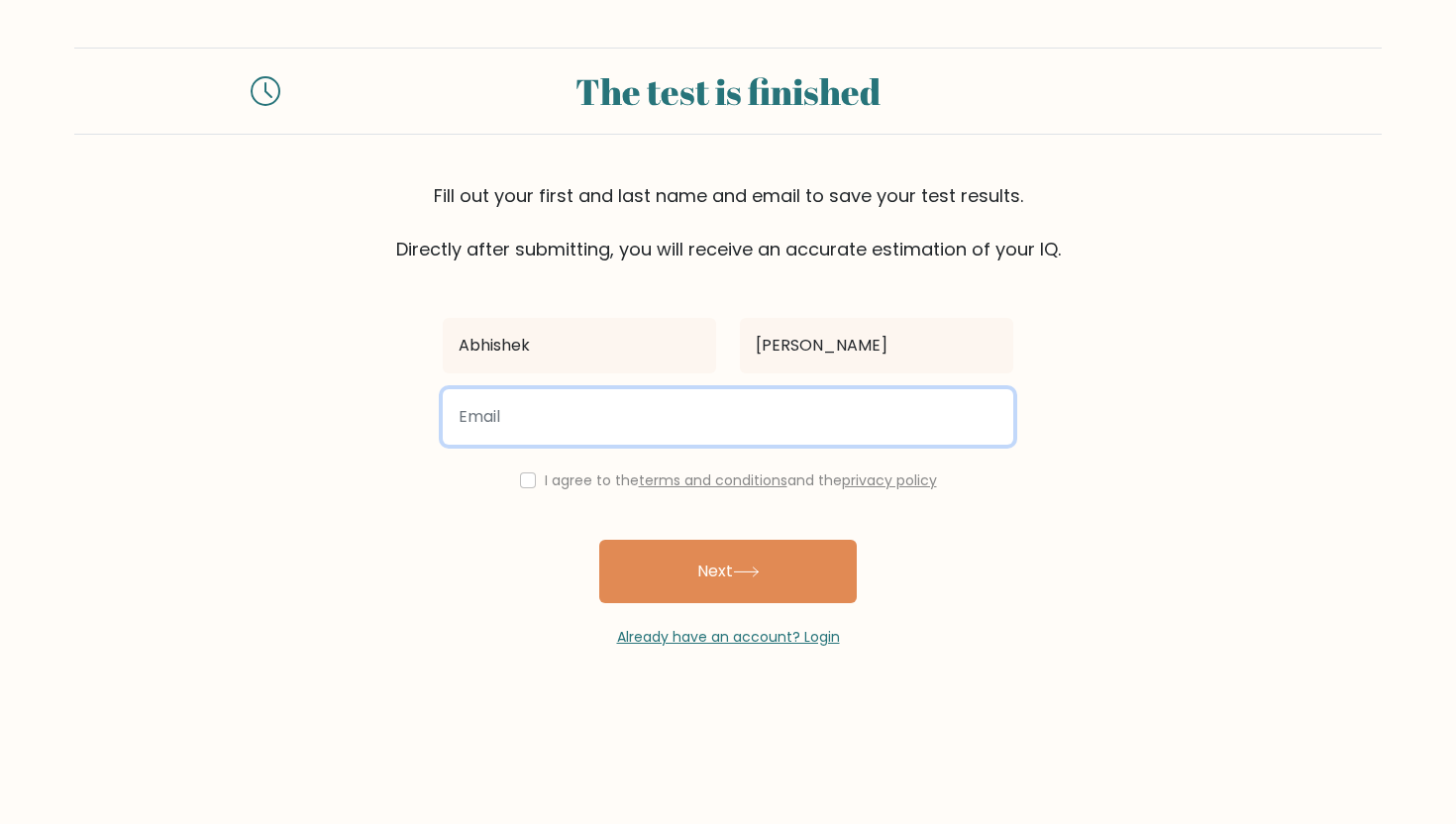
click at [698, 415] on input "email" at bounding box center [728, 417] width 571 height 56
type input "ak9013997@gmail.com"
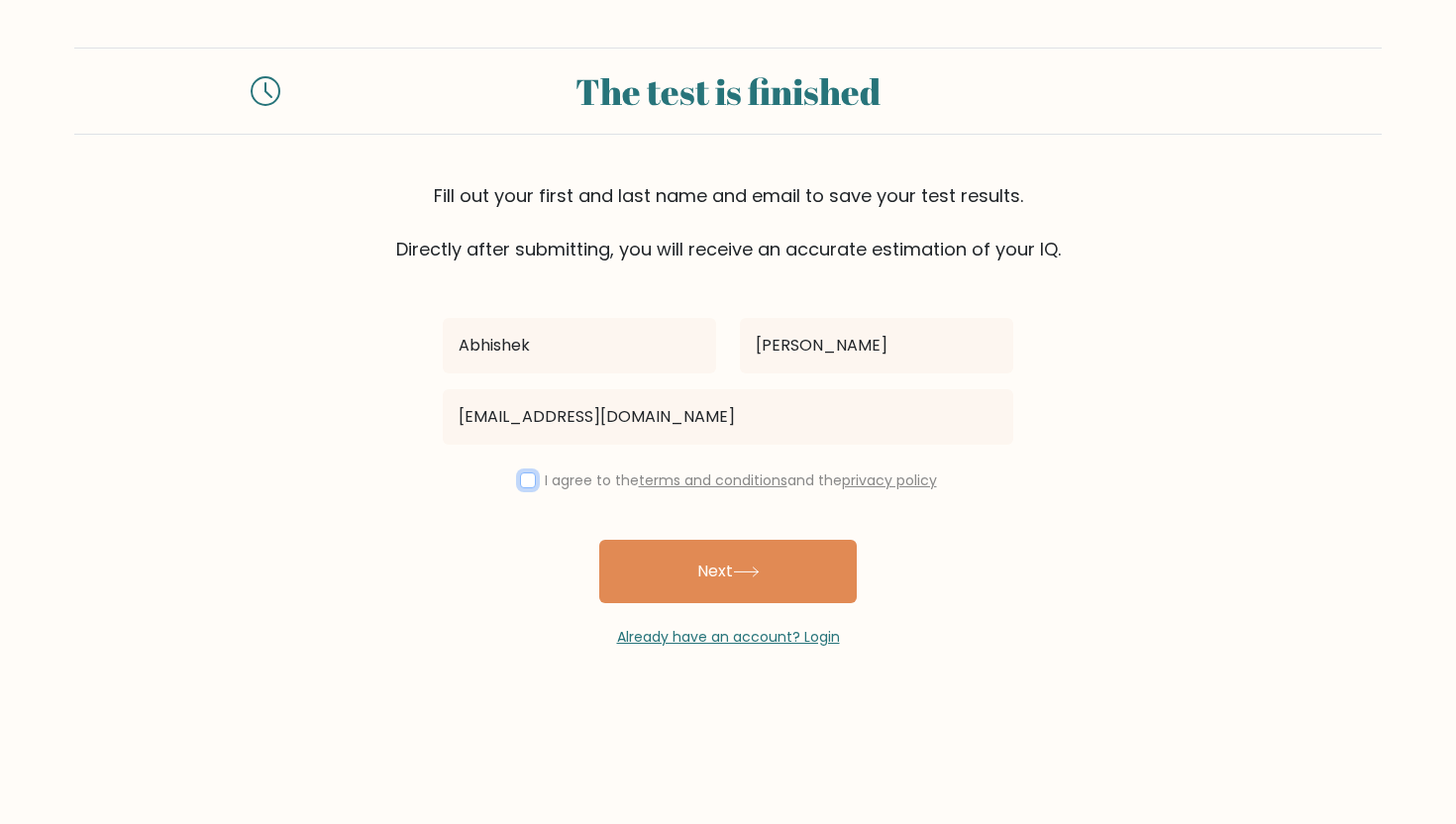
click at [527, 484] on input "checkbox" at bounding box center [528, 480] width 16 height 16
checkbox input "true"
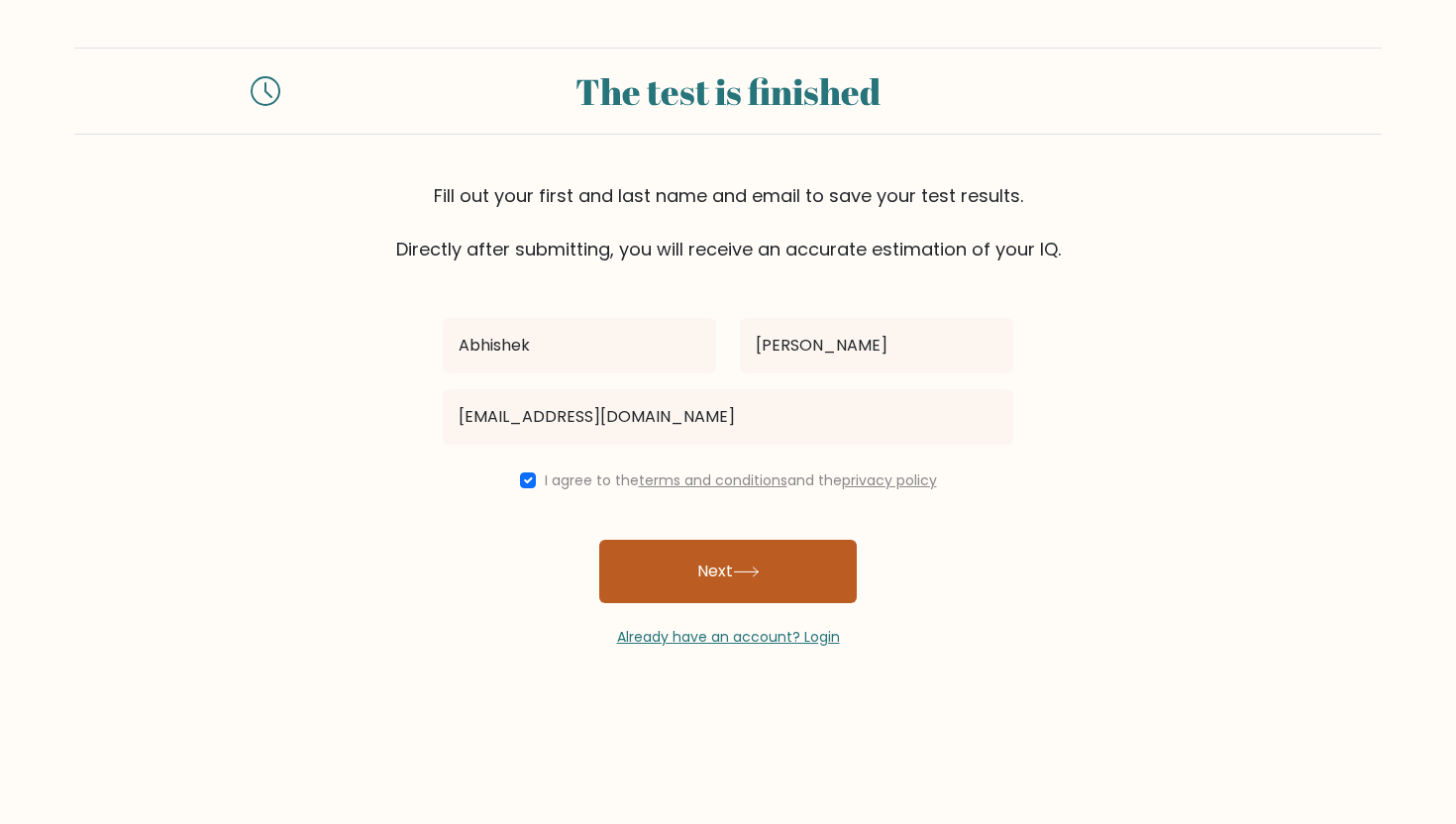
click at [662, 567] on button "Next" at bounding box center [728, 572] width 258 height 64
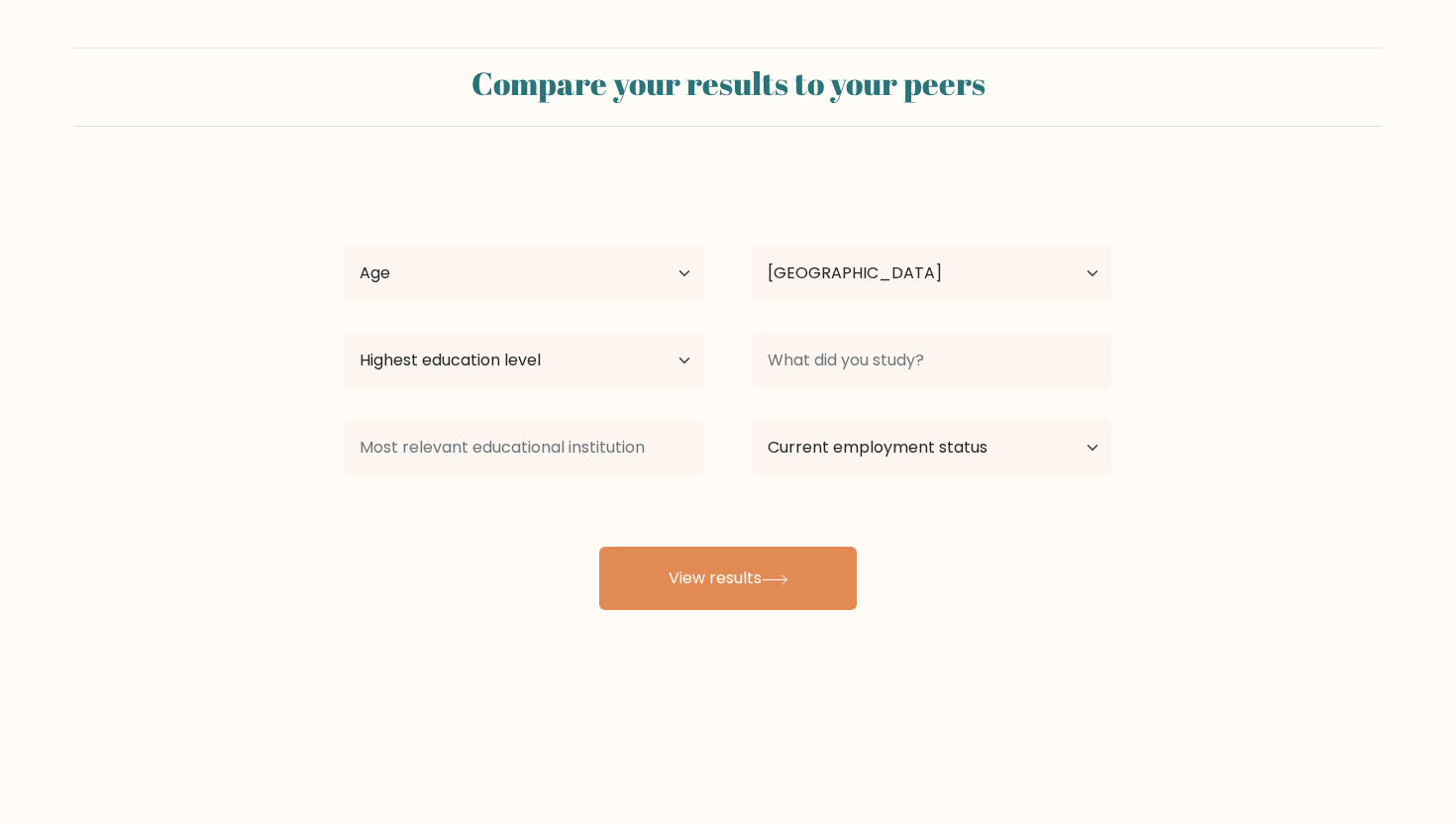
select select "IN"
click at [498, 269] on select "Age Under 18 years old 18-24 years old 25-34 years old 35-44 years old 45-54 ye…" at bounding box center [524, 274] width 361 height 56
click at [344, 246] on select "Age Under 18 years old 18-24 years old 25-34 years old 35-44 years old 45-54 ye…" at bounding box center [524, 274] width 361 height 56
click at [498, 269] on select "Age Under 18 years old 18-24 years old 25-34 years old 35-44 years old 45-54 ye…" at bounding box center [524, 274] width 361 height 56
select select "25_34"
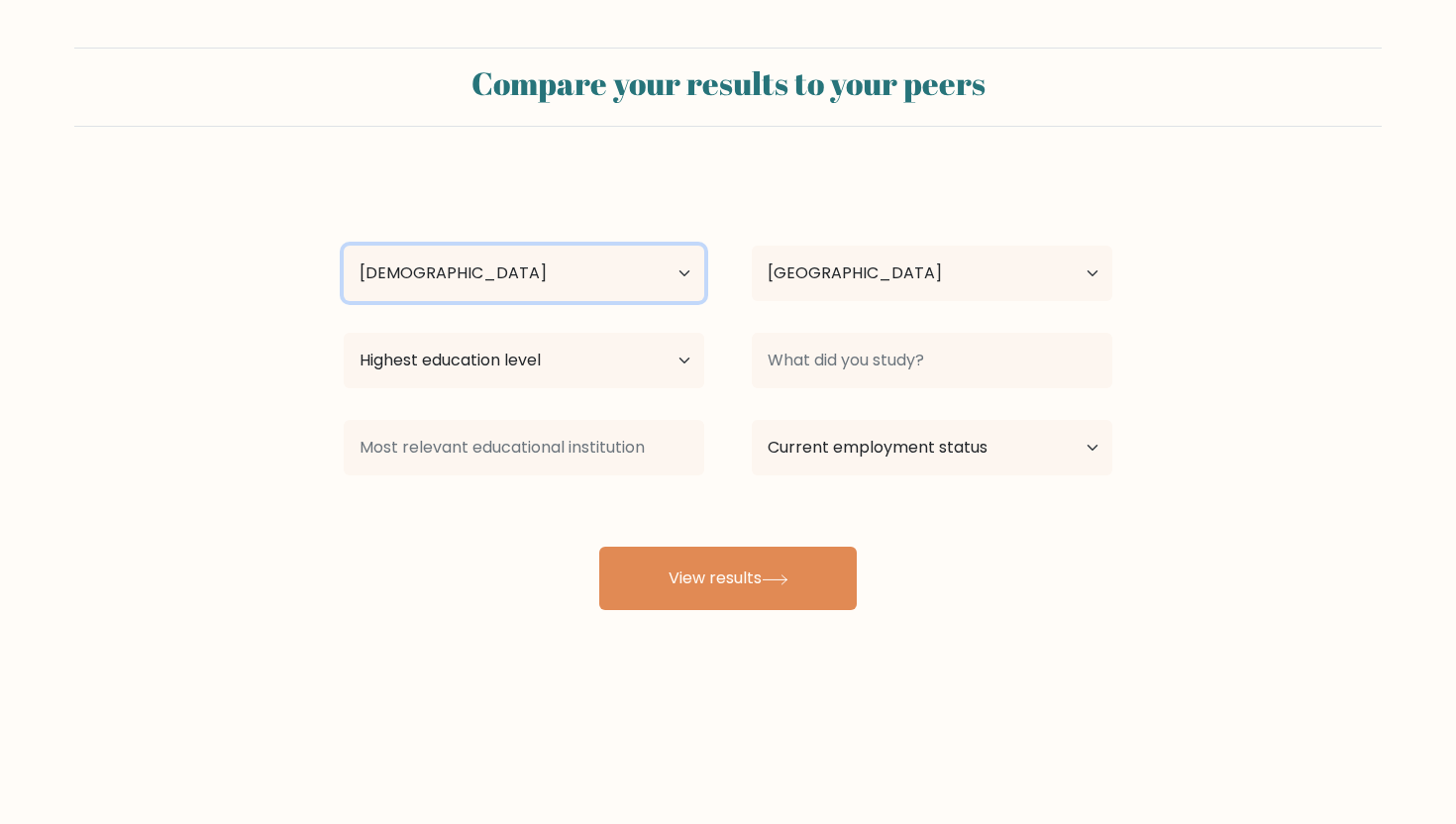
click at [344, 246] on select "Age Under 18 years old 18-24 years old 25-34 years old 35-44 years old 45-54 ye…" at bounding box center [524, 274] width 361 height 56
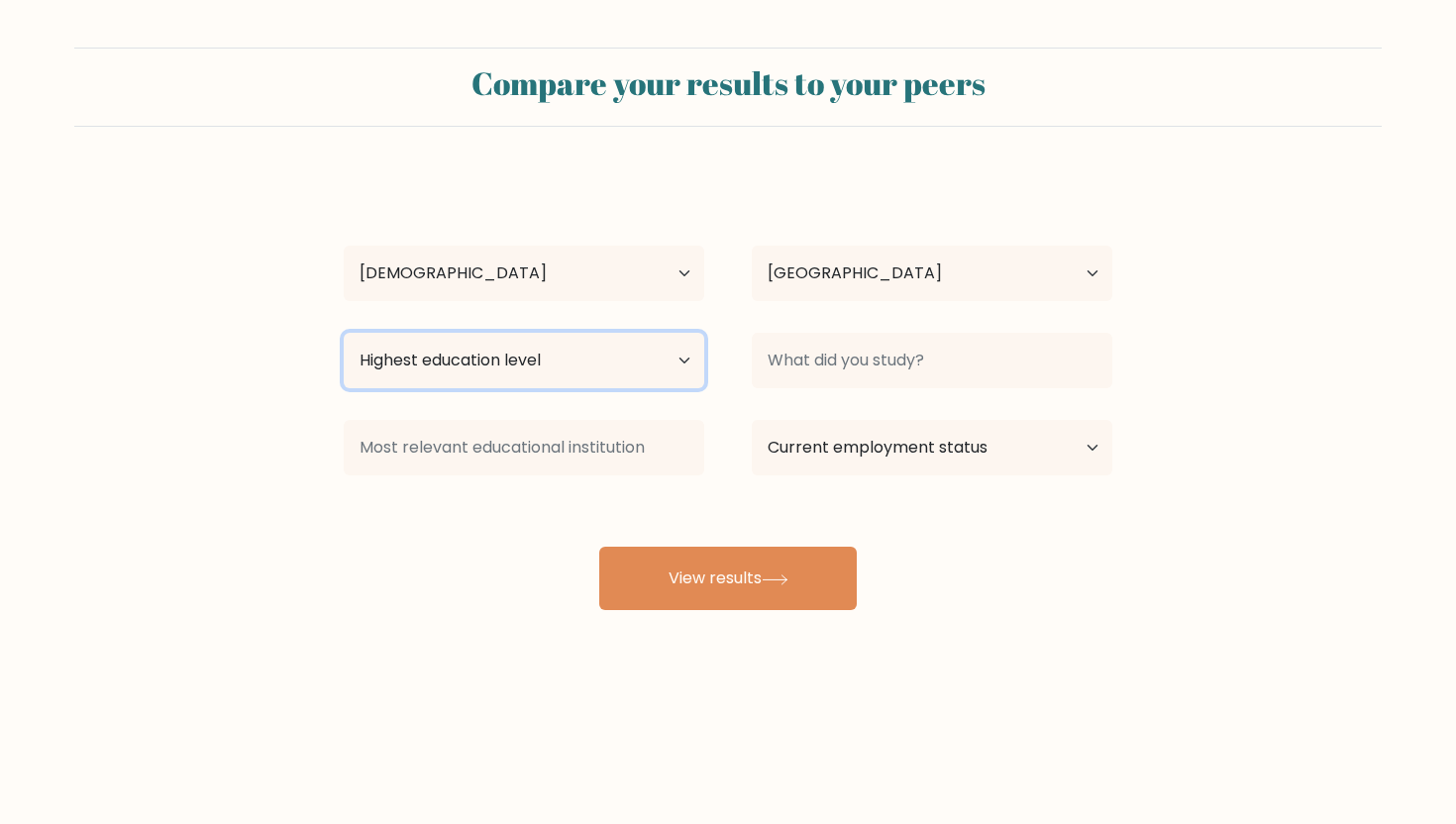
click at [540, 358] on select "Highest education level No schooling Primary Lower Secondary Upper Secondary Oc…" at bounding box center [524, 361] width 361 height 56
select select "masters_degree"
click at [344, 333] on select "Highest education level No schooling Primary Lower Secondary Upper Secondary Oc…" at bounding box center [524, 361] width 361 height 56
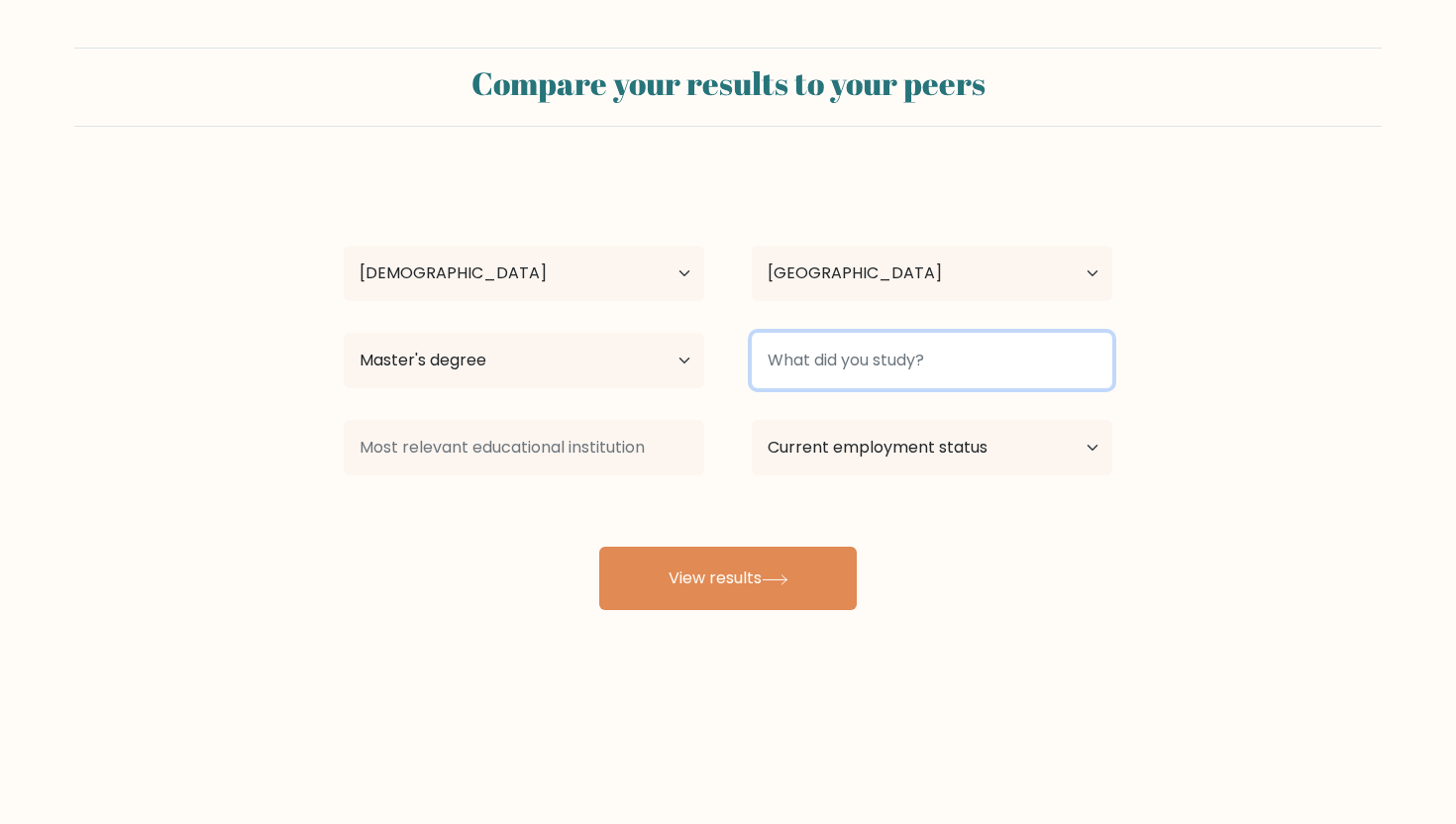
click at [854, 363] on input at bounding box center [932, 361] width 361 height 56
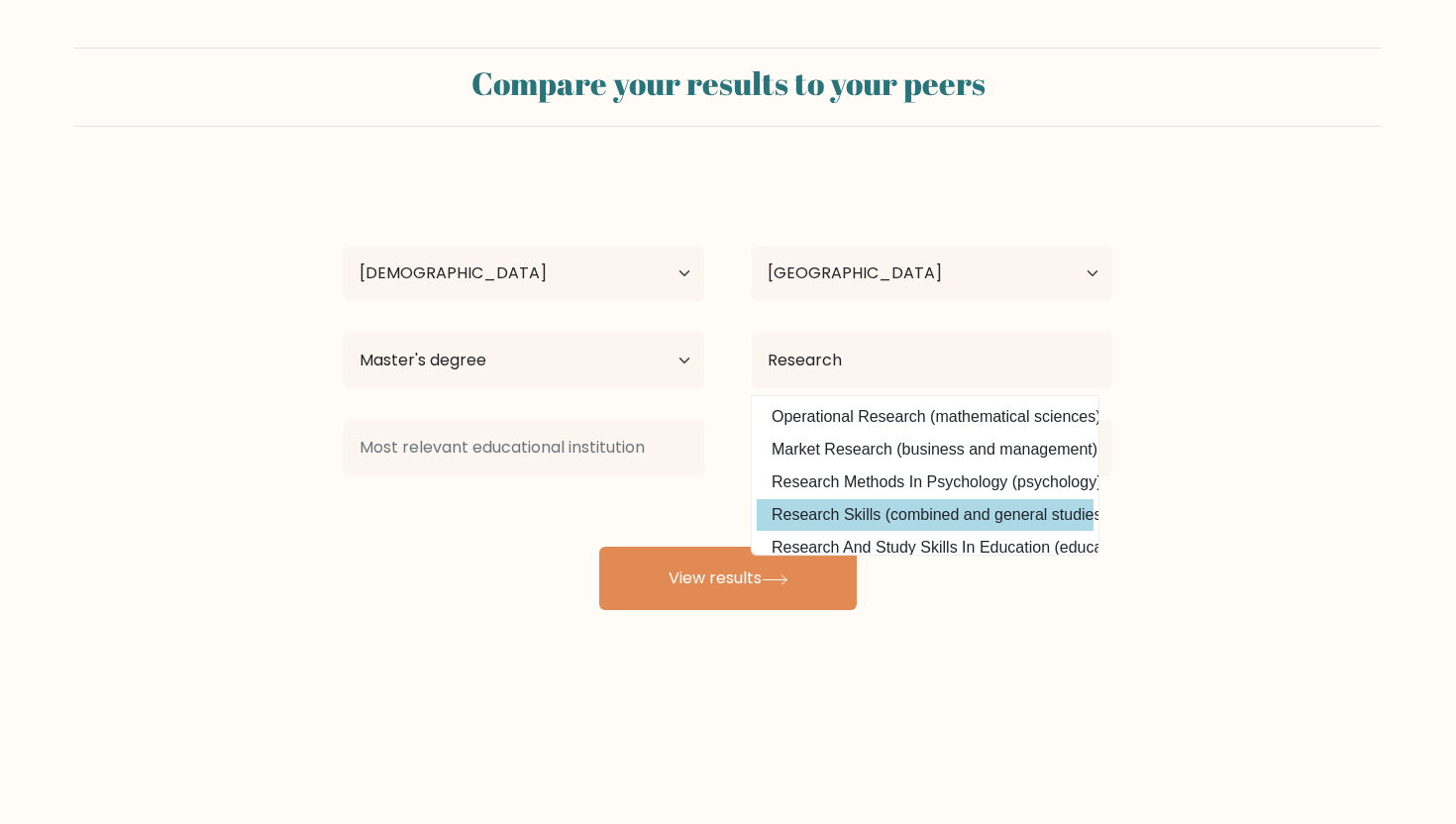
click at [937, 522] on option "Research Skills (combined and general studies)" at bounding box center [925, 515] width 337 height 32
type input "Research Skills"
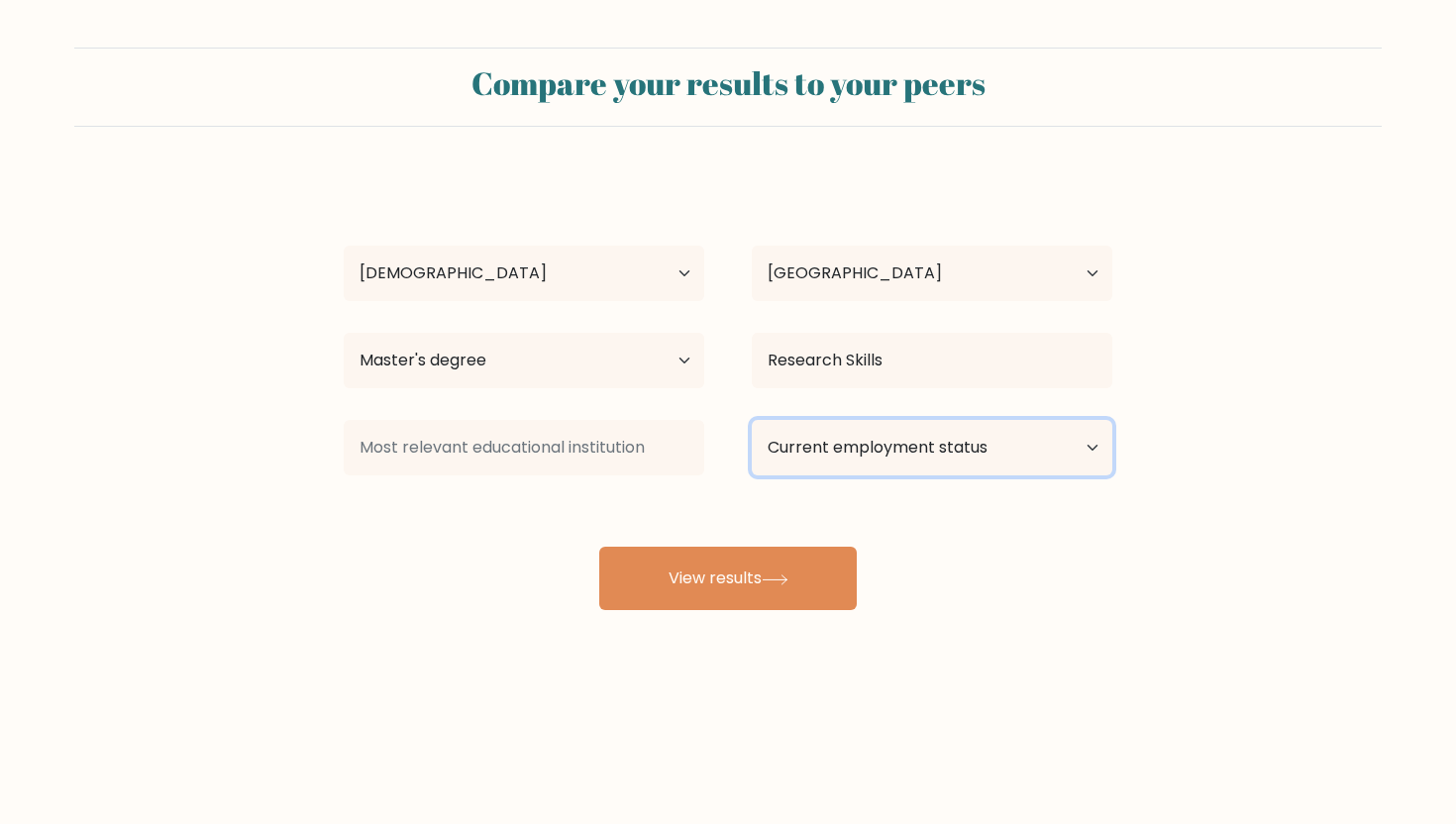
click at [837, 452] on select "Current employment status Employed Student Retired Other / prefer not to answer" at bounding box center [932, 448] width 361 height 56
select select "other"
click at [752, 420] on select "Current employment status Employed Student Retired Other / prefer not to answer" at bounding box center [932, 448] width 361 height 56
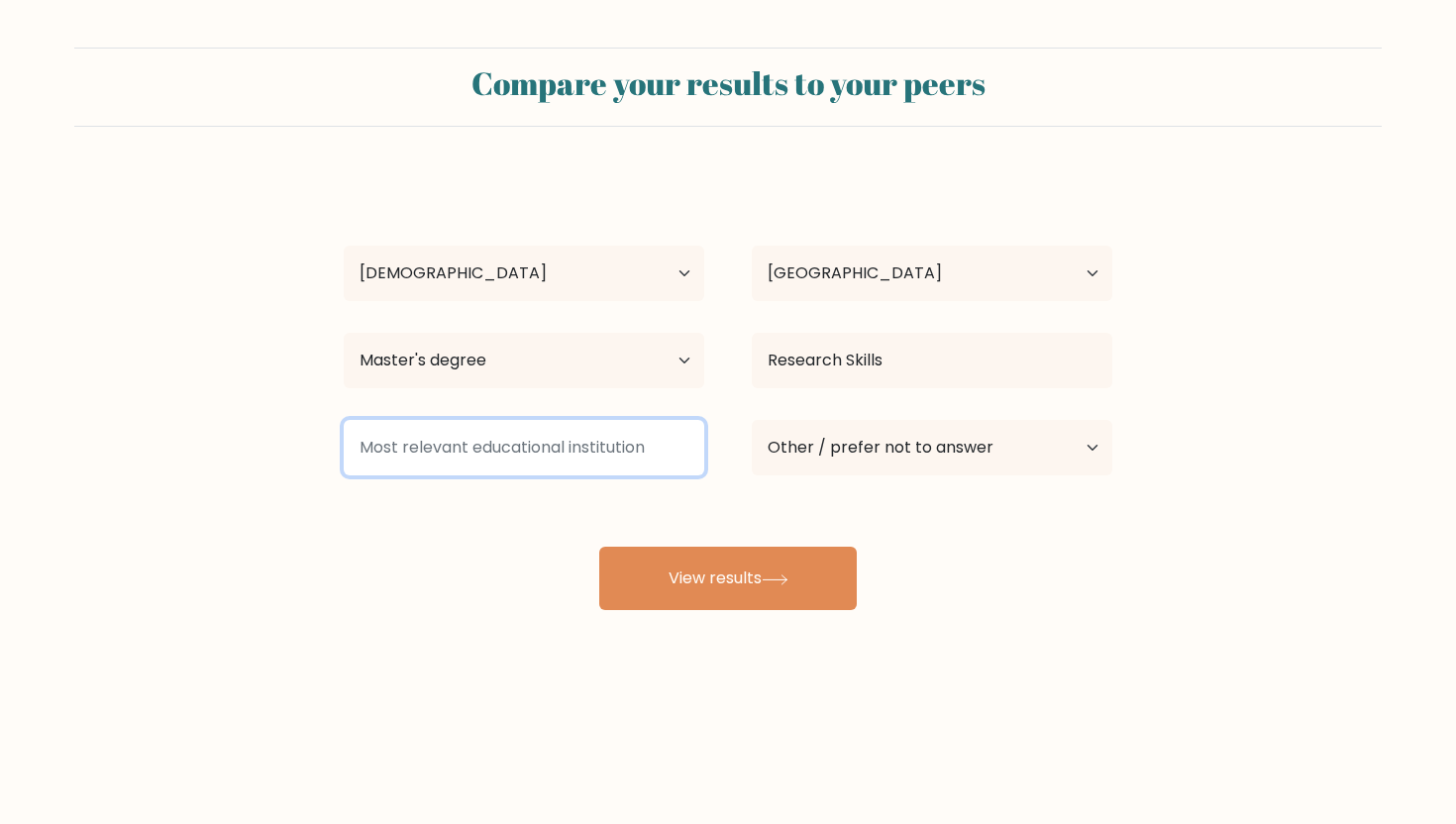
click at [529, 445] on input at bounding box center [524, 448] width 361 height 56
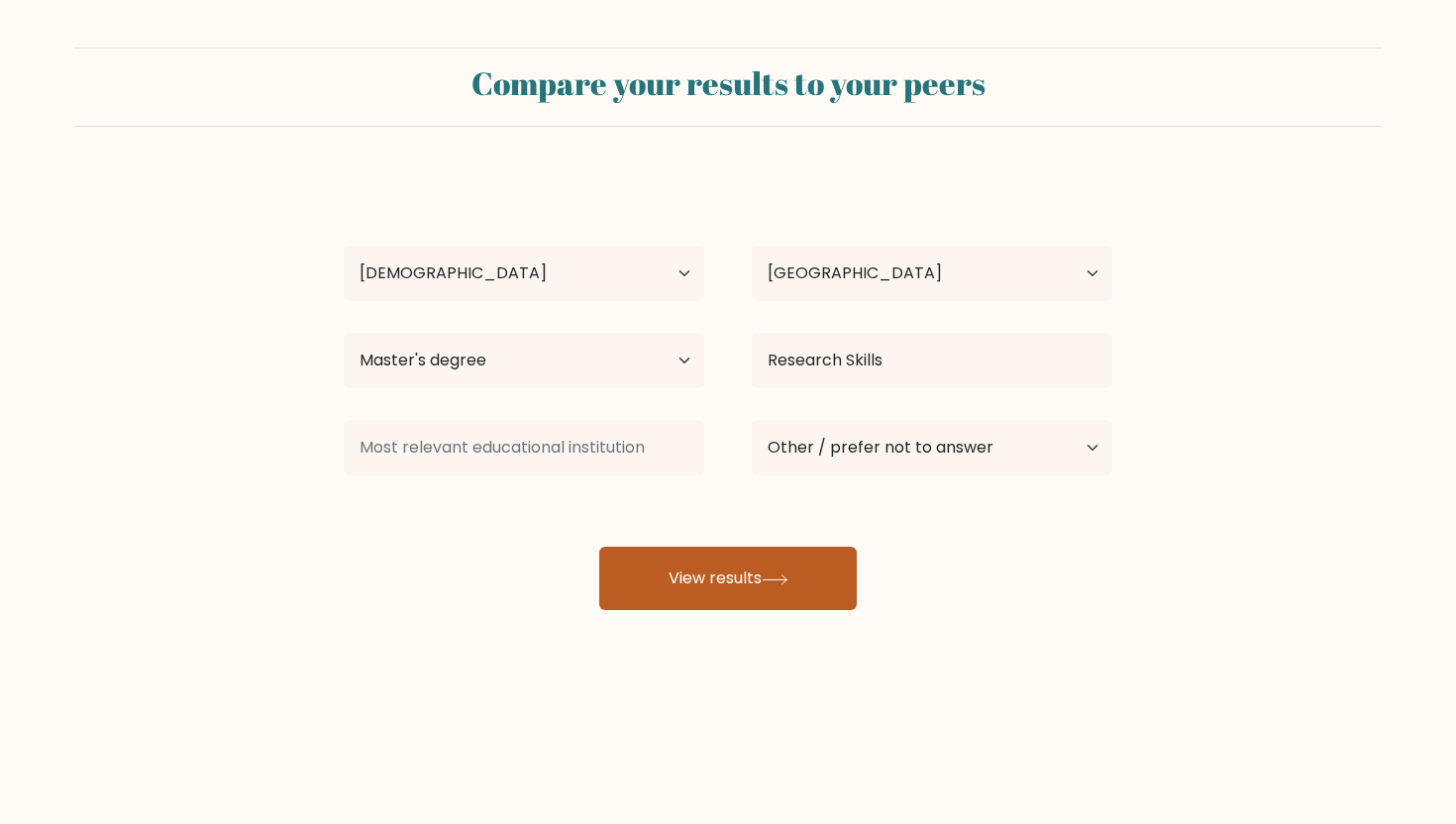
click at [715, 586] on button "View results" at bounding box center [728, 579] width 258 height 64
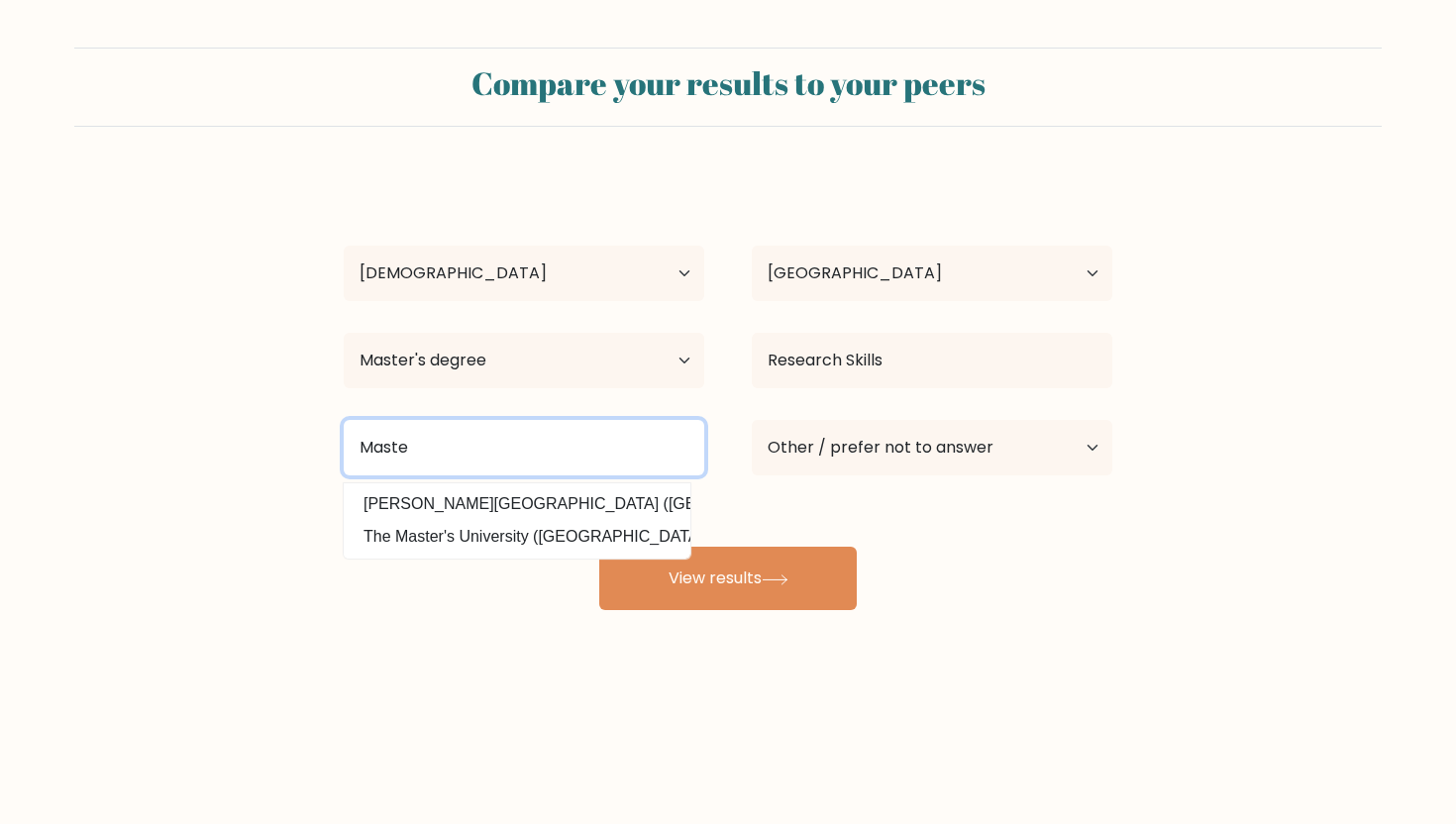
type input "Master"
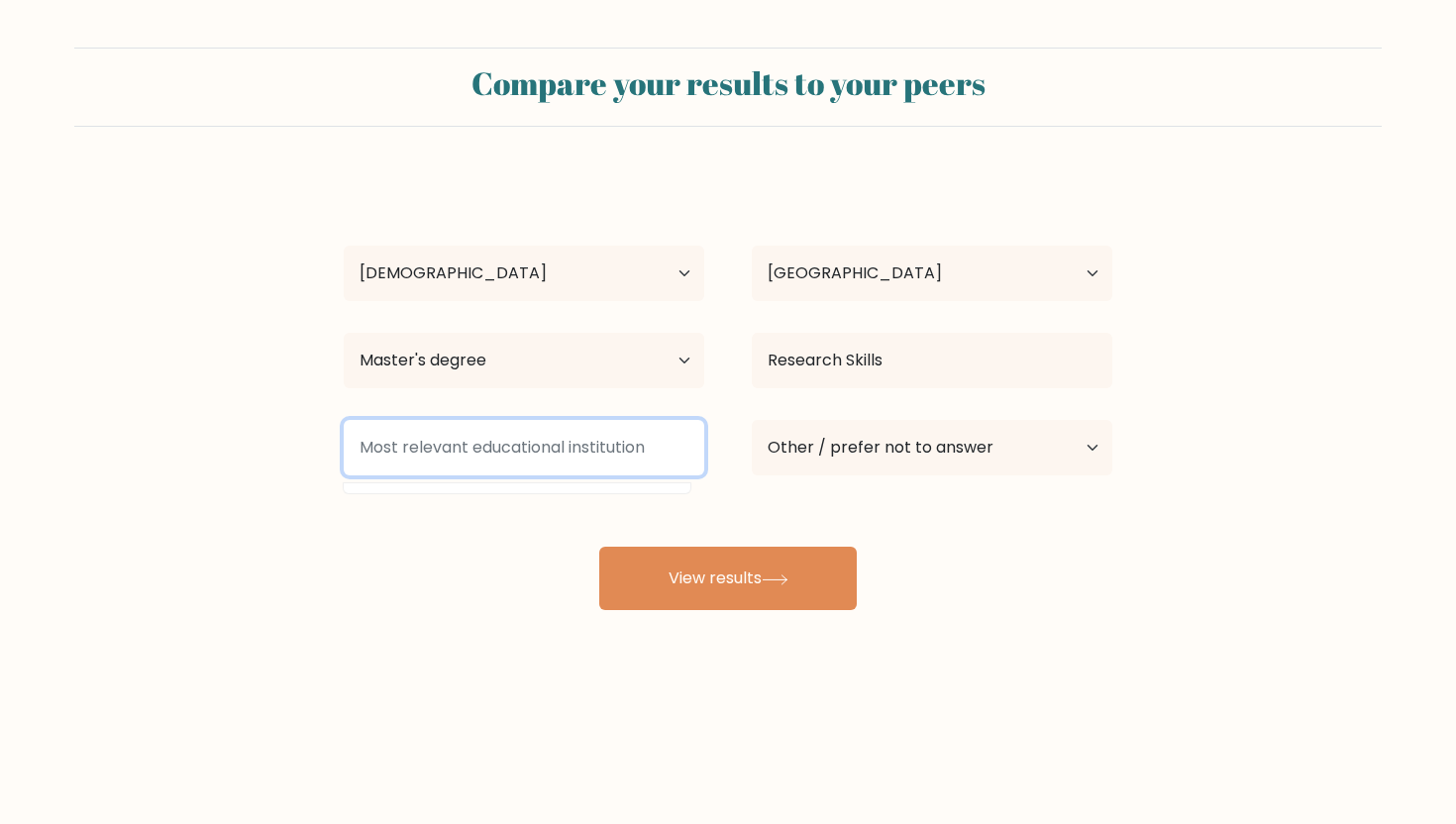
type input "L"
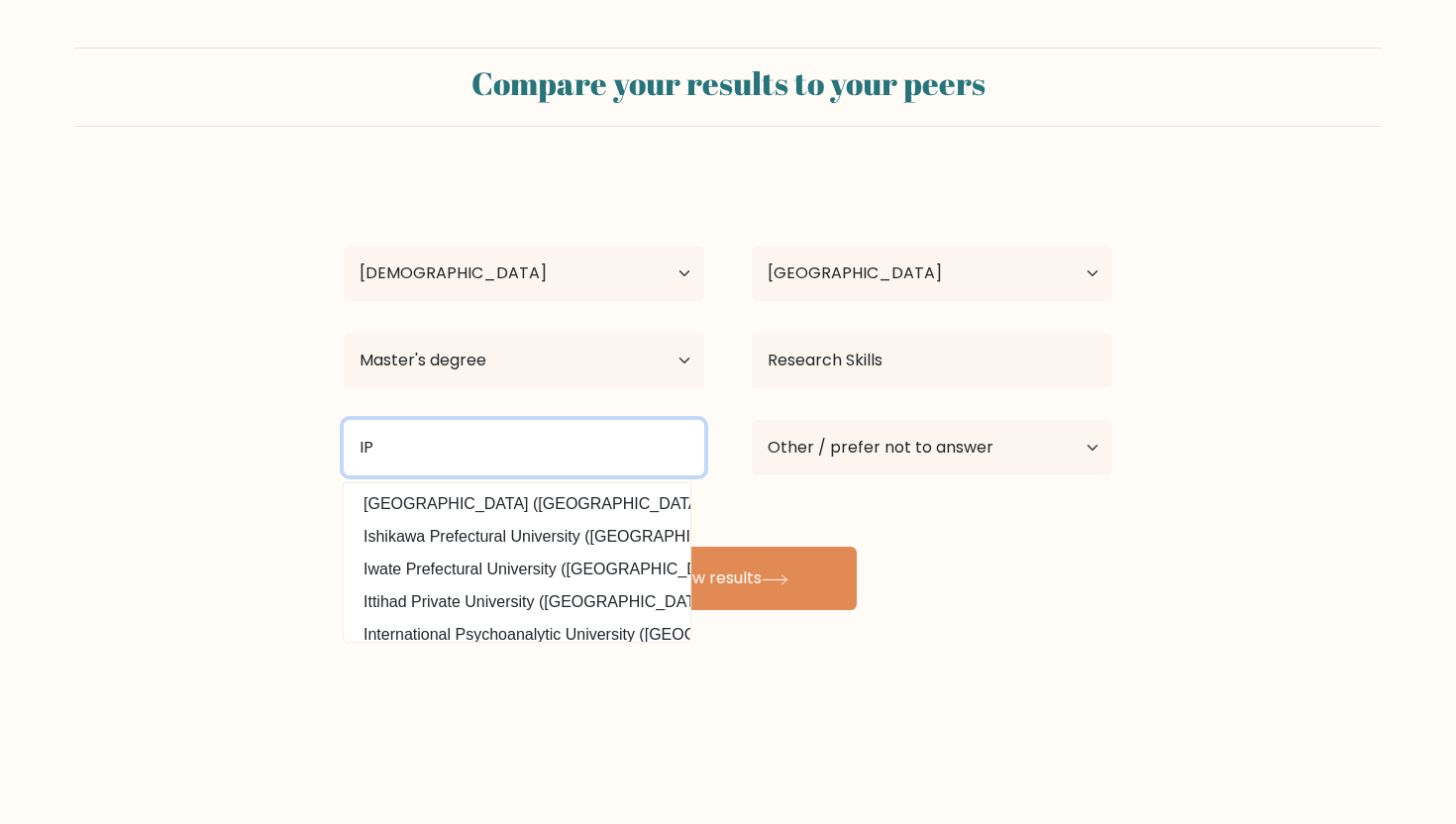
type input "I"
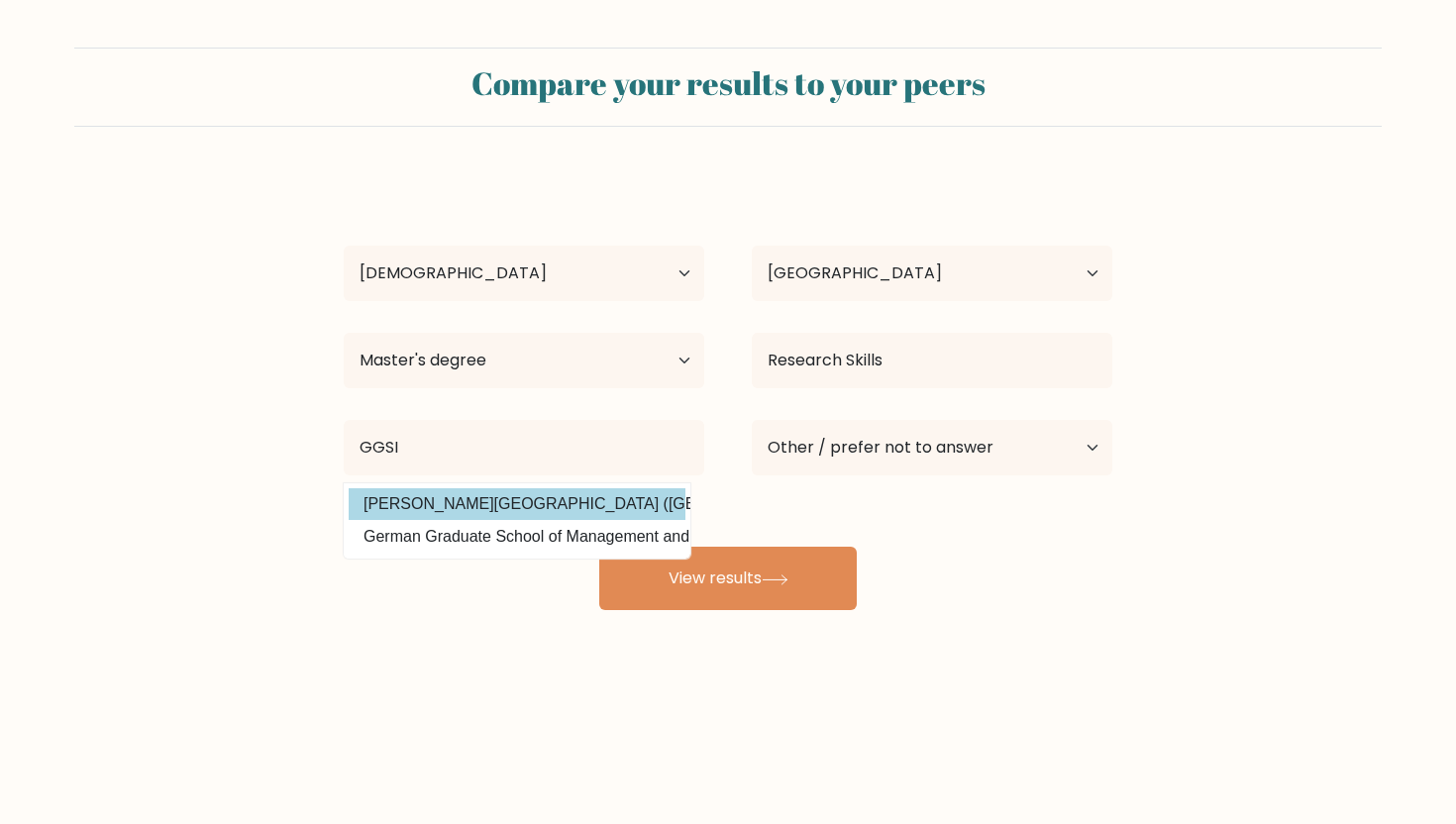
click at [484, 509] on option "Guru Gobind Singh Indraprastha University (India)" at bounding box center [517, 504] width 337 height 32
type input "[PERSON_NAME] [GEOGRAPHIC_DATA]"
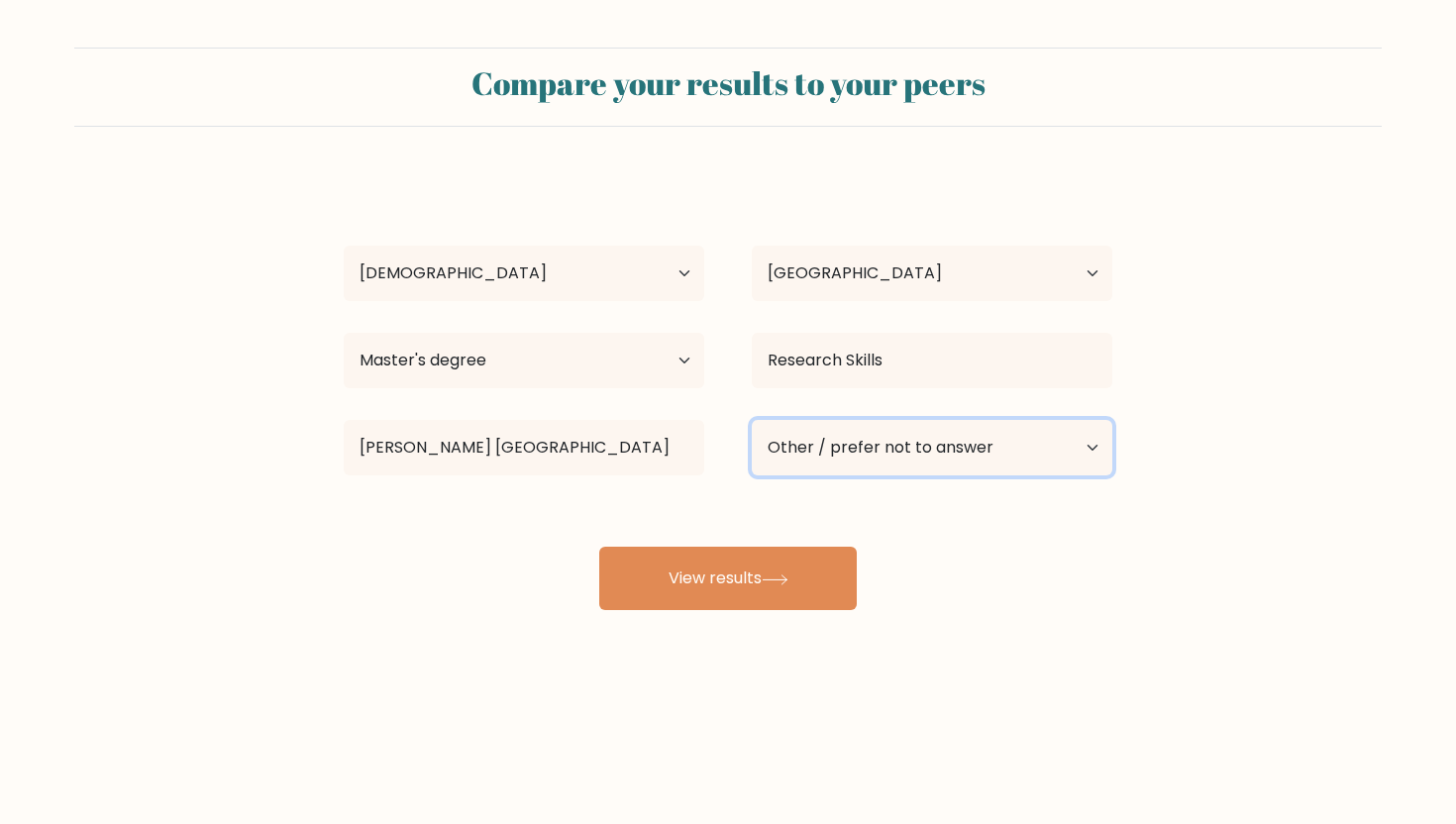
click at [887, 449] on select "Current employment status Employed Student Retired Other / prefer not to answer" at bounding box center [932, 448] width 361 height 56
select select "student"
click at [752, 420] on select "Current employment status Employed Student Retired Other / prefer not to answer" at bounding box center [932, 448] width 361 height 56
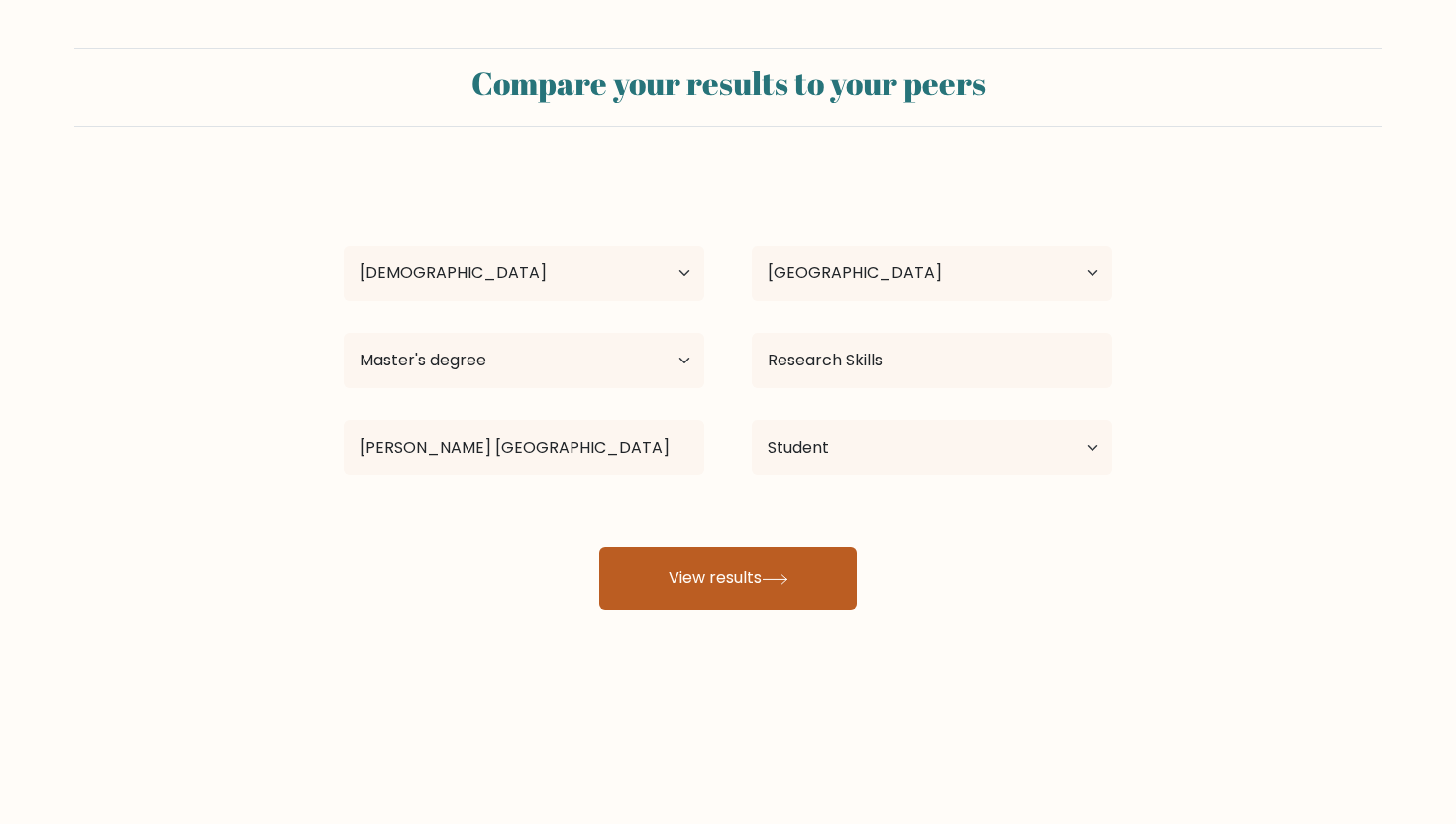
click at [726, 581] on button "View results" at bounding box center [728, 579] width 258 height 64
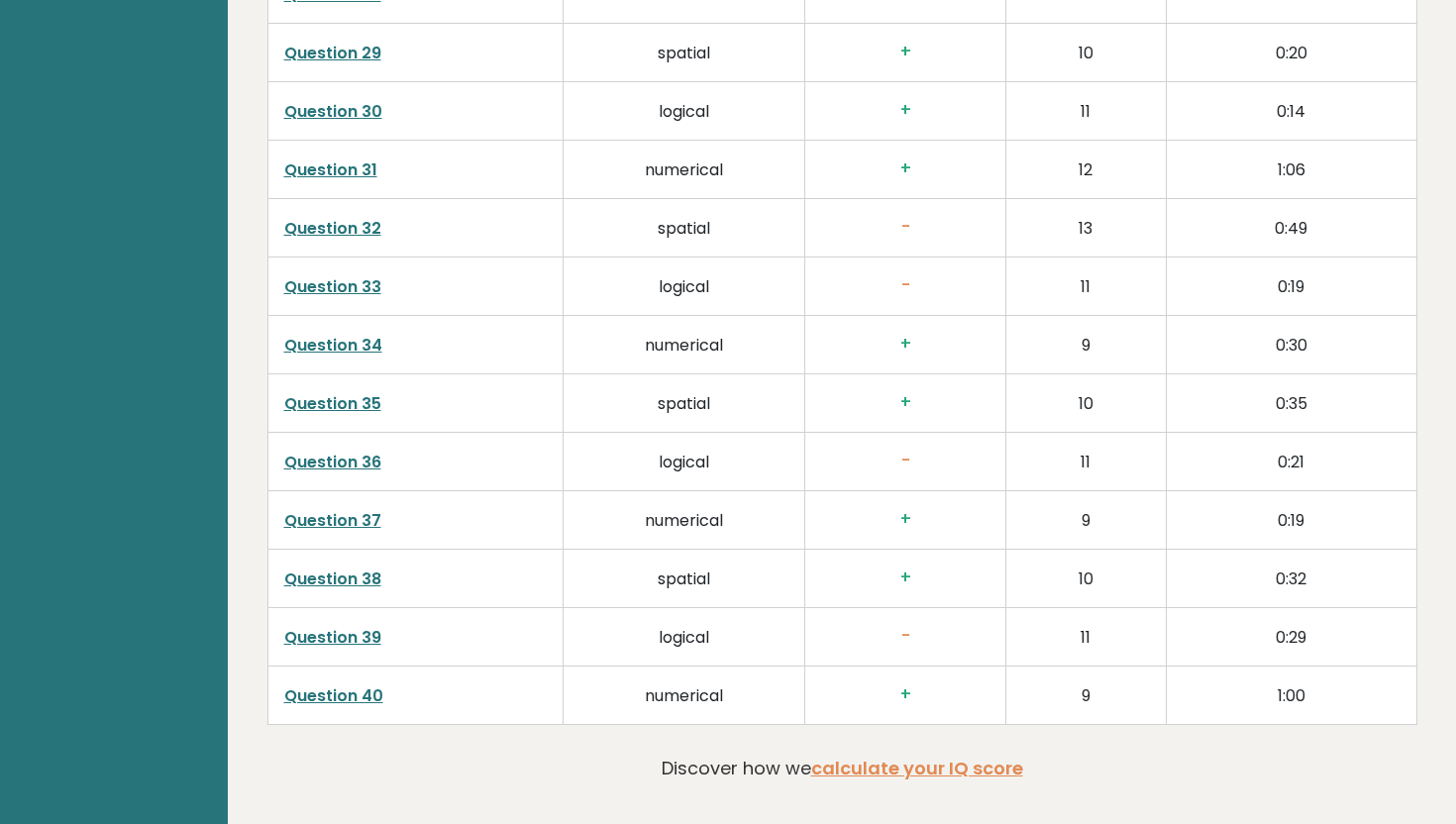
scroll to position [4844, 0]
click at [357, 226] on link "Question 32" at bounding box center [332, 226] width 97 height 23
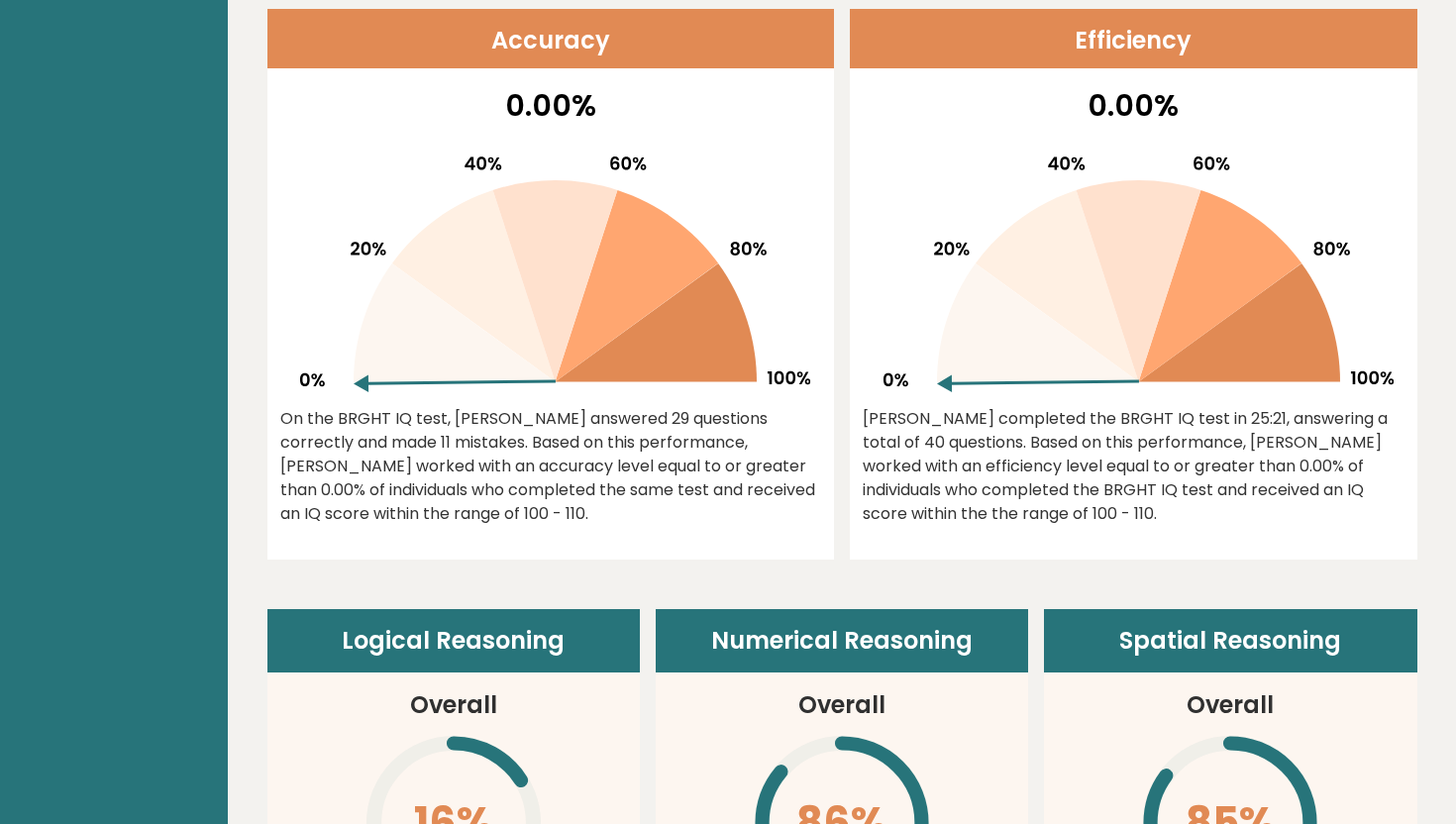
scroll to position [0, 0]
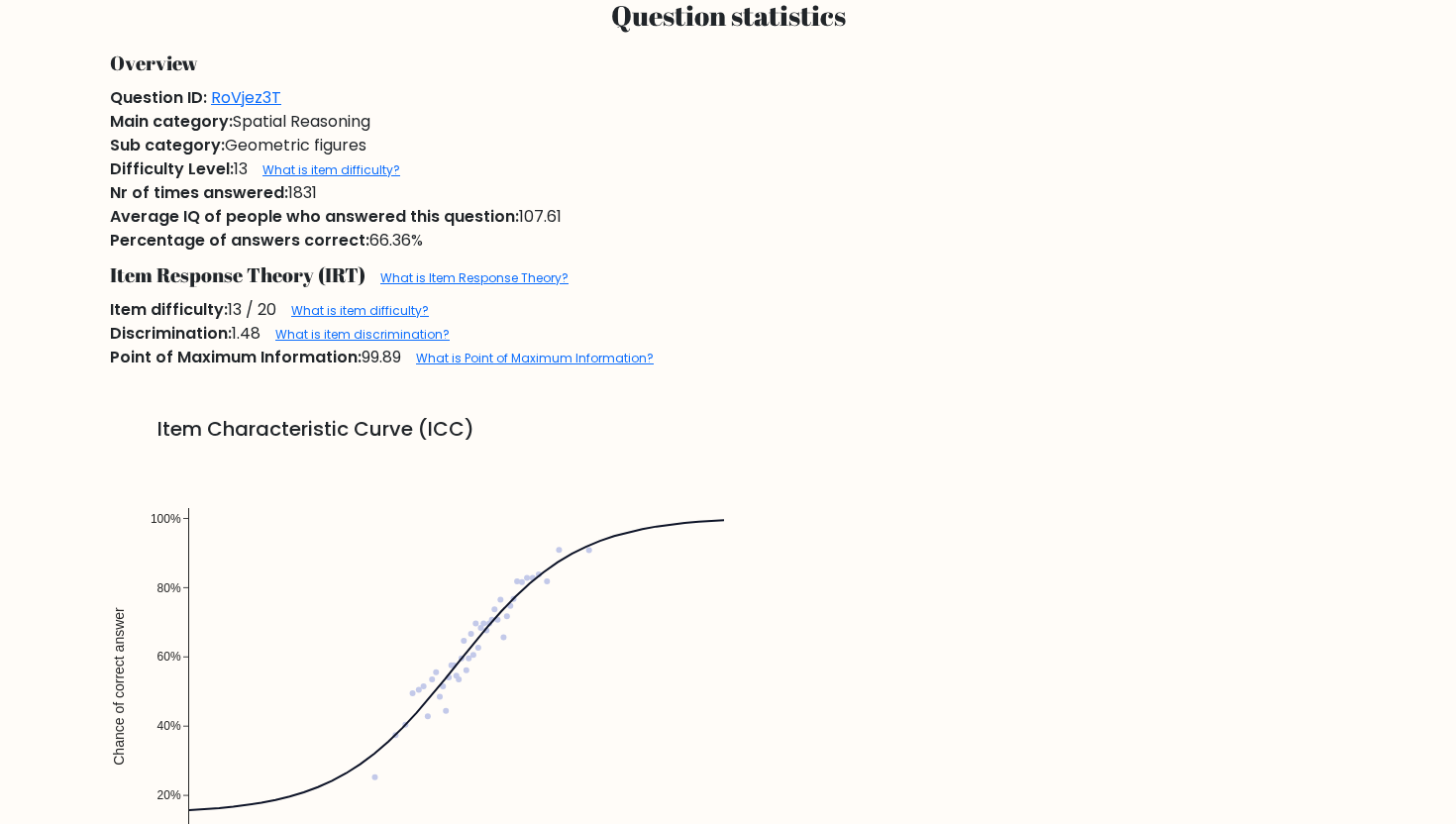
scroll to position [1176, 0]
